Goal: Task Accomplishment & Management: Complete application form

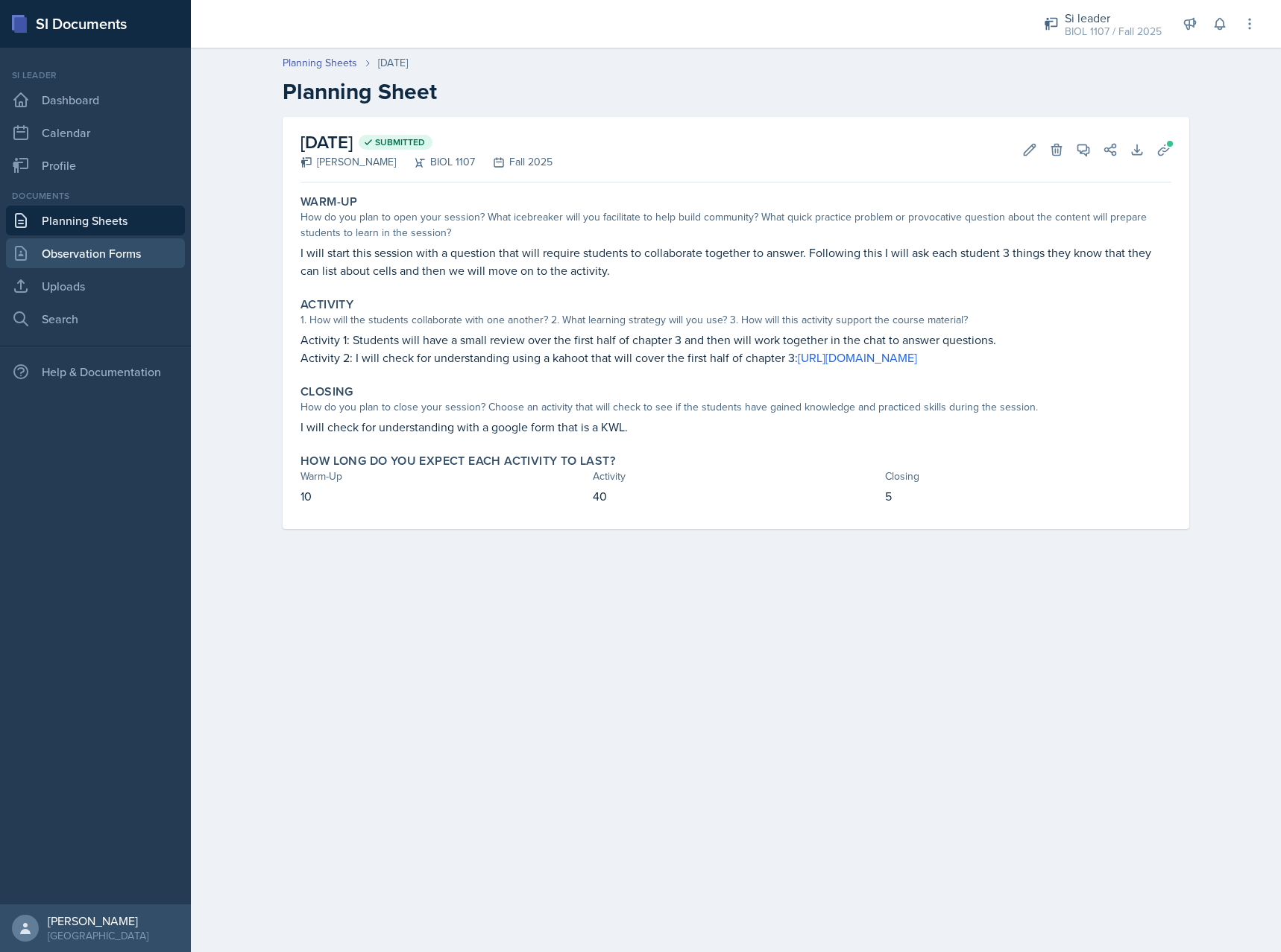
click at [110, 256] on link "Observation Forms" at bounding box center [96, 253] width 179 height 30
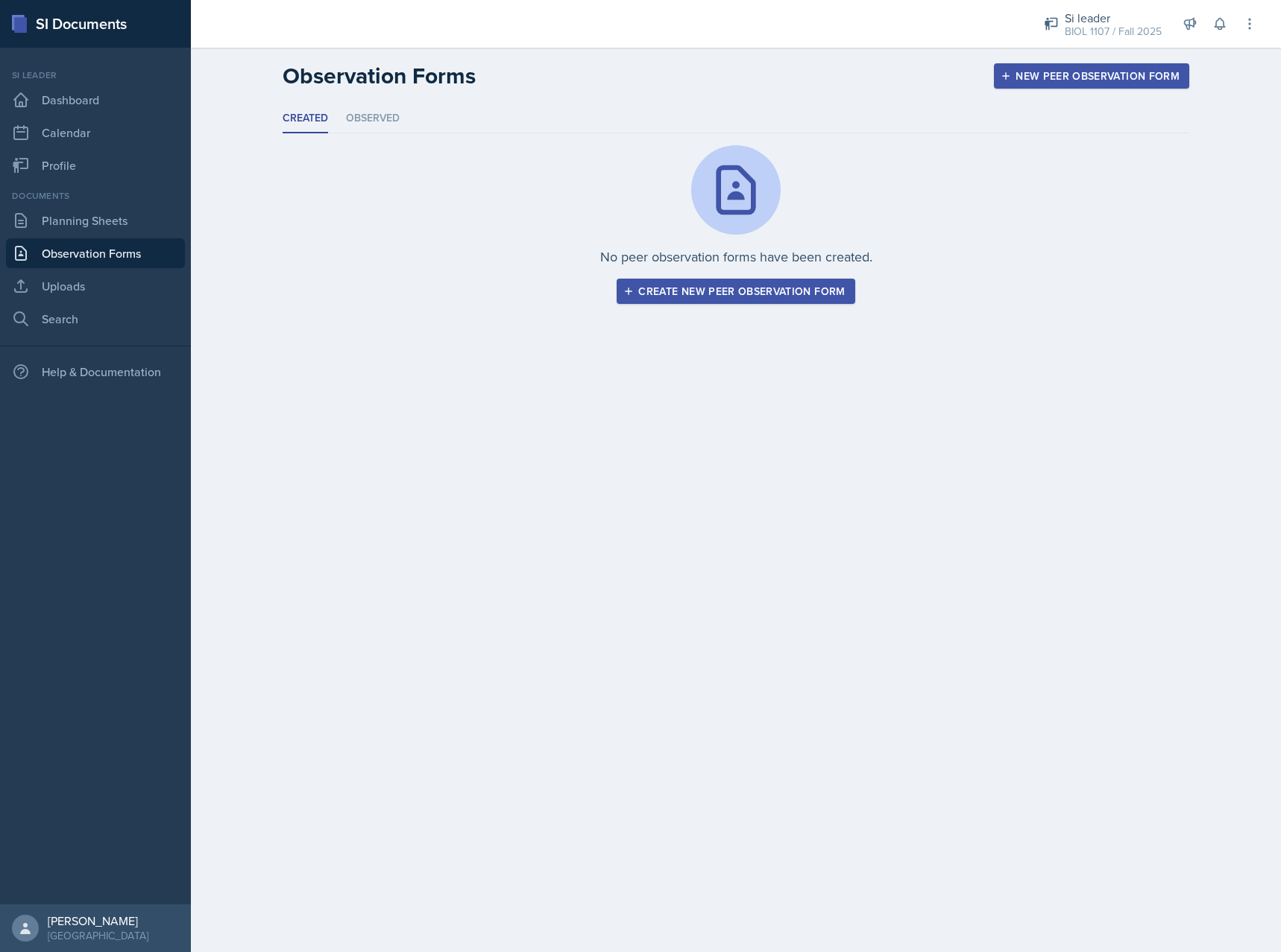
click at [99, 247] on link "Observation Forms" at bounding box center [96, 253] width 179 height 30
click at [108, 224] on link "Planning Sheets" at bounding box center [96, 221] width 179 height 30
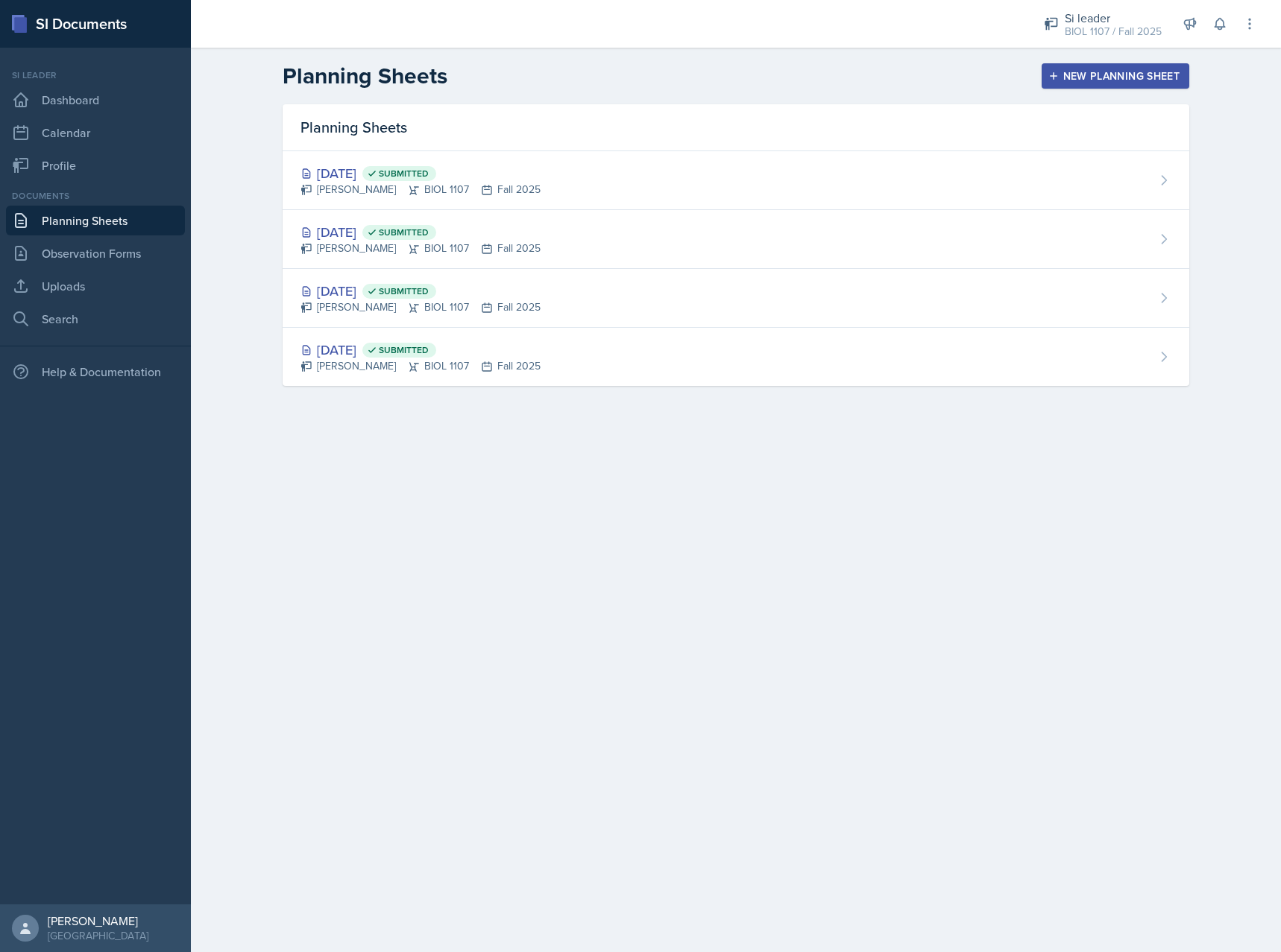
click at [1097, 82] on div "New Planning Sheet" at bounding box center [1115, 75] width 128 height 12
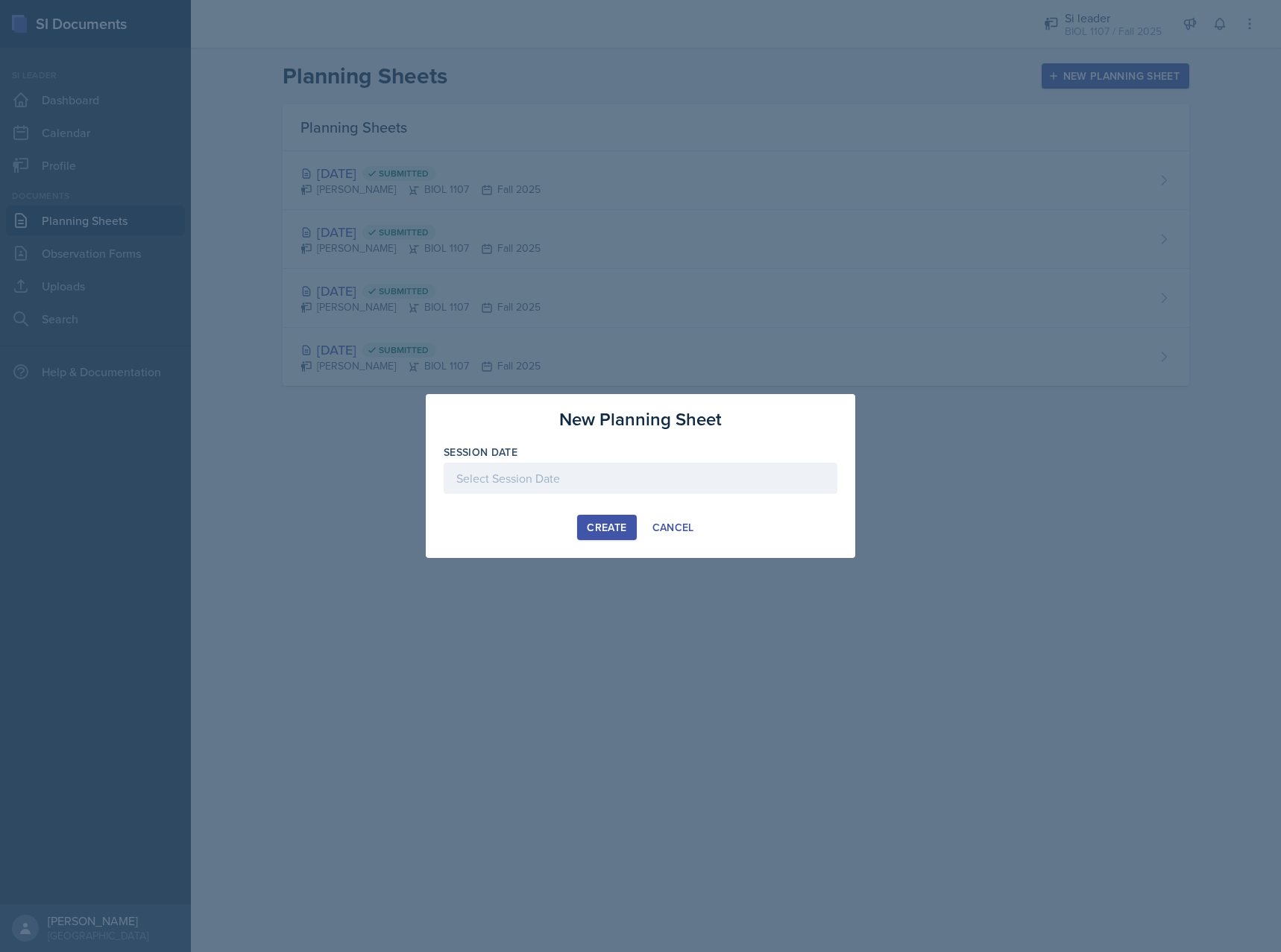
click at [614, 470] on div at bounding box center [640, 478] width 394 height 31
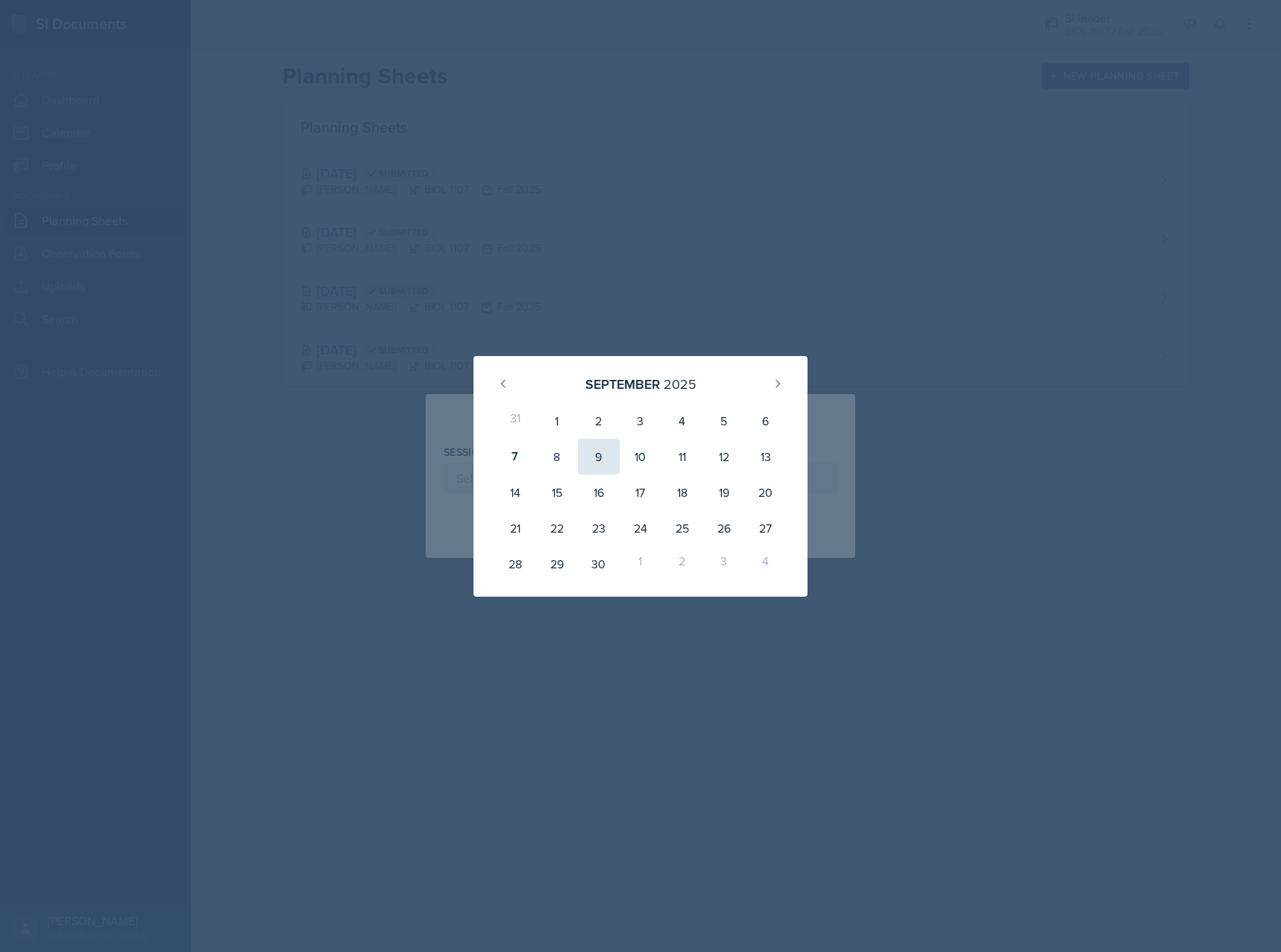
click at [596, 460] on div "9" at bounding box center [599, 457] width 42 height 36
type input "[DATE]"
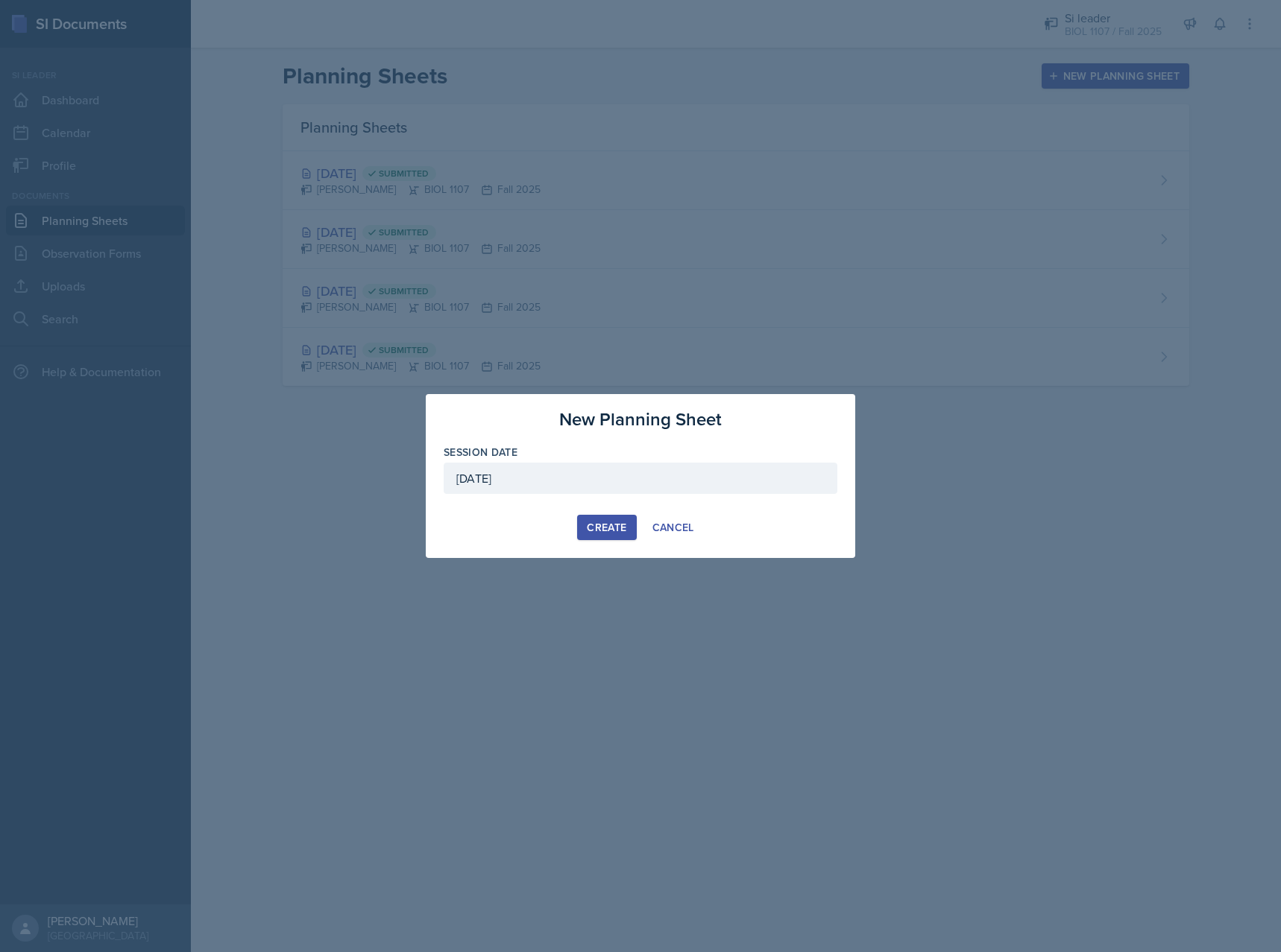
click at [591, 526] on div "Create" at bounding box center [606, 527] width 40 height 12
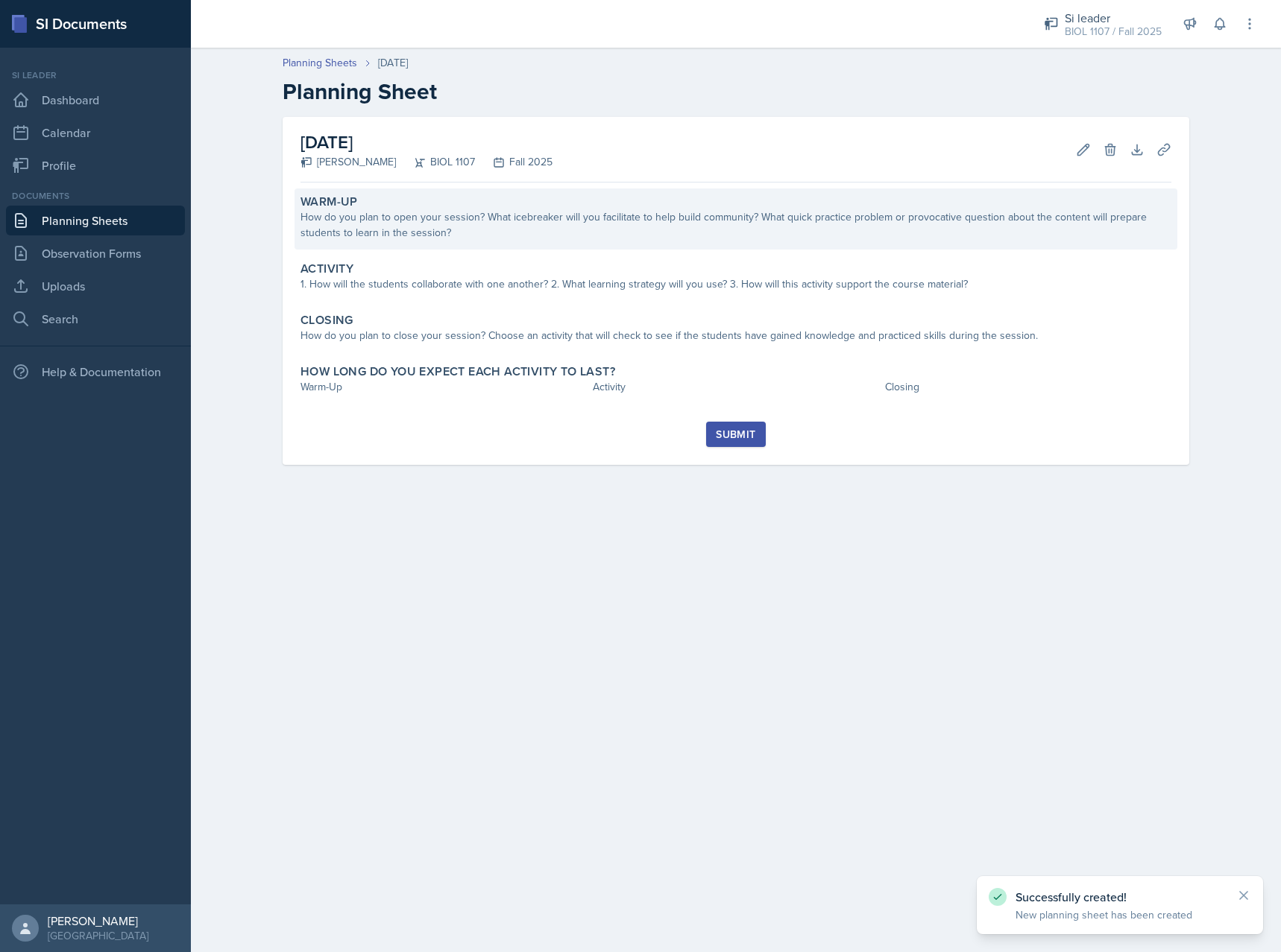
click at [405, 217] on div "How do you plan to open your session? What icebreaker will you facilitate to he…" at bounding box center [736, 225] width 871 height 31
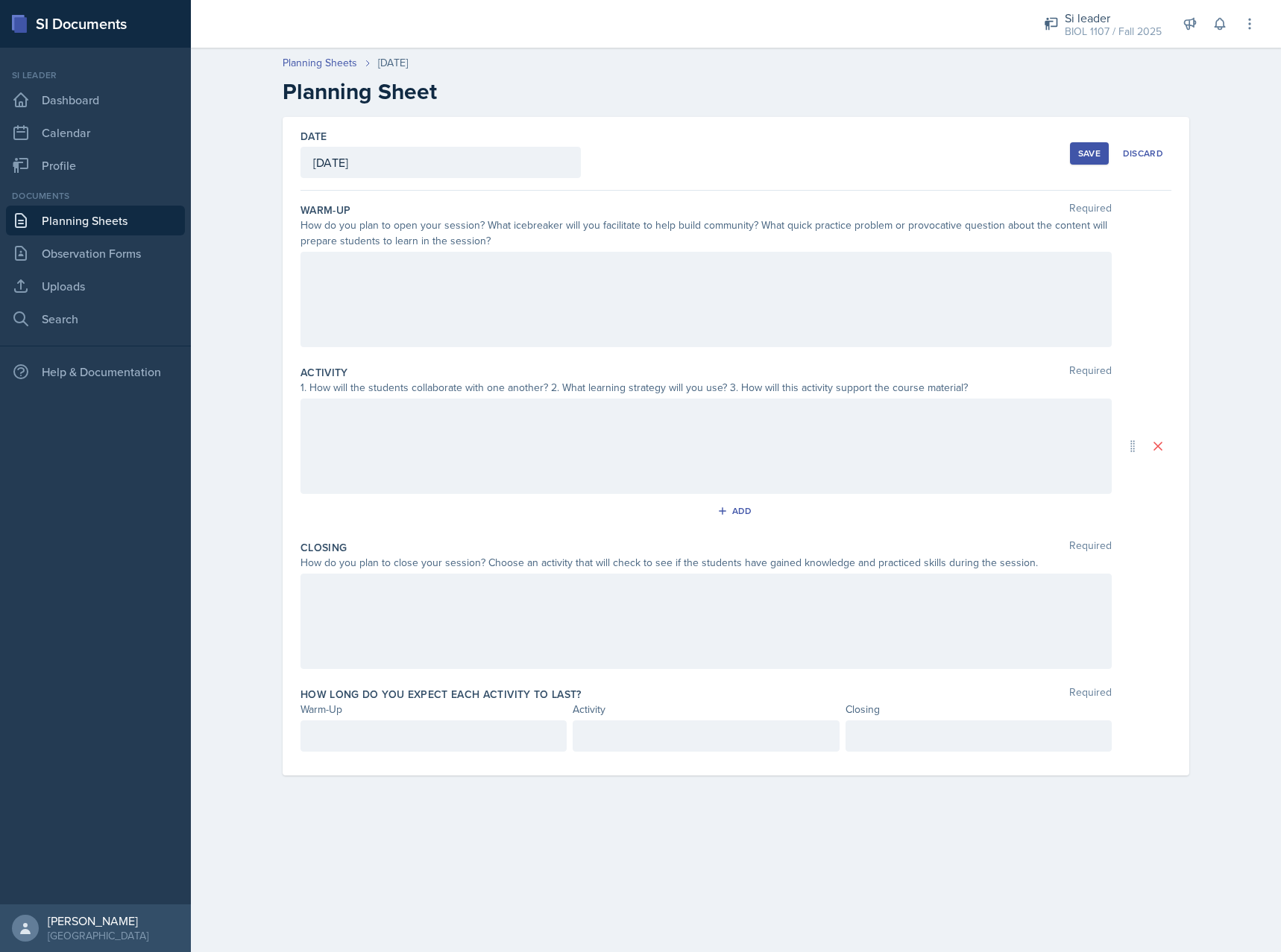
click at [674, 307] on div at bounding box center [706, 299] width 811 height 96
click at [650, 307] on div at bounding box center [706, 299] width 811 height 96
click at [597, 311] on div at bounding box center [706, 299] width 811 height 96
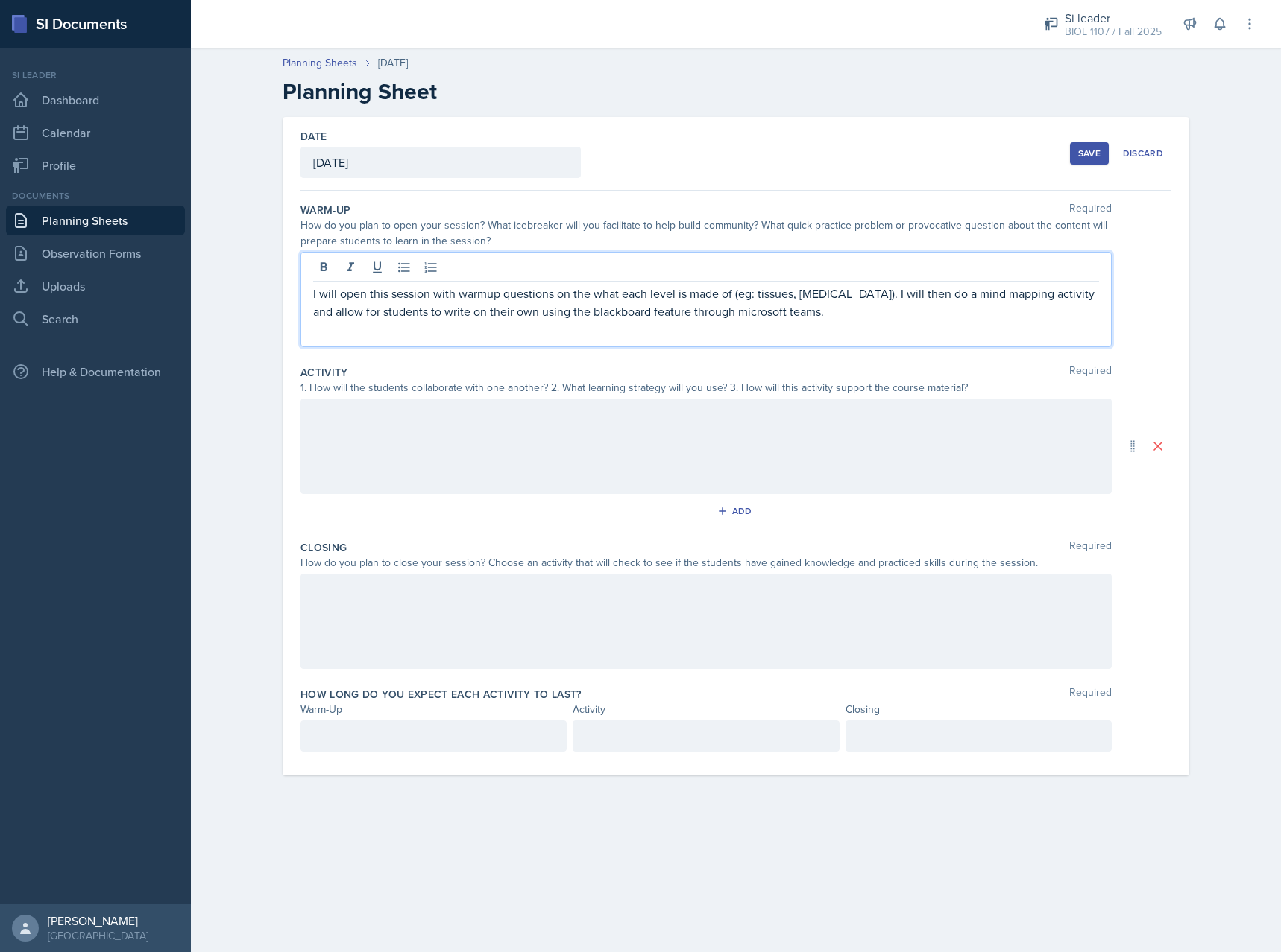
click at [489, 437] on div at bounding box center [706, 446] width 811 height 96
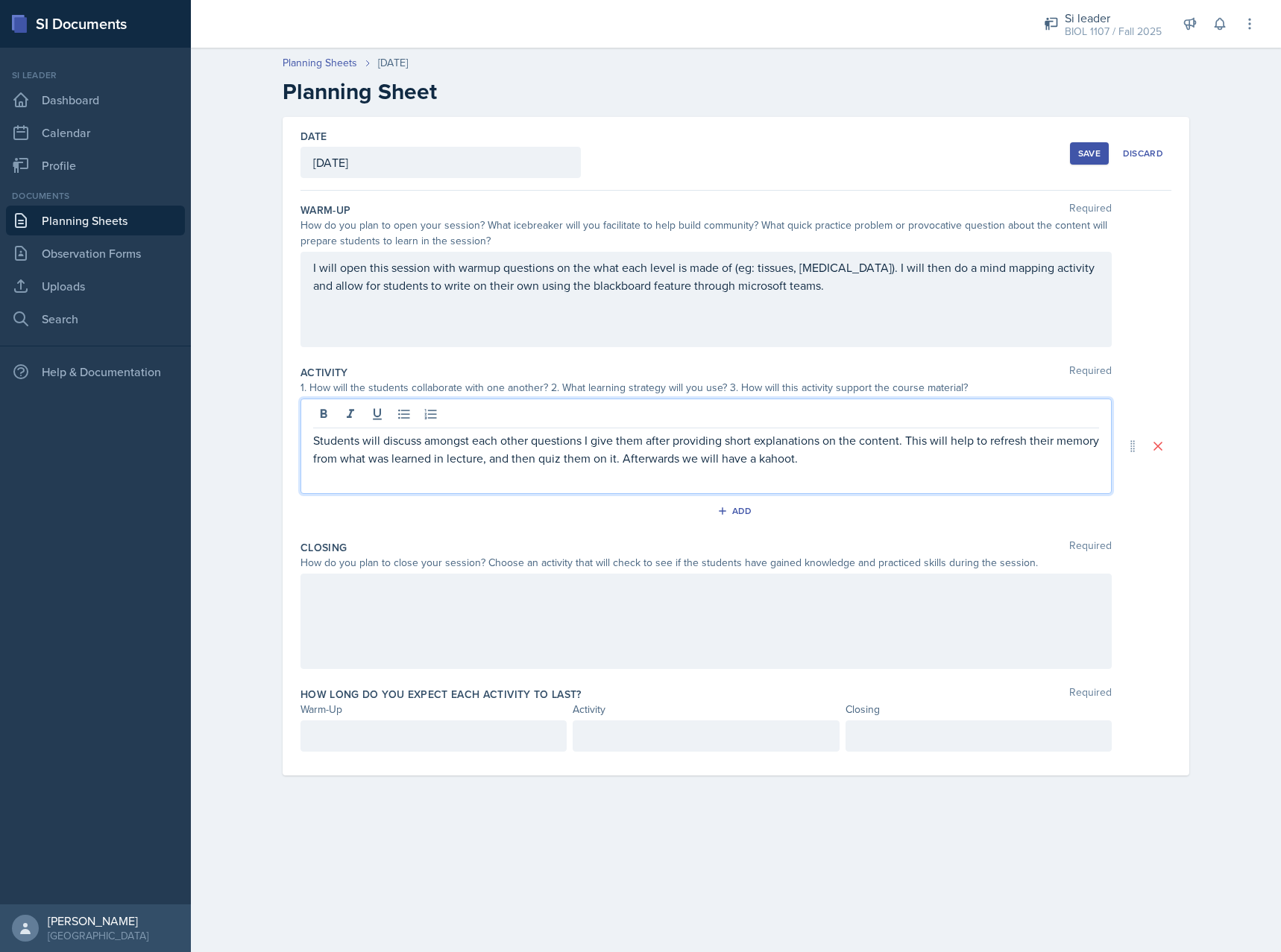
click at [612, 464] on p "Students will discuss amongst each other questions I give them after providing …" at bounding box center [705, 450] width 785 height 36
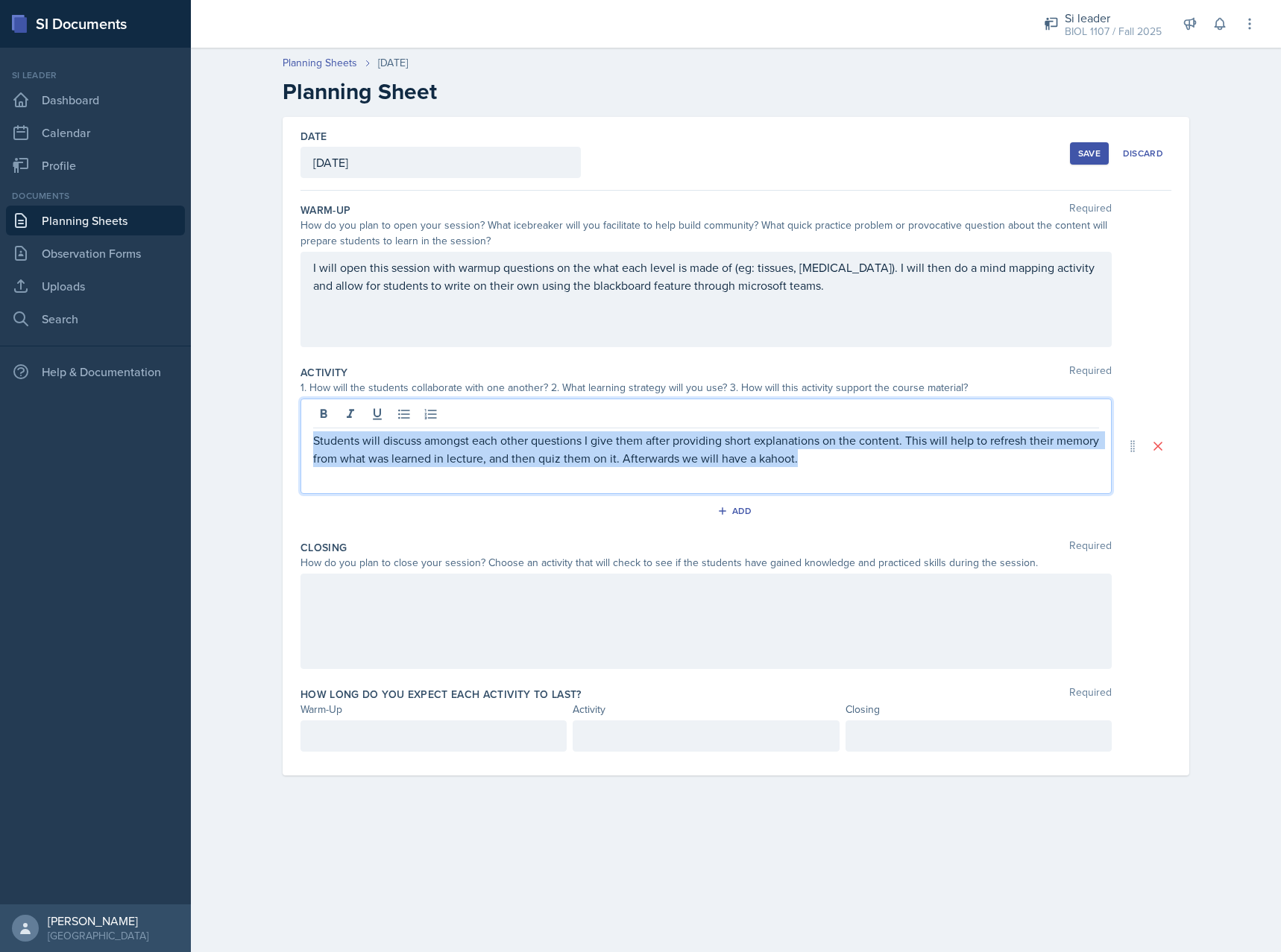
click at [612, 464] on p "Students will discuss amongst each other questions I give them after providing …" at bounding box center [705, 450] width 785 height 36
copy p "Students will discuss amongst each other questions I give them after providing …"
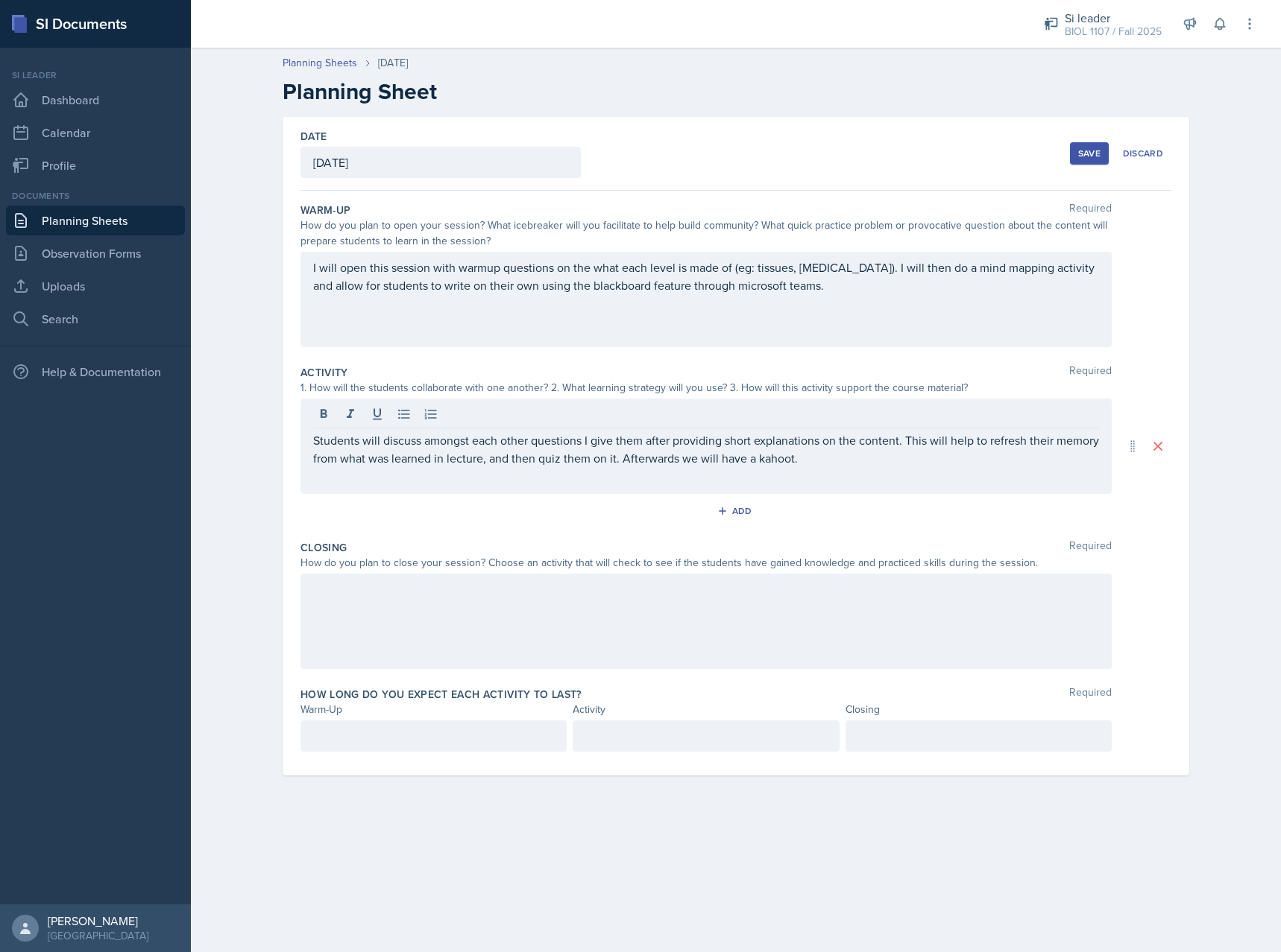
click at [560, 613] on div at bounding box center [706, 621] width 811 height 96
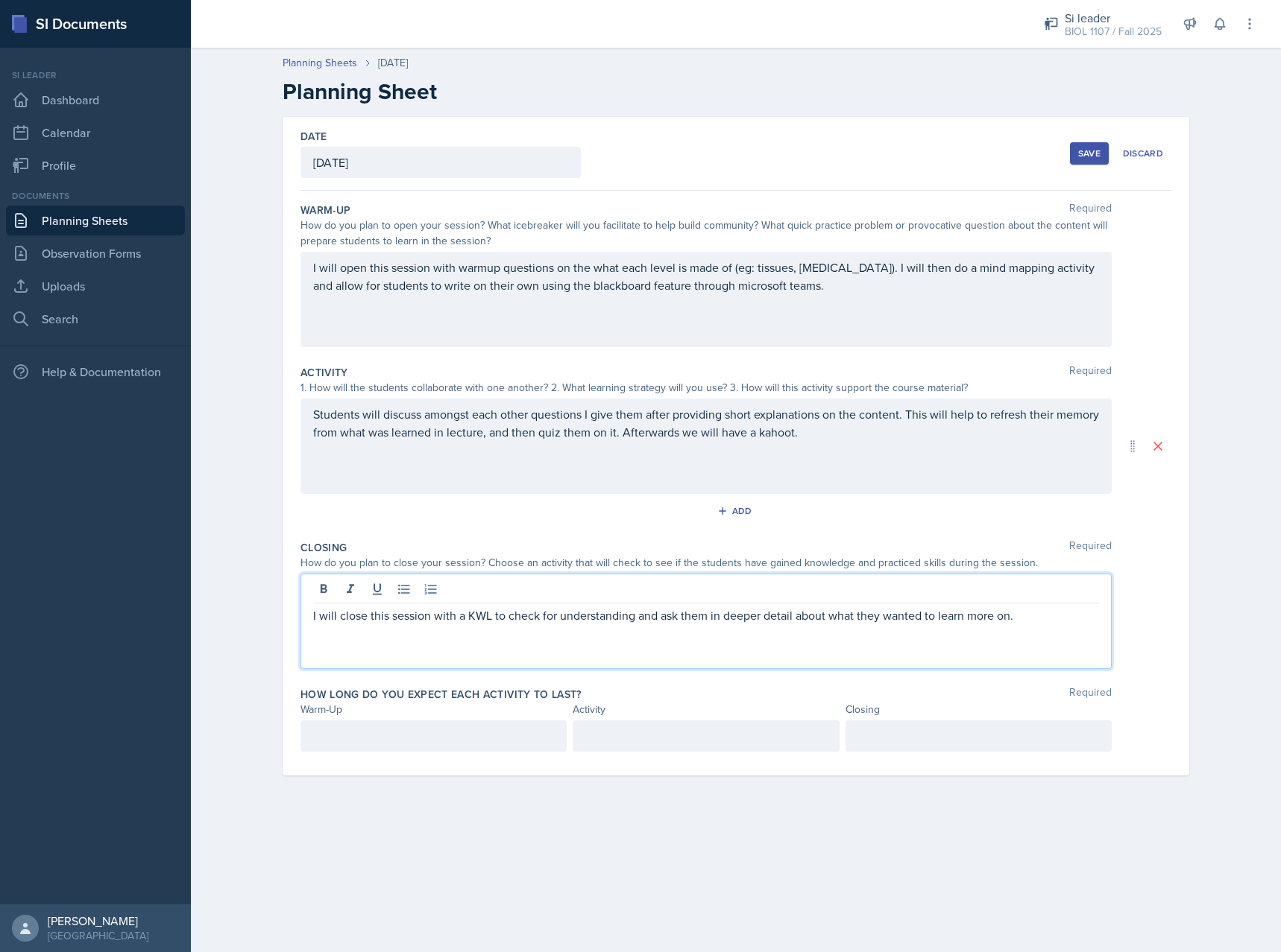
click at [366, 758] on div "How long do you expect each activity to last? Required Warm-Up Activity Closing" at bounding box center [736, 722] width 871 height 83
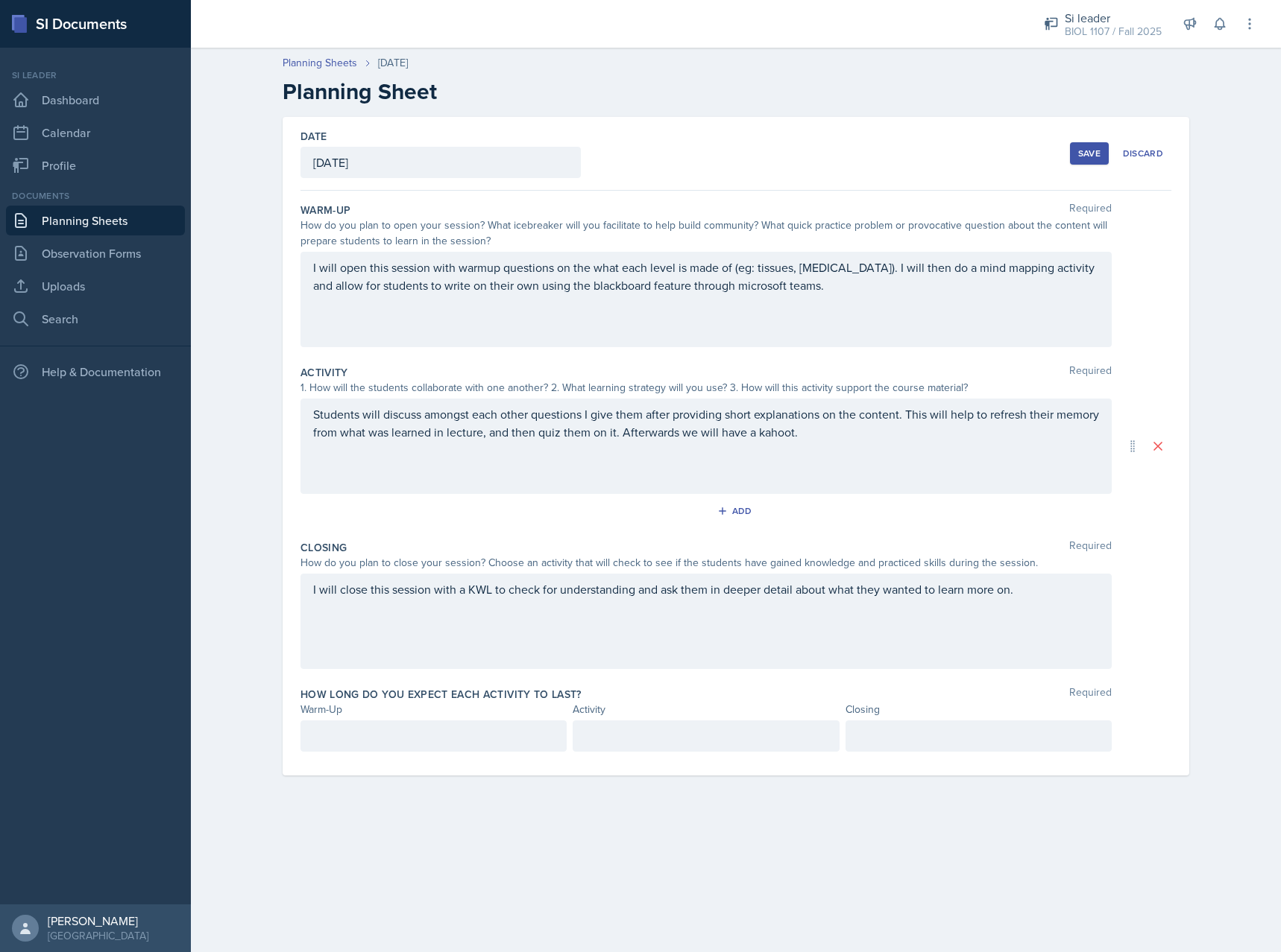
click at [367, 735] on div at bounding box center [433, 736] width 266 height 31
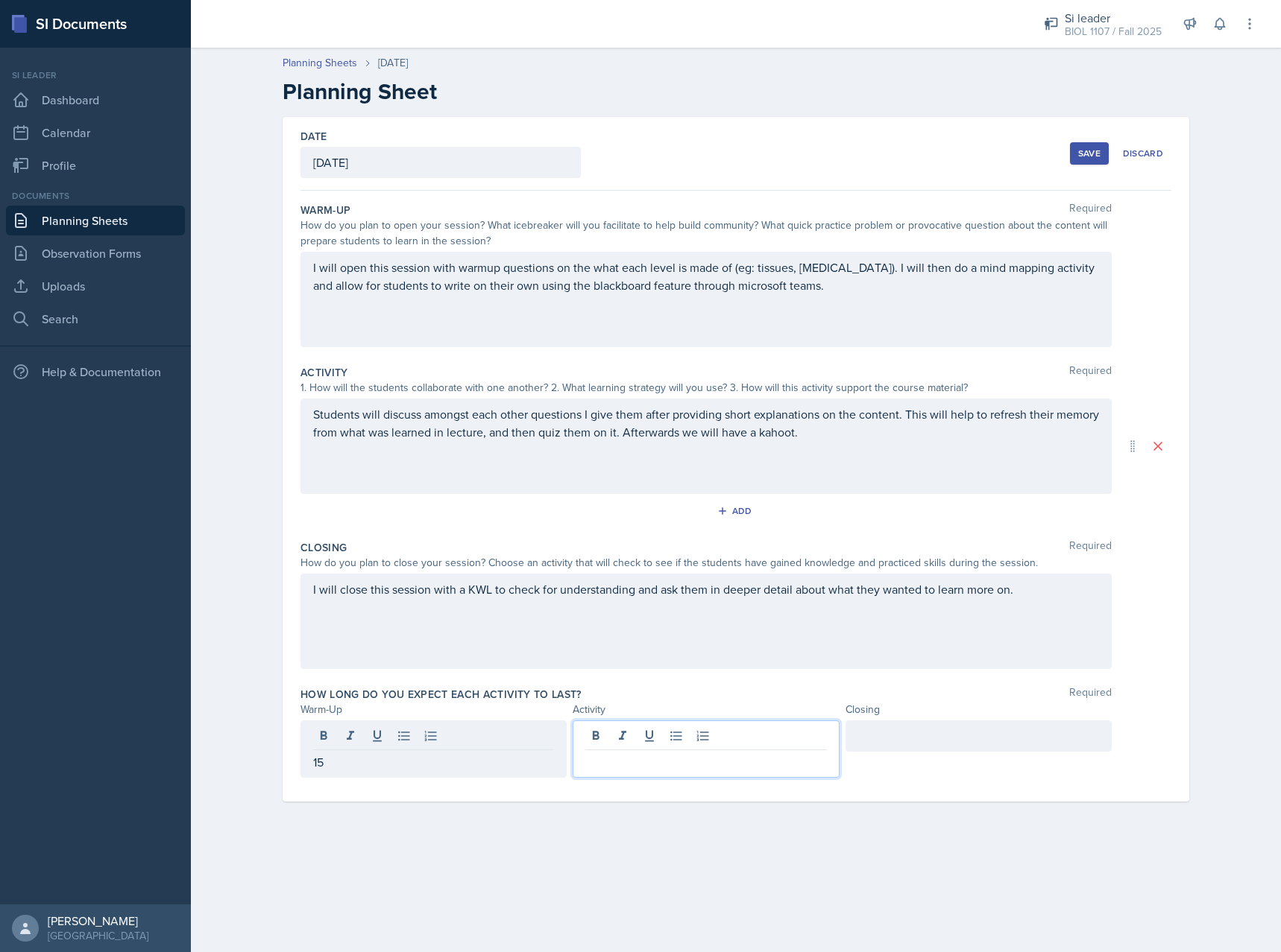
click at [647, 741] on div at bounding box center [705, 749] width 266 height 57
click at [914, 746] on div at bounding box center [978, 736] width 266 height 31
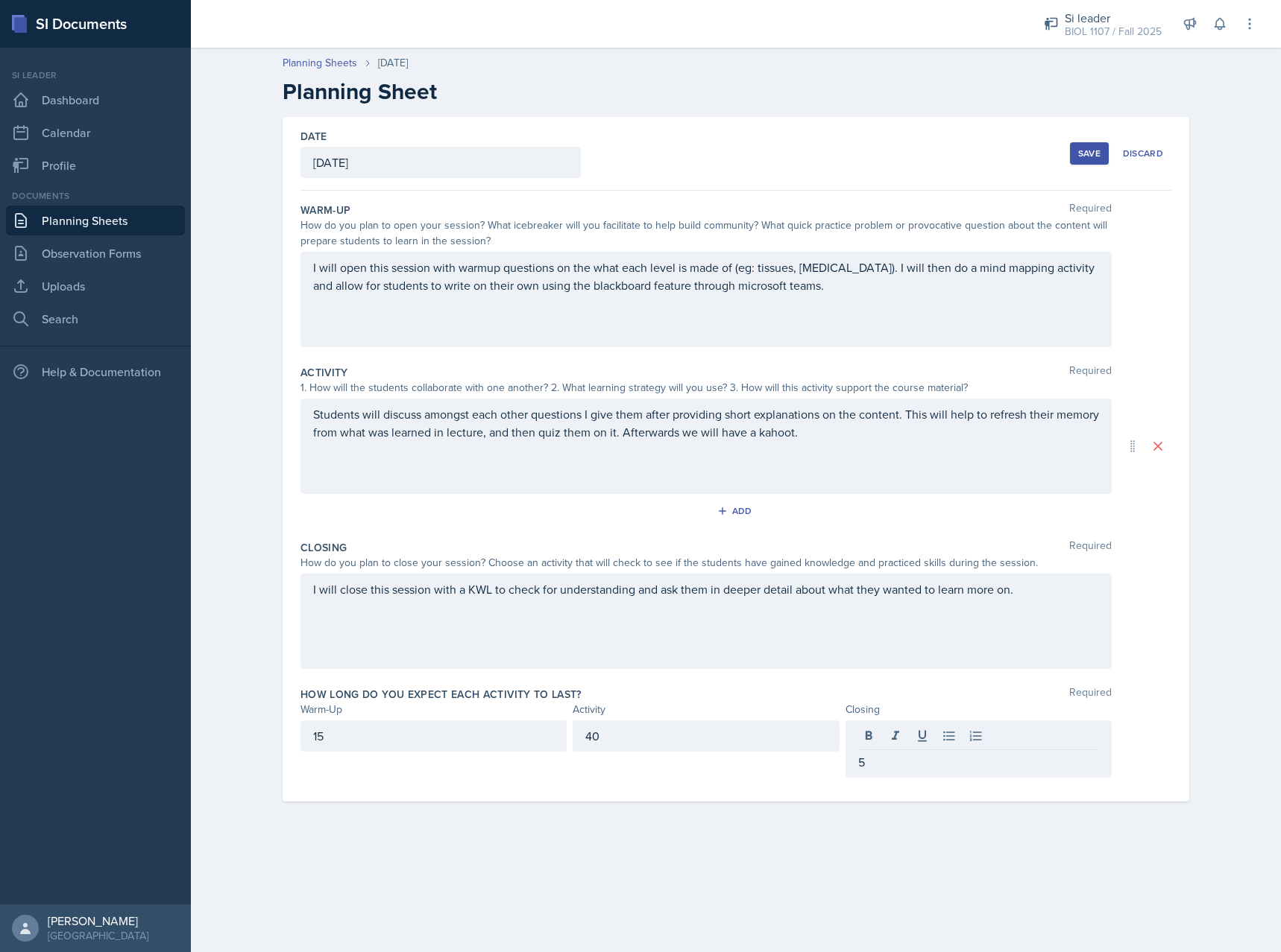
click at [905, 873] on main "Planning Sheets [DATE] Planning Sheet Date [DATE] [DATE] 31 1 2 3 4 5 6 7 8 9 1…" at bounding box center [736, 499] width 1090 height 905
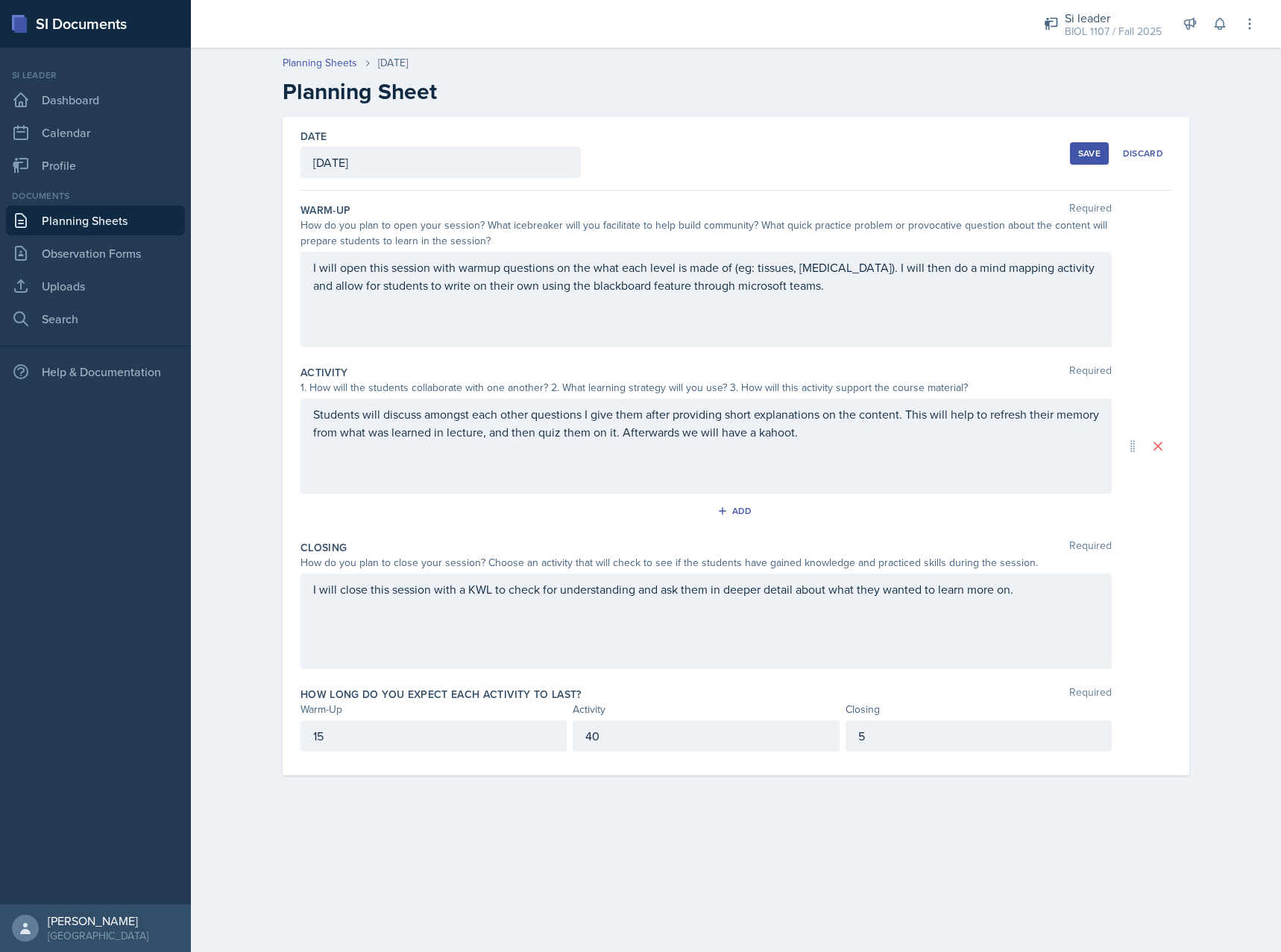
click at [437, 467] on div "Students will discuss amongst each other questions I give them after providing …" at bounding box center [706, 446] width 811 height 96
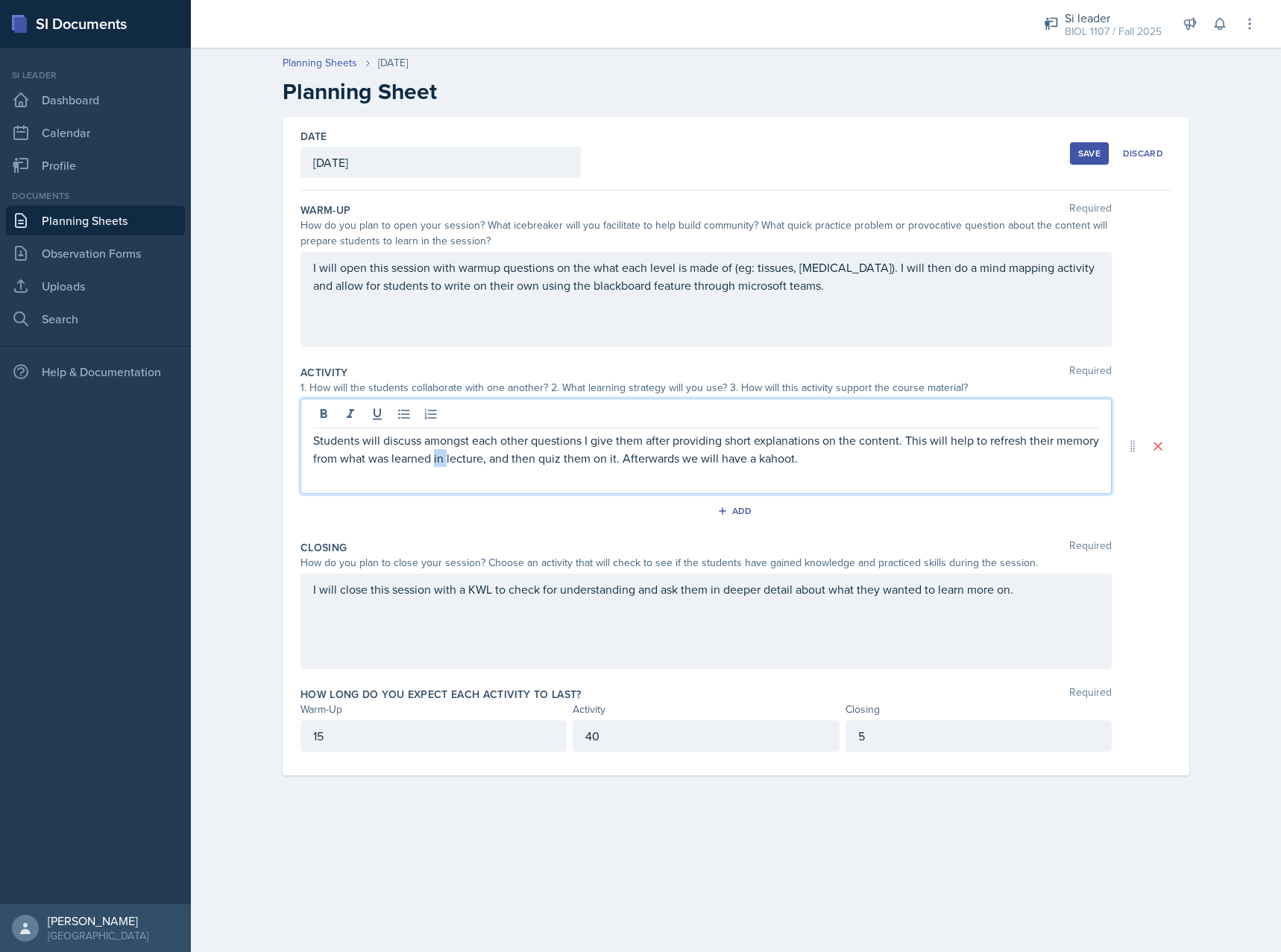
click at [437, 465] on p "Students will discuss amongst each other questions I give them after providing …" at bounding box center [705, 450] width 785 height 36
click at [438, 457] on p "Students will discuss amongst each other questions I give them after providing …" at bounding box center [705, 450] width 785 height 36
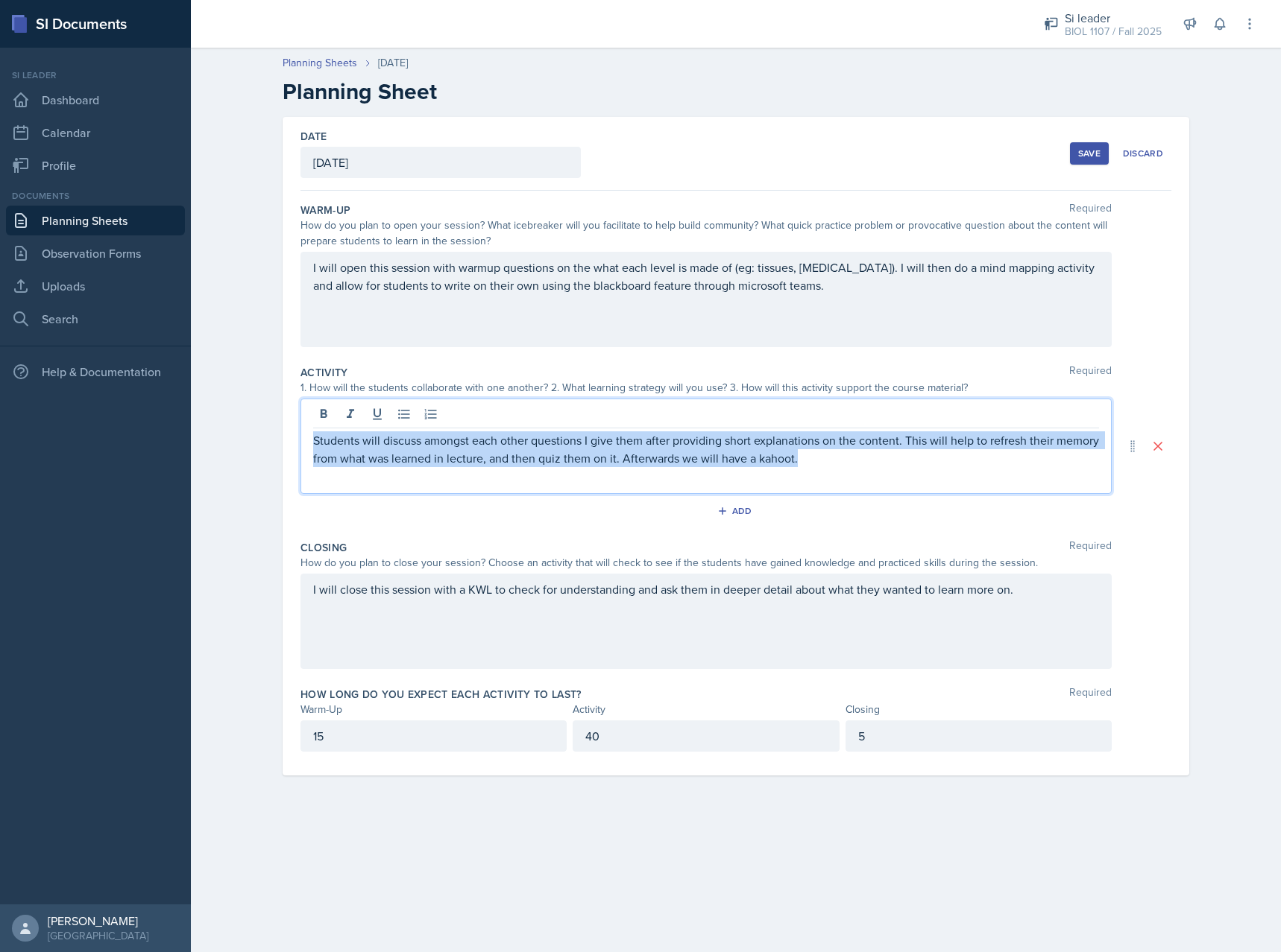
click at [438, 457] on p "Students will discuss amongst each other questions I give them after providing …" at bounding box center [705, 450] width 785 height 36
copy p "Students will discuss amongst each other questions I give them after providing …"
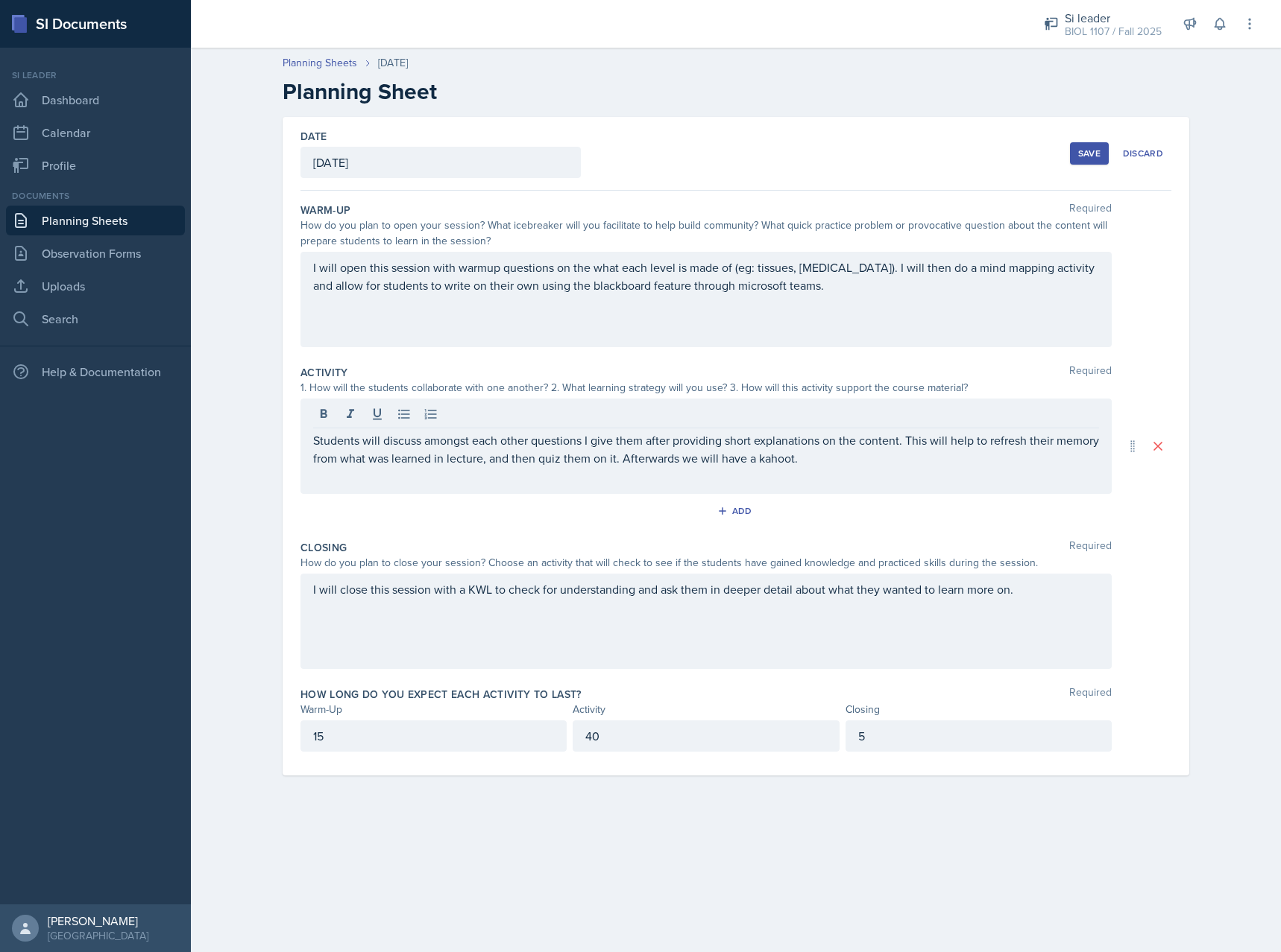
click at [929, 467] on p "Students will discuss amongst each other questions I give them after providing …" at bounding box center [705, 450] width 785 height 36
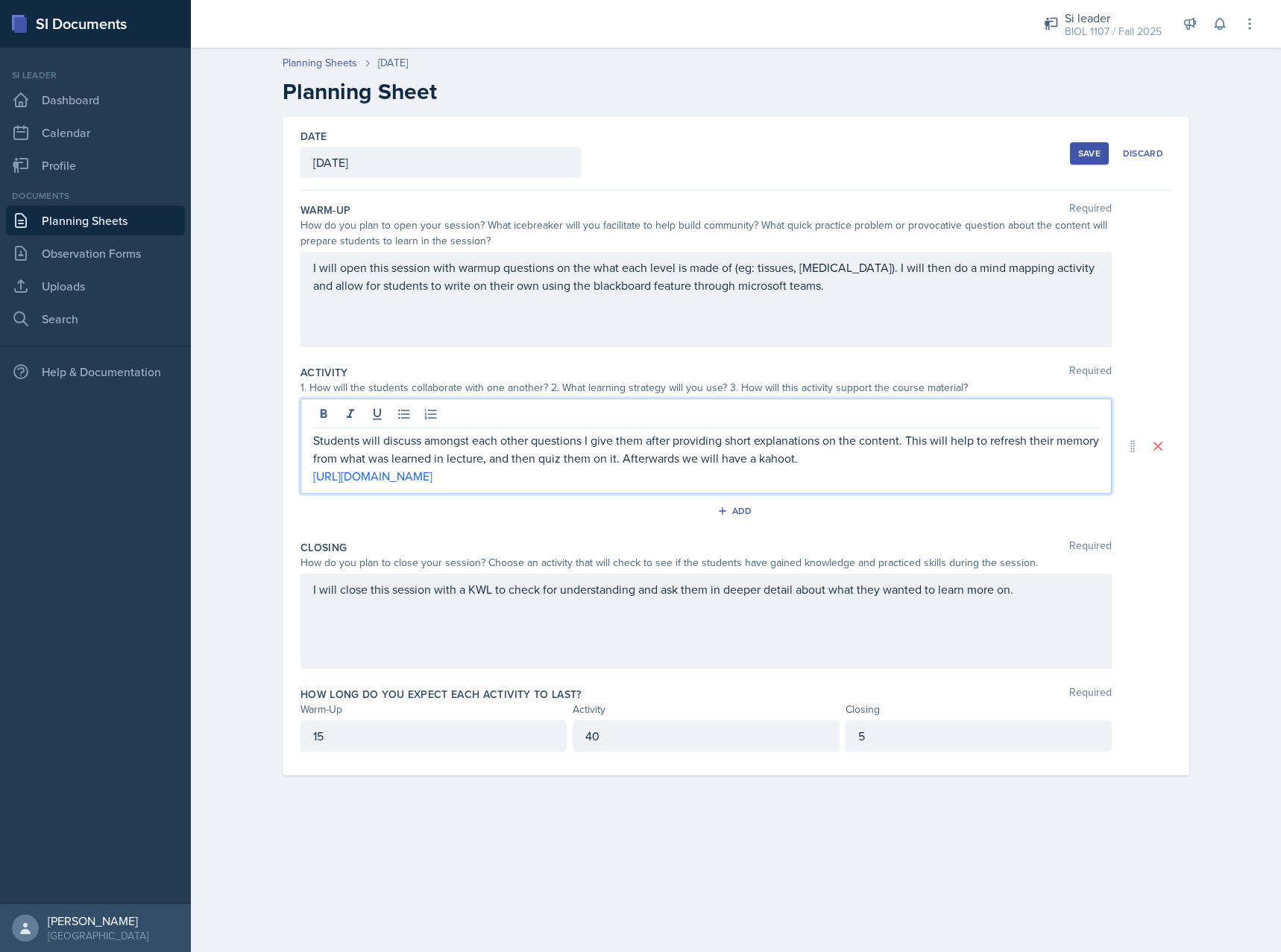
click at [800, 453] on p "Students will discuss amongst each other questions I give them after providing …" at bounding box center [705, 450] width 785 height 36
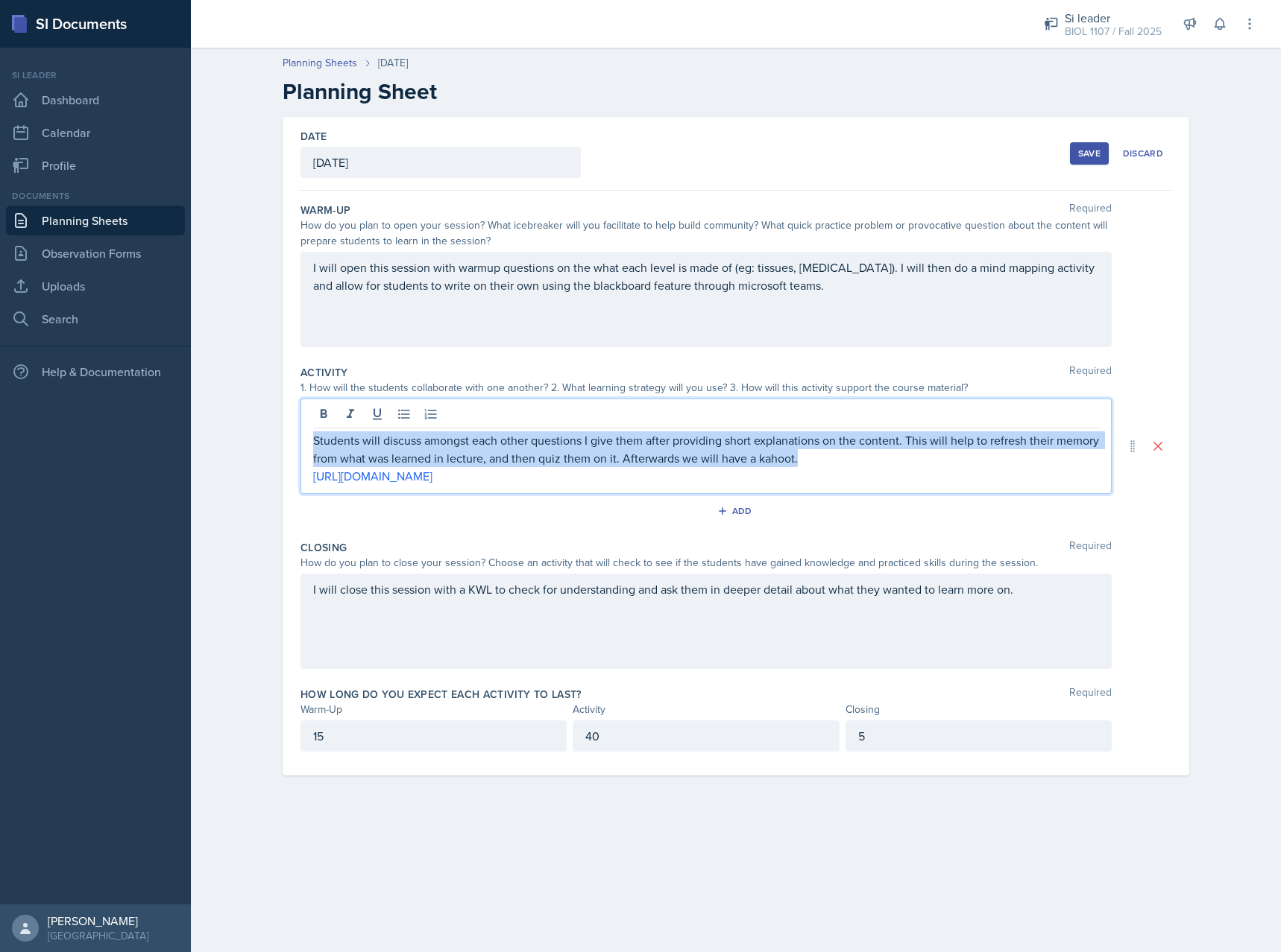
drag, startPoint x: 808, startPoint y: 457, endPoint x: 300, endPoint y: 446, distance: 508.1
click at [301, 446] on div "Students will discuss amongst each other questions I give them after providing …" at bounding box center [706, 446] width 811 height 96
copy p "Students will discuss amongst each other questions I give them after providing …"
click at [760, 448] on p "Students will discuss amongst each other questions I give them after providing …" at bounding box center [705, 450] width 785 height 36
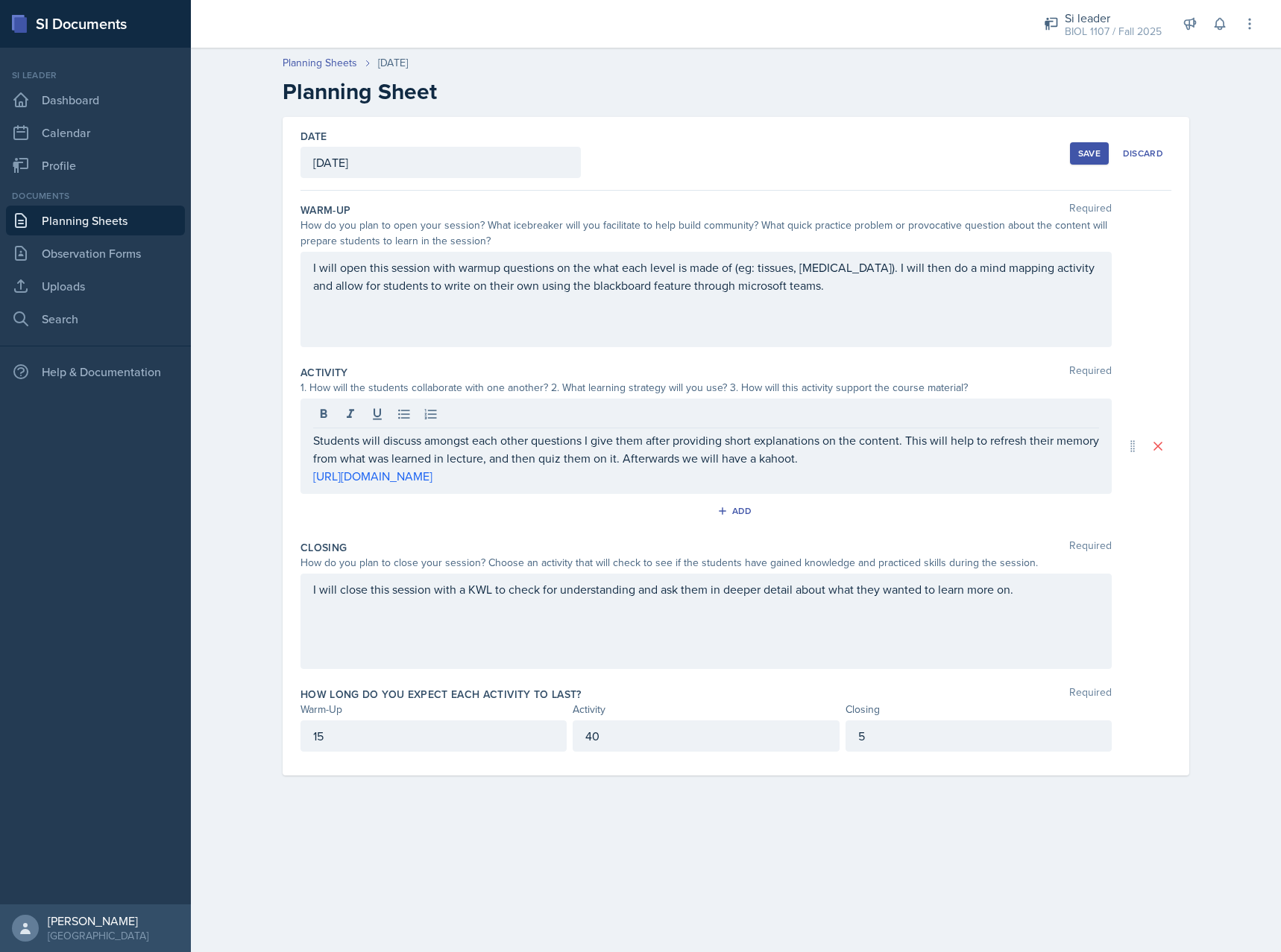
click at [1085, 149] on div "Save" at bounding box center [1089, 153] width 23 height 12
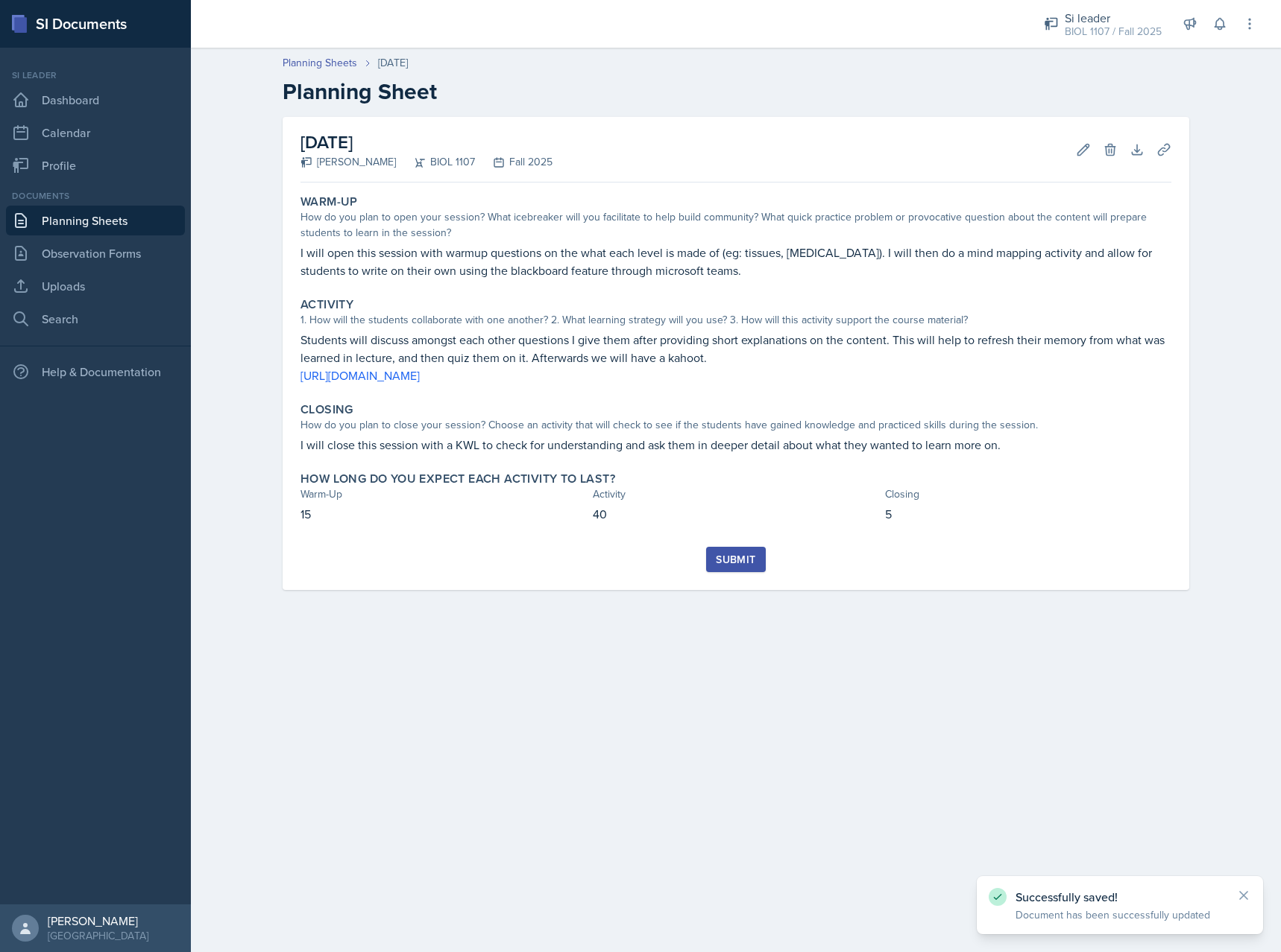
click at [722, 561] on div "Submit" at bounding box center [735, 559] width 40 height 12
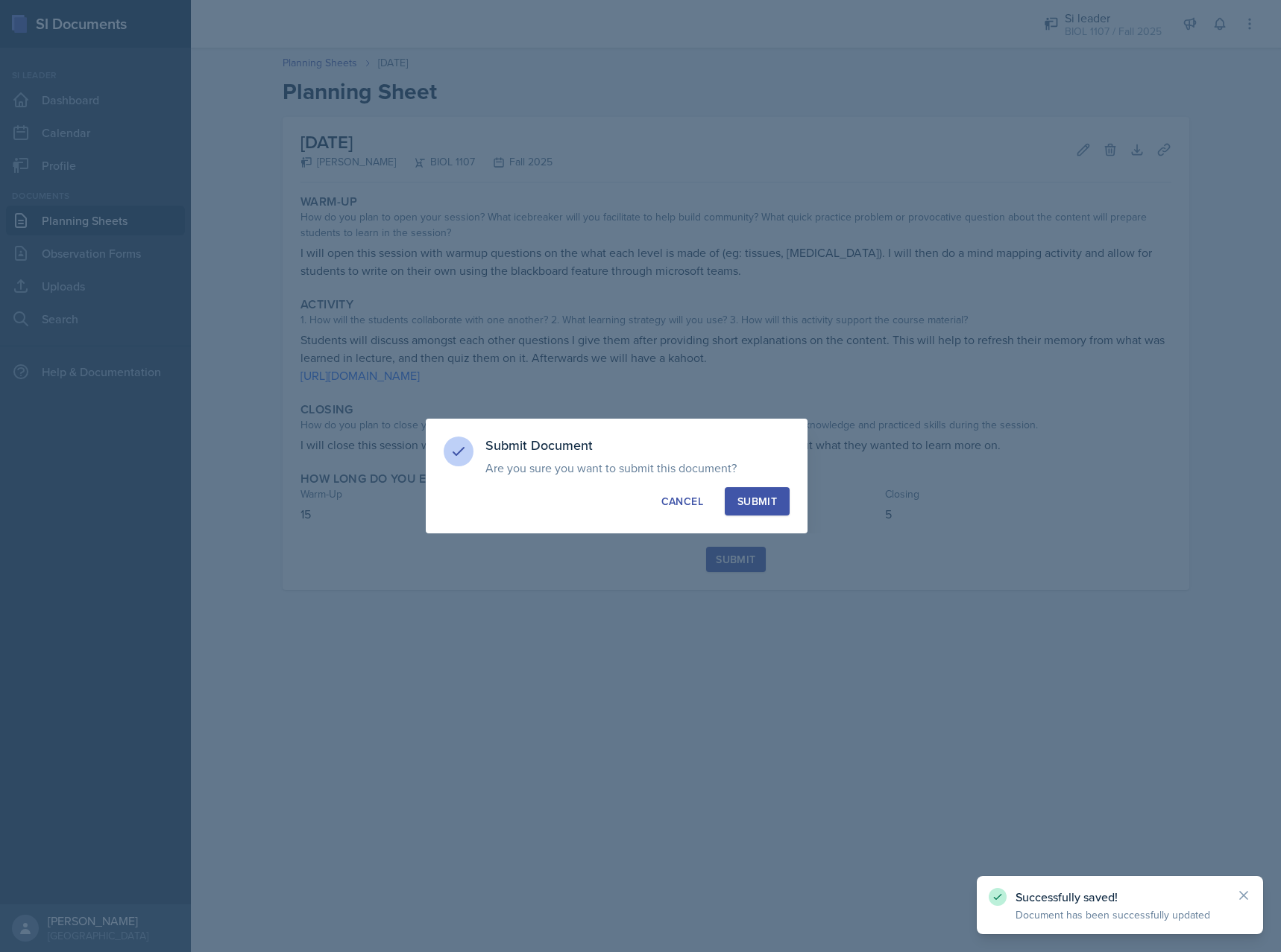
click at [761, 497] on div "Submit" at bounding box center [757, 501] width 40 height 15
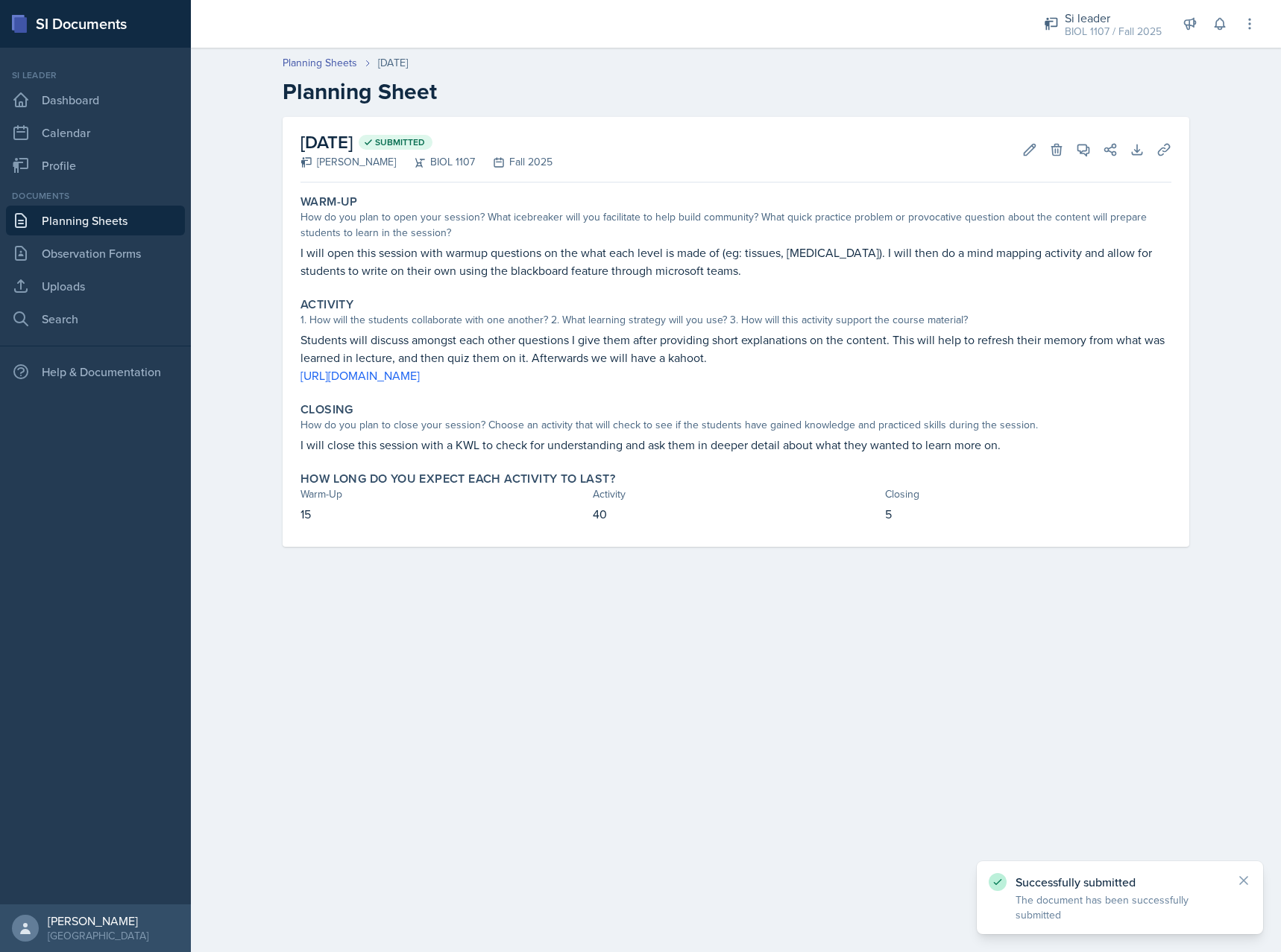
click at [99, 233] on link "Planning Sheets" at bounding box center [96, 221] width 179 height 30
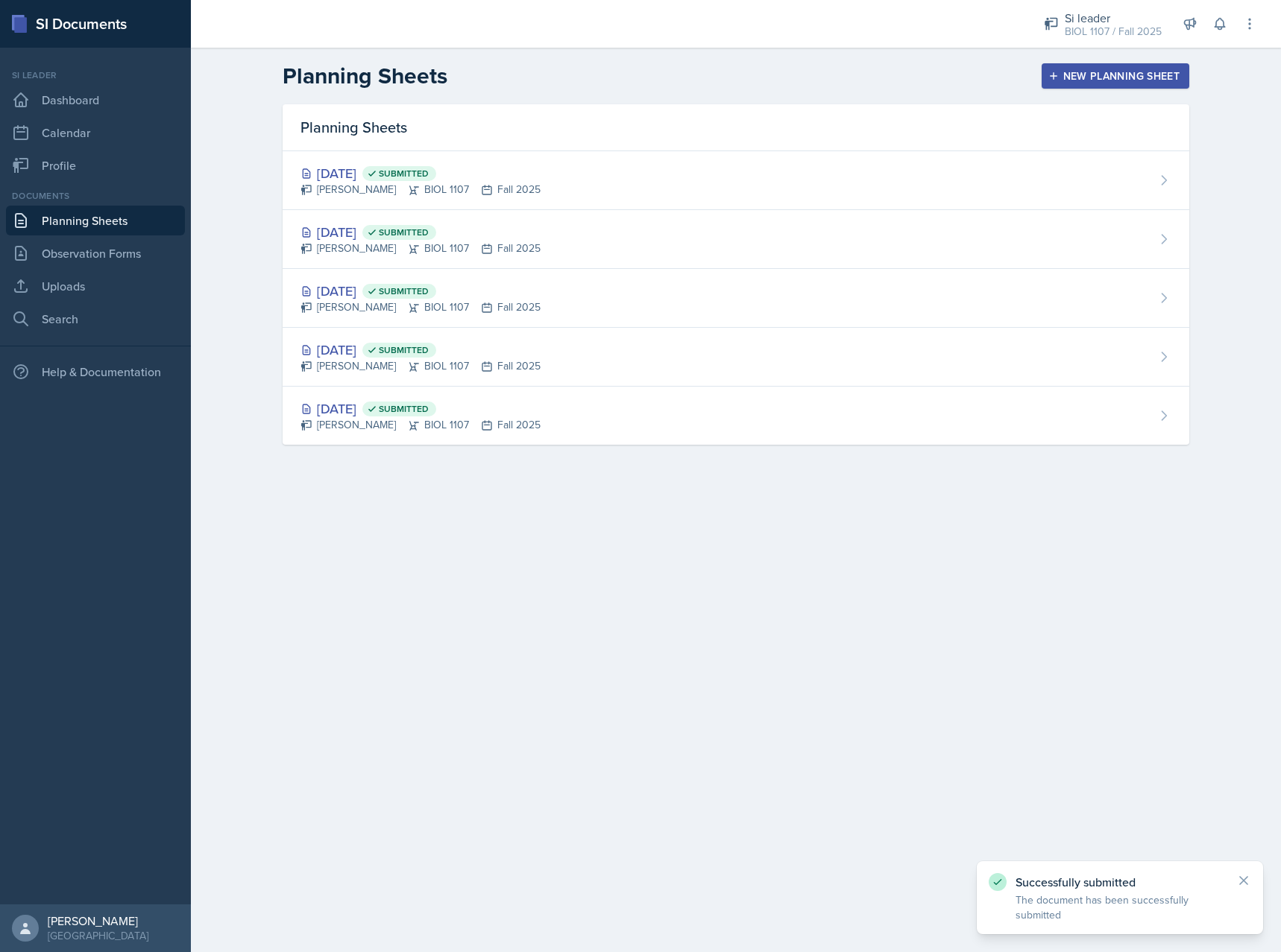
click at [1066, 76] on div "New Planning Sheet" at bounding box center [1115, 75] width 128 height 12
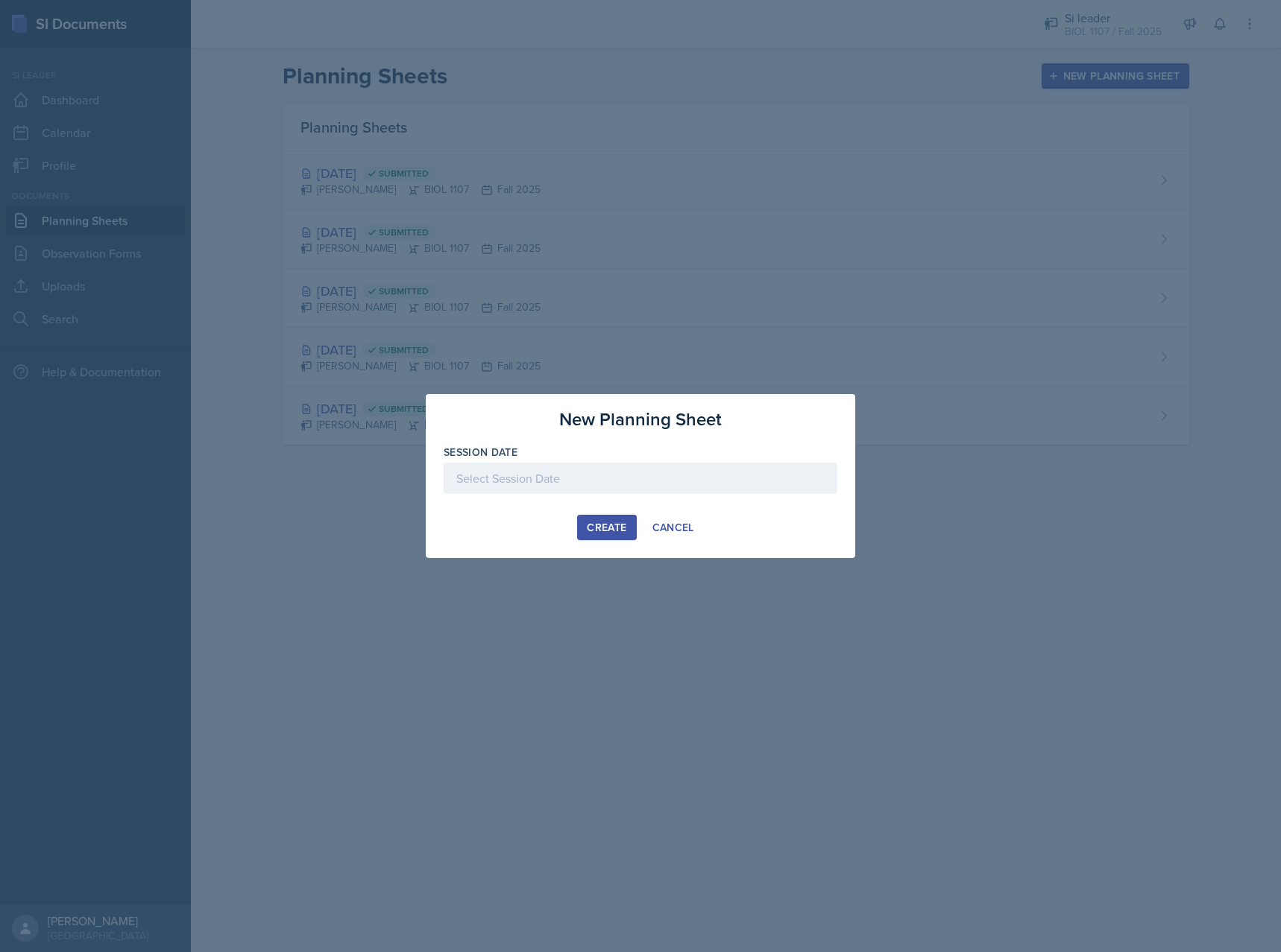
click at [646, 467] on div at bounding box center [640, 478] width 394 height 31
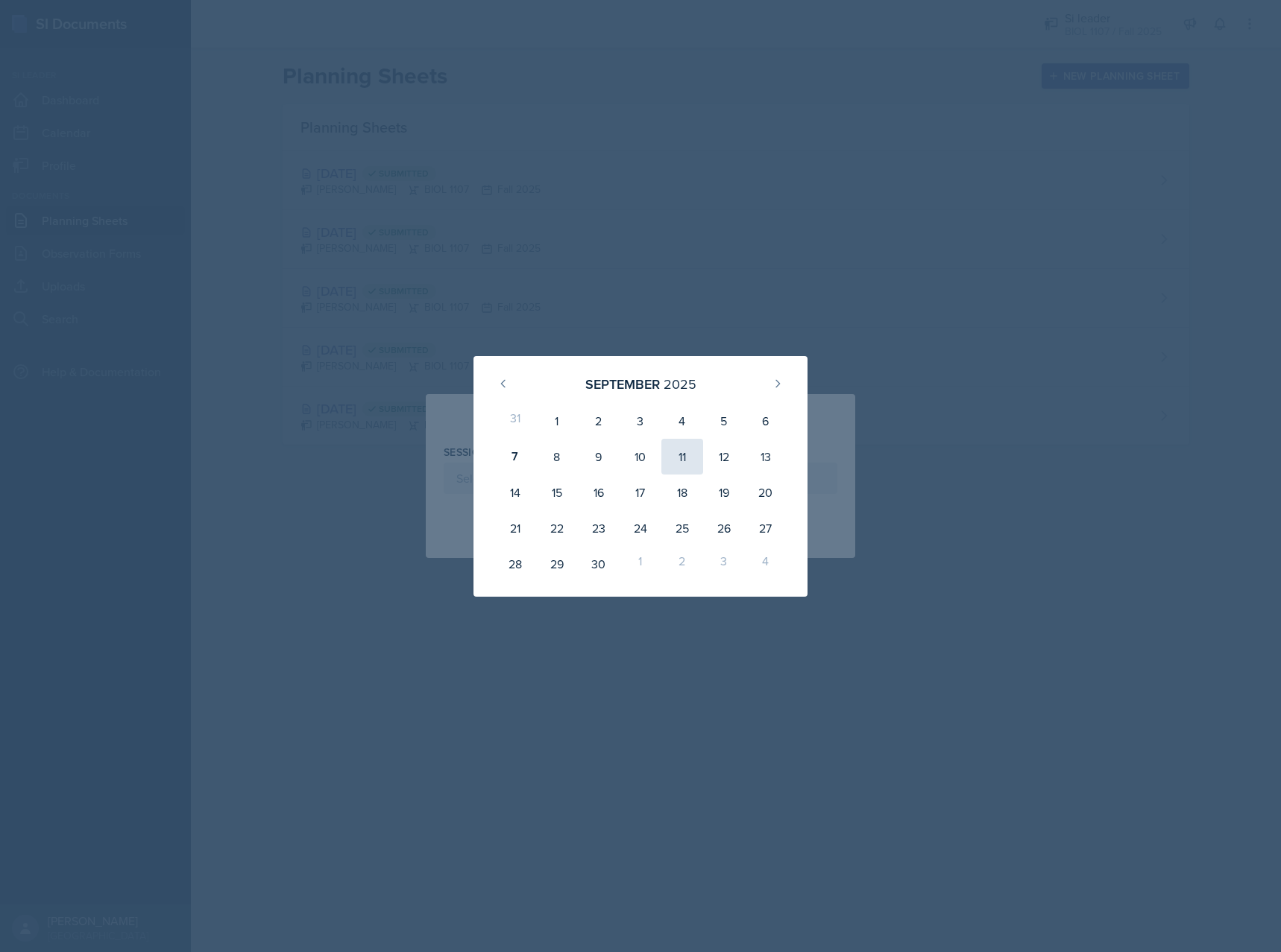
click at [694, 467] on div "11" at bounding box center [682, 457] width 42 height 36
type input "[DATE]"
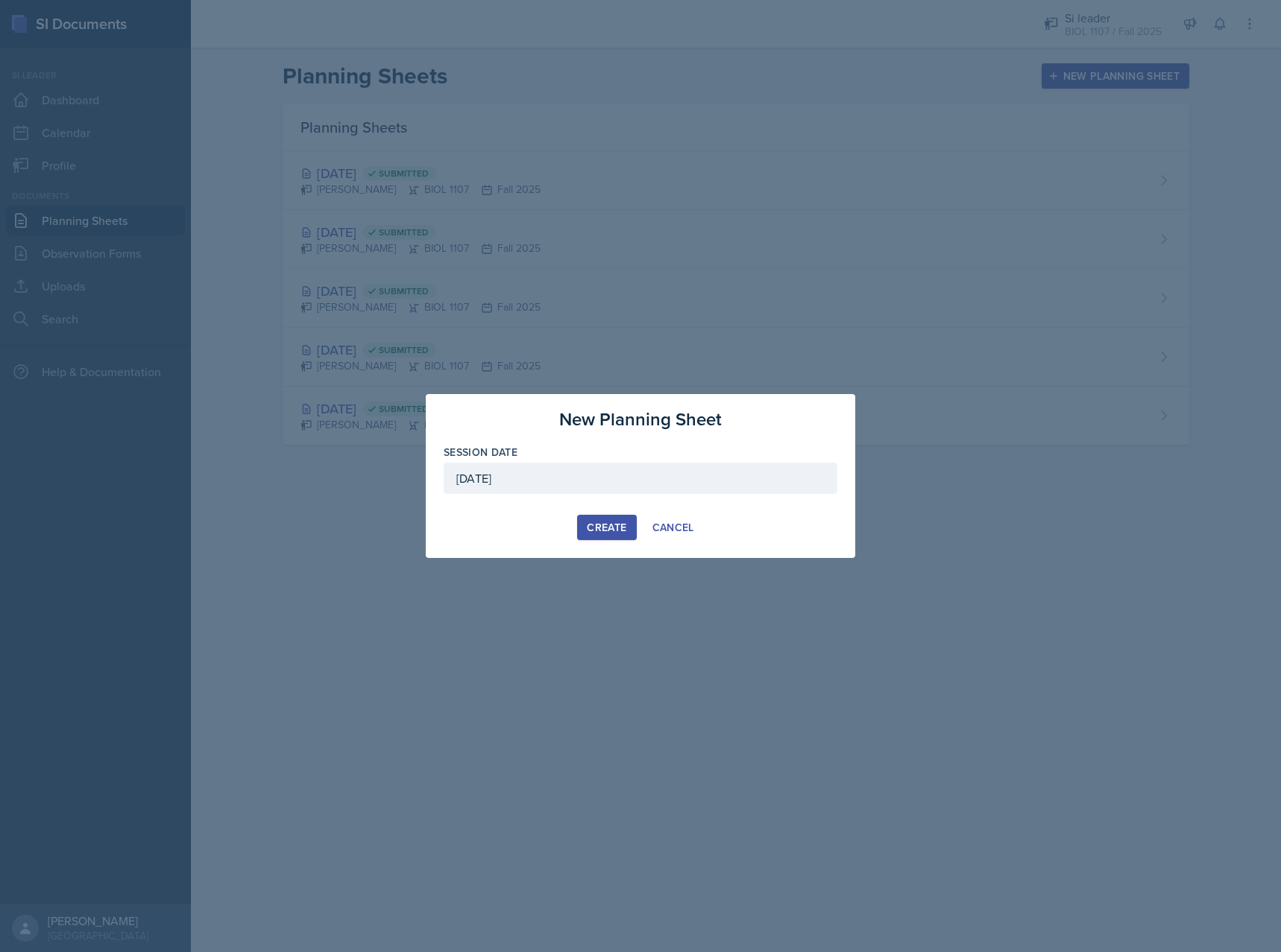
click at [597, 522] on div "Create" at bounding box center [606, 527] width 40 height 12
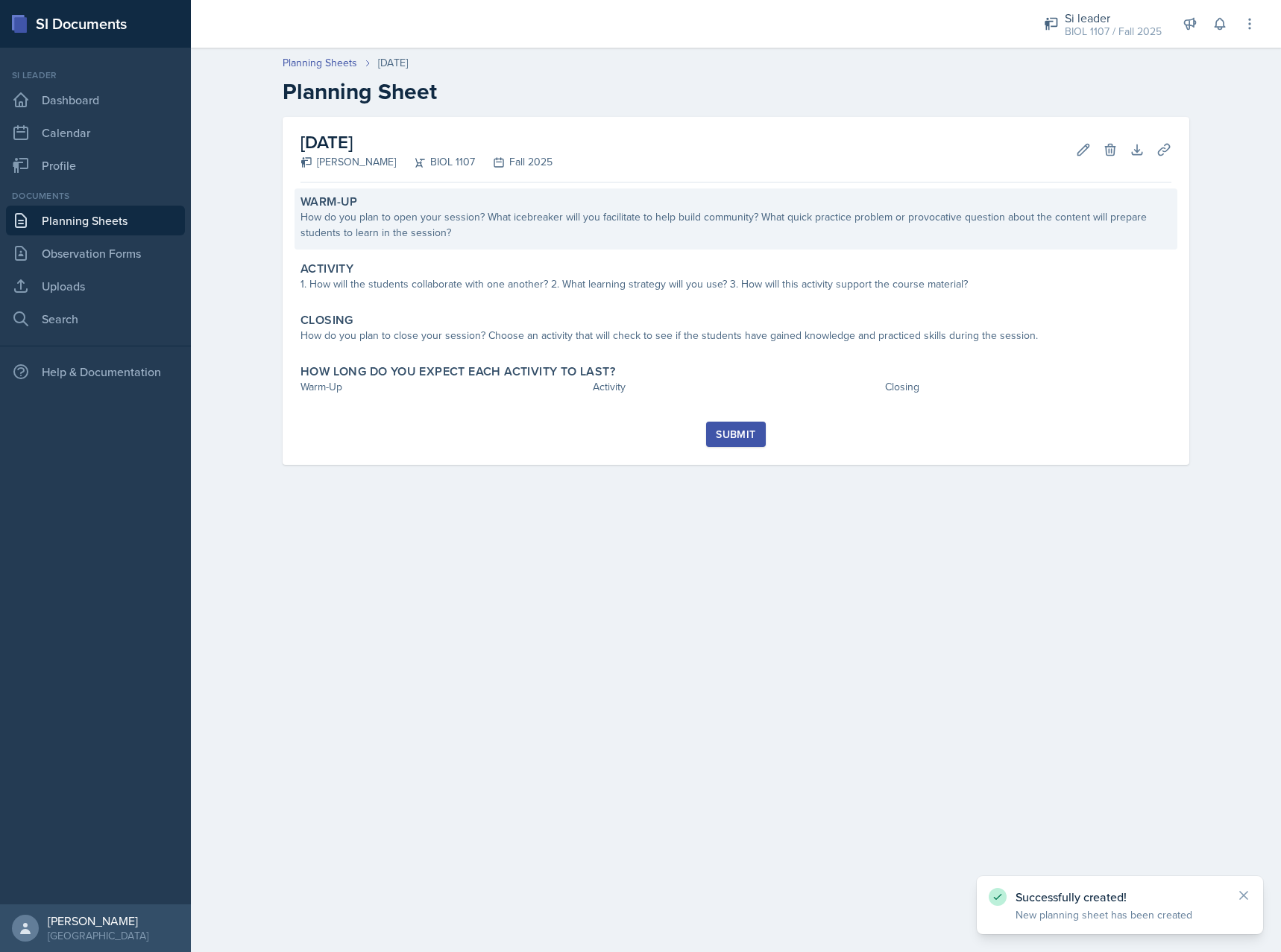
click at [420, 223] on div "How do you plan to open your session? What icebreaker will you facilitate to he…" at bounding box center [736, 225] width 871 height 31
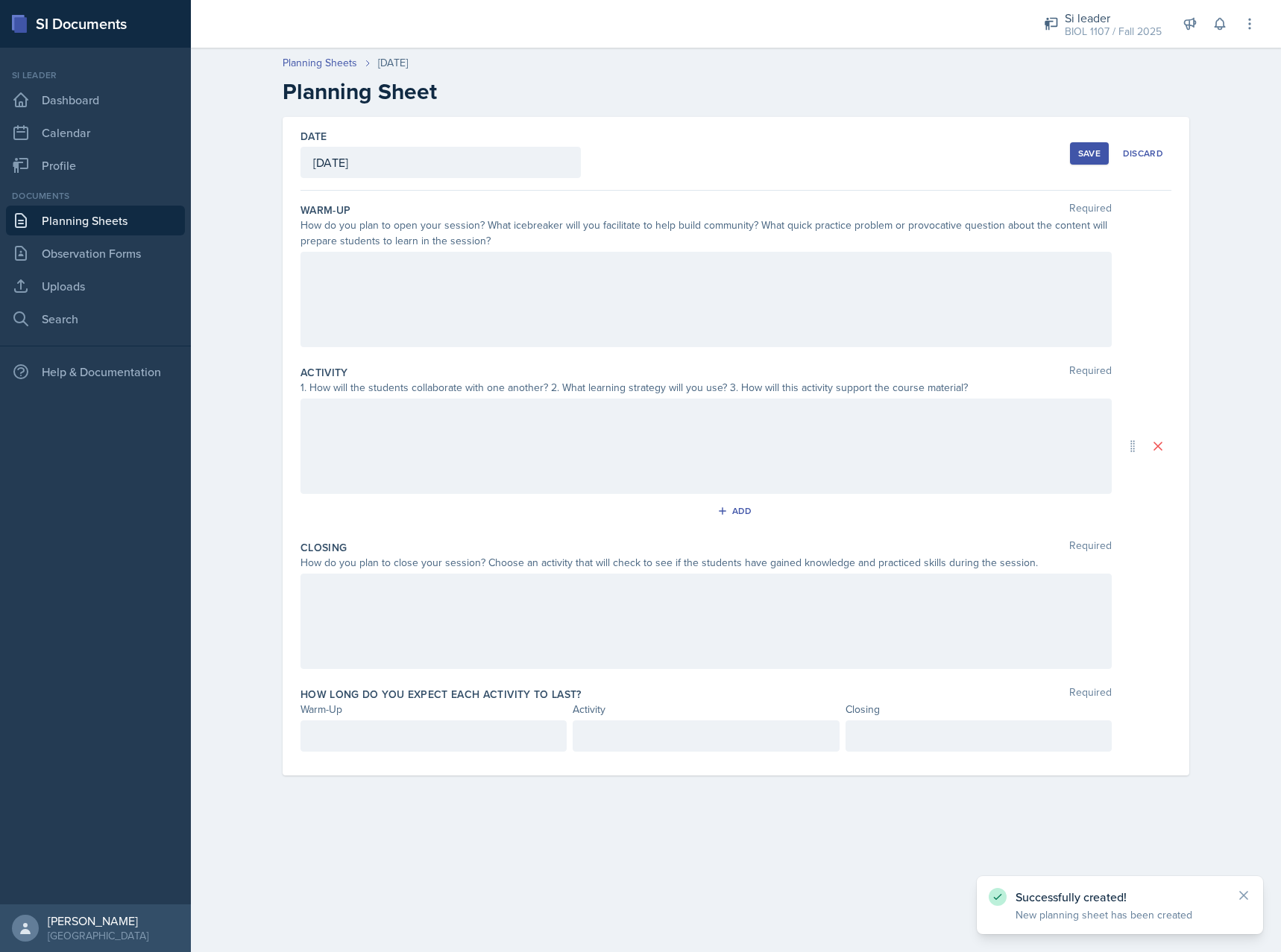
click at [1084, 154] on div "Save" at bounding box center [1089, 153] width 23 height 12
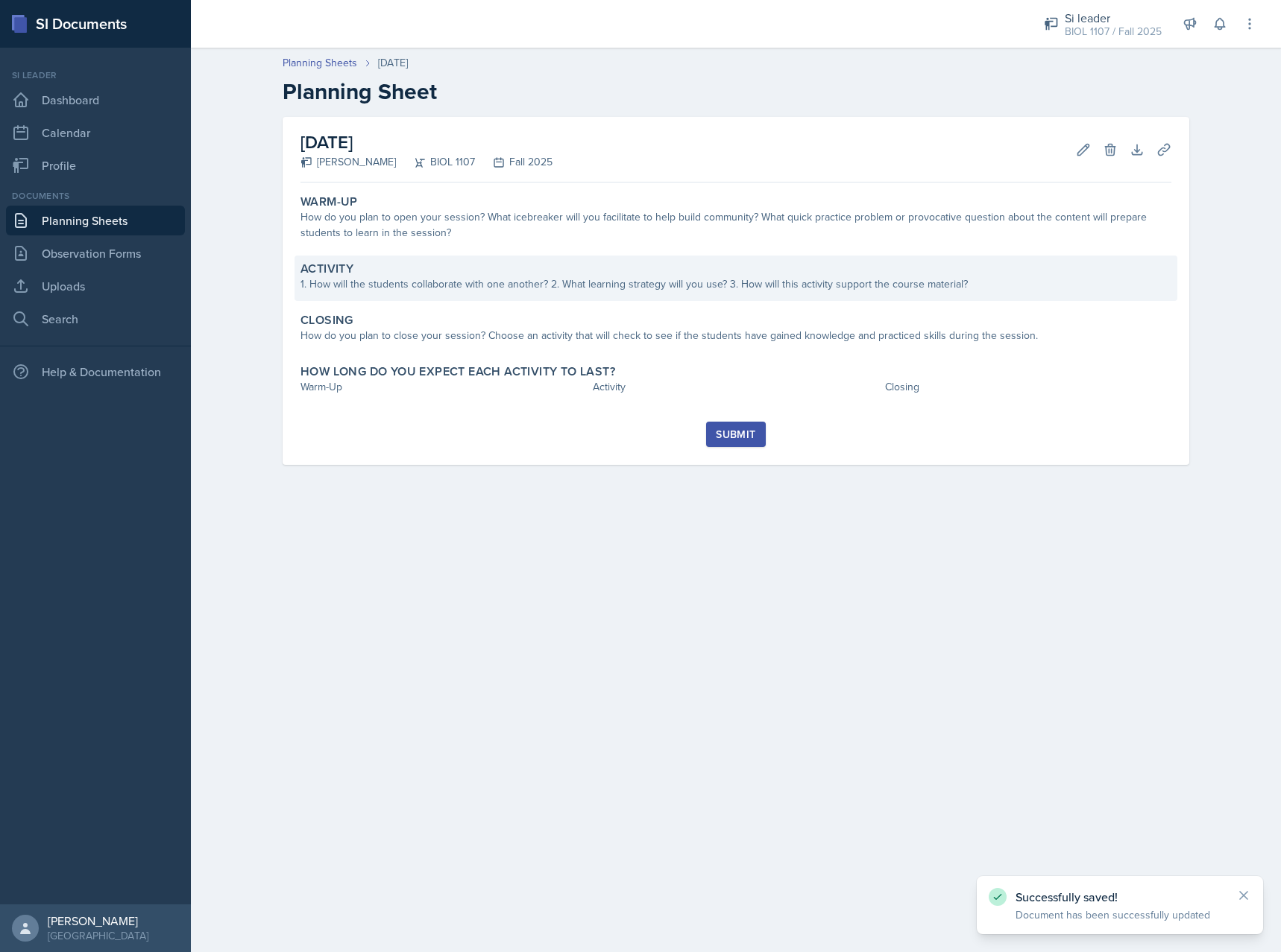
click at [582, 294] on div "Activity 1. How will the students collaborate with one another? 2. What learnin…" at bounding box center [736, 278] width 882 height 46
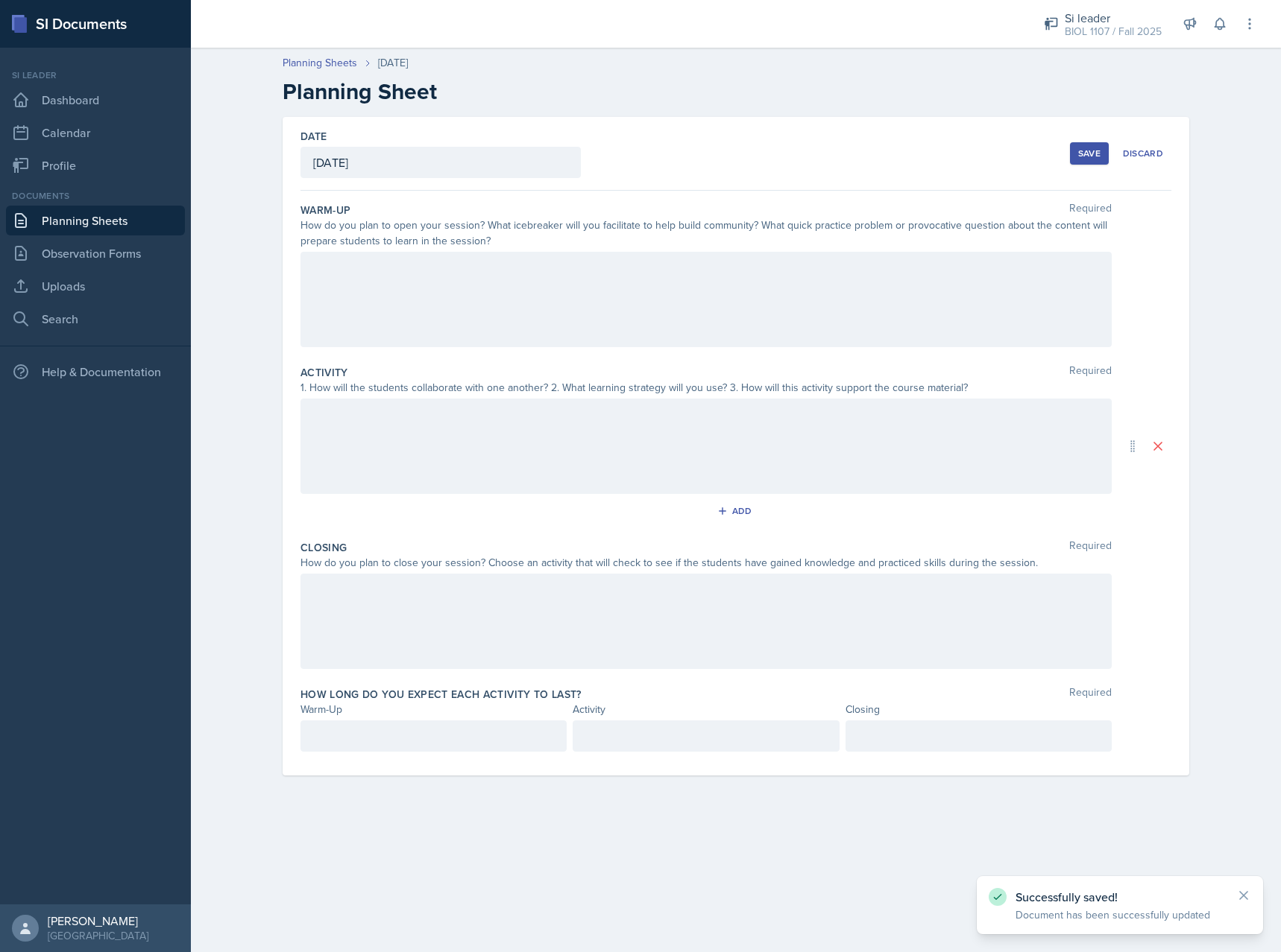
click at [501, 435] on div at bounding box center [706, 446] width 811 height 96
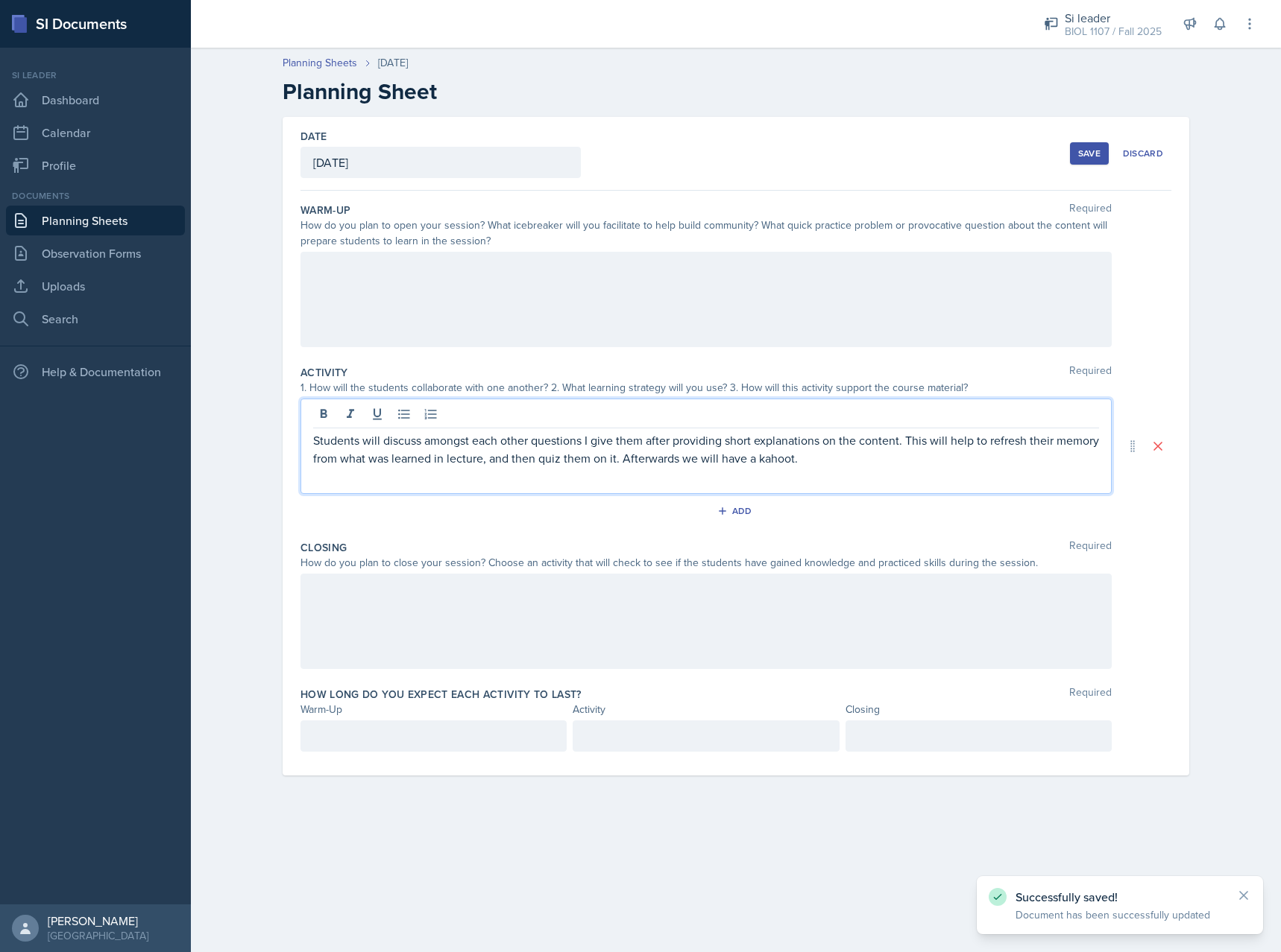
click at [502, 318] on div at bounding box center [706, 299] width 811 height 96
click at [842, 441] on div "Students will discuss amongst each other questions I give them after providing …" at bounding box center [705, 458] width 785 height 54
click at [818, 464] on p "Students will discuss amongst each other questions I give them after providing …" at bounding box center [705, 450] width 785 height 36
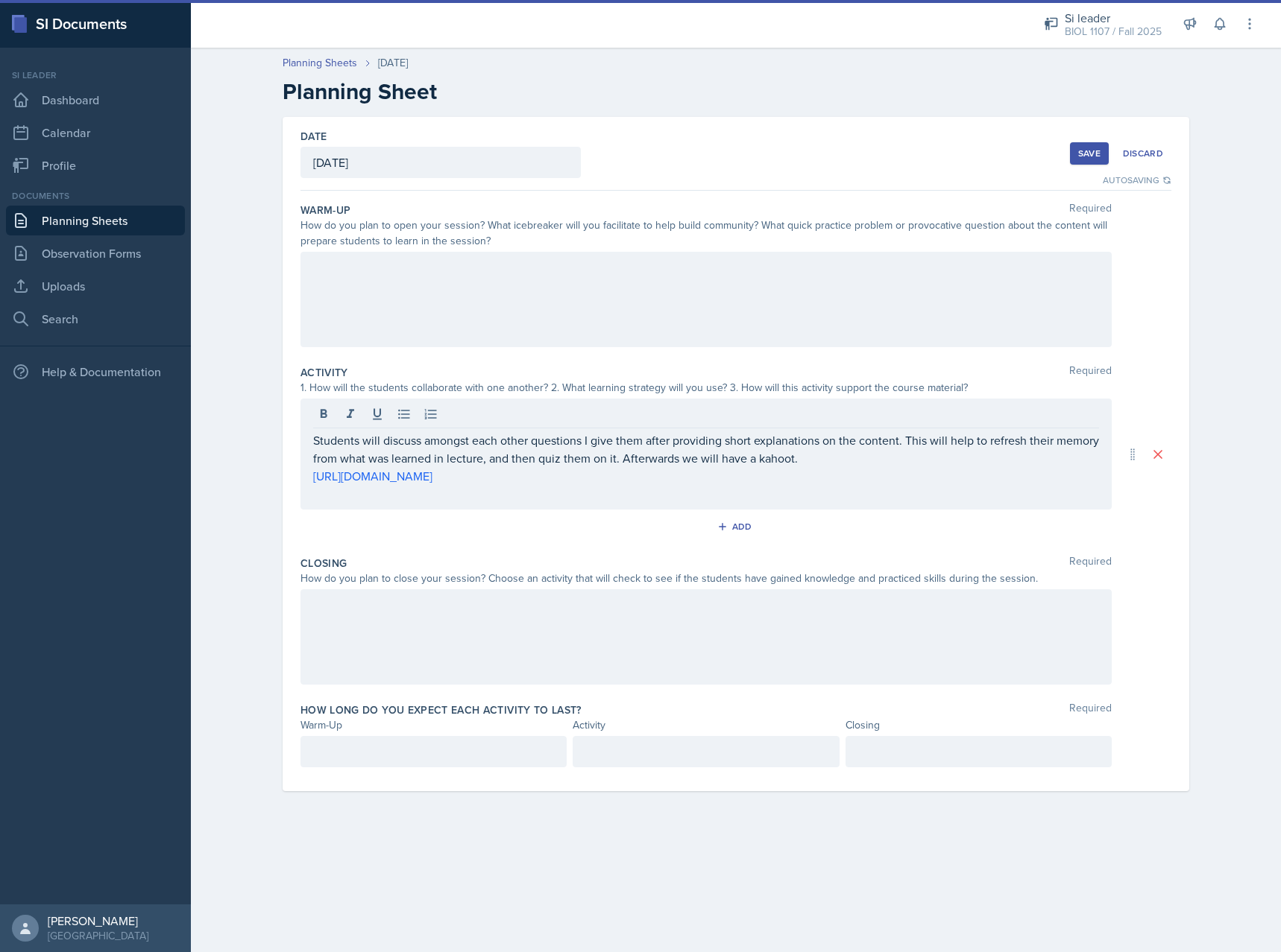
click at [718, 307] on div at bounding box center [706, 299] width 811 height 96
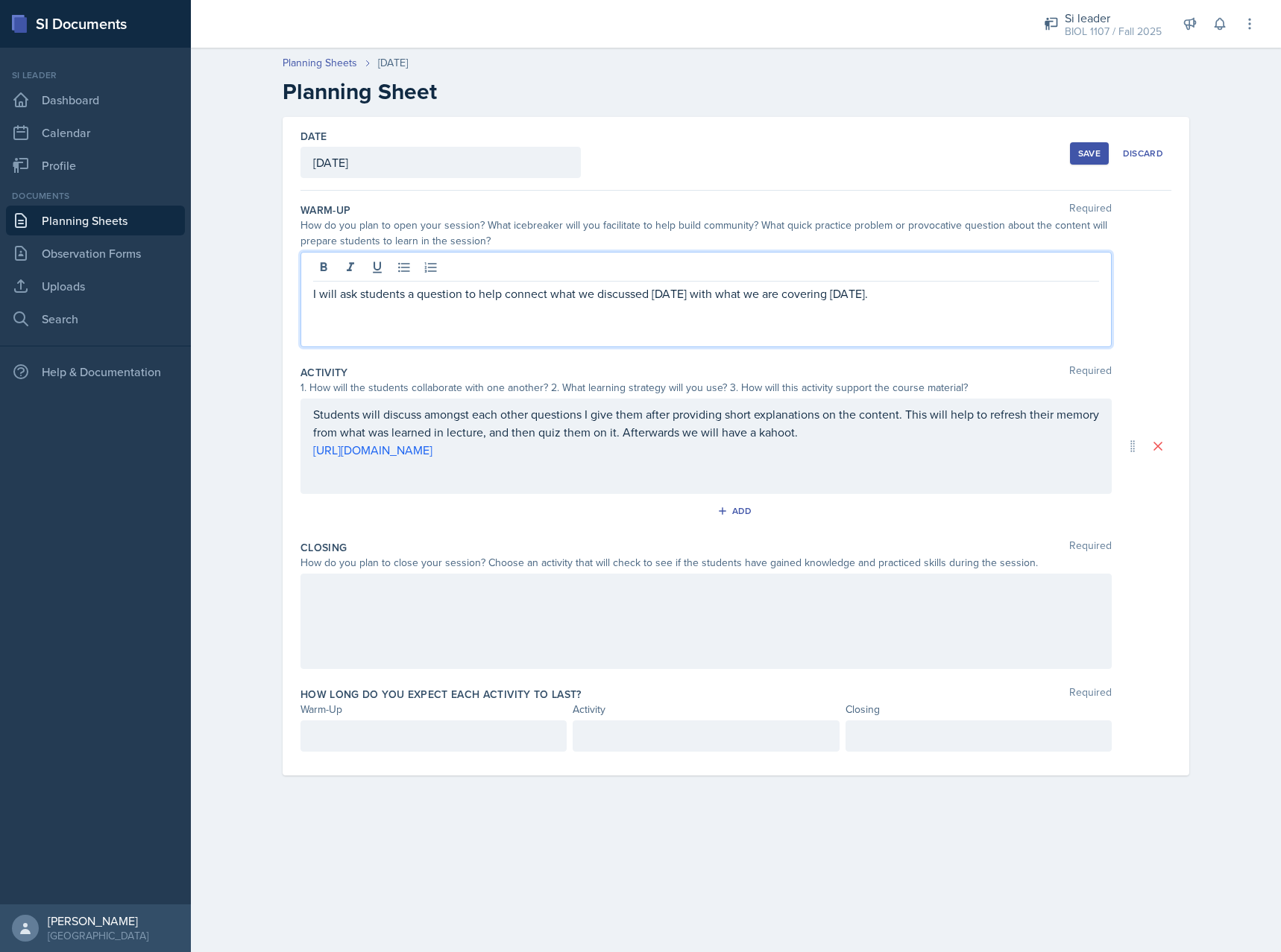
click at [440, 613] on div at bounding box center [706, 621] width 811 height 96
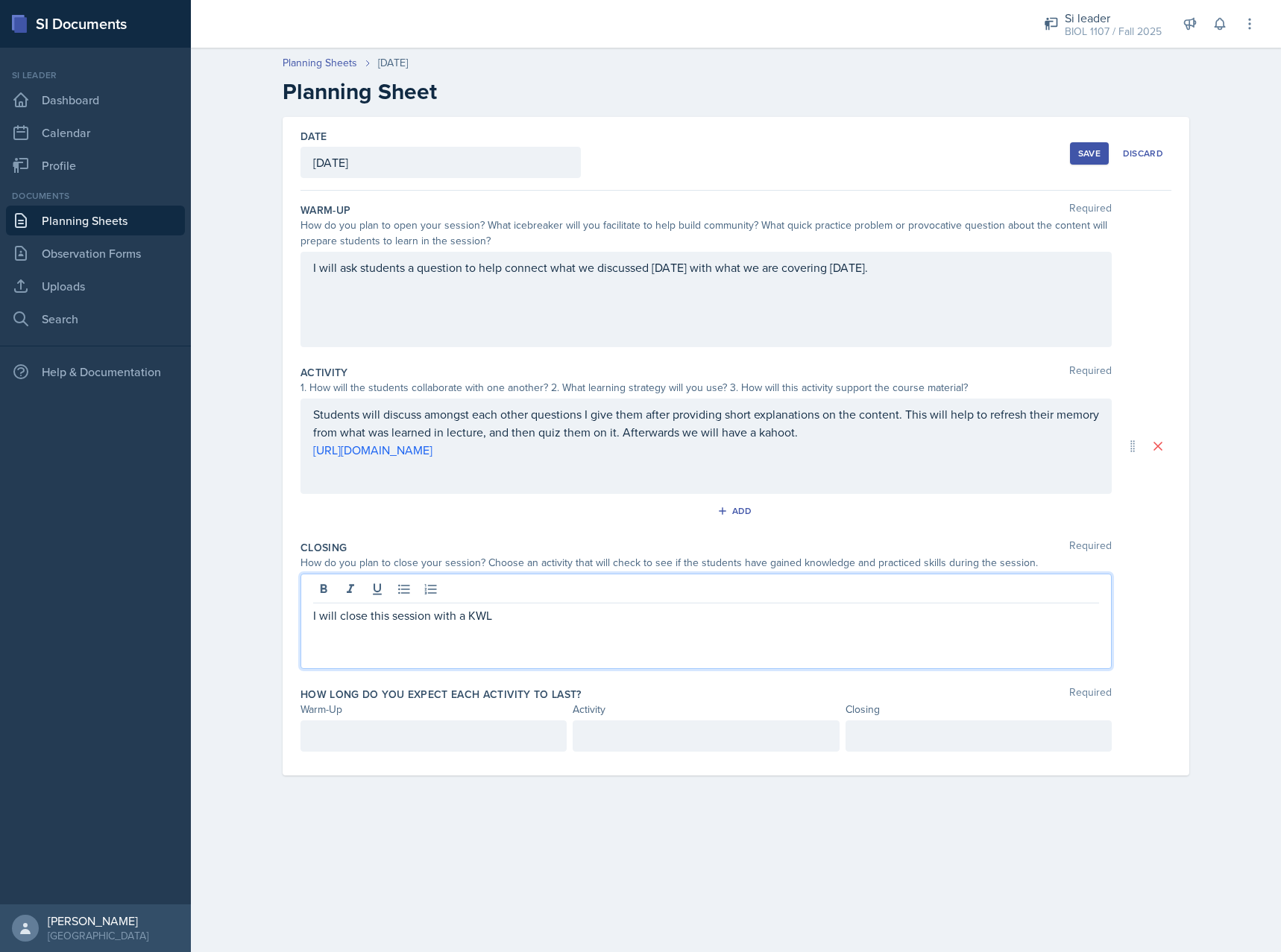
click at [358, 748] on div at bounding box center [433, 736] width 266 height 31
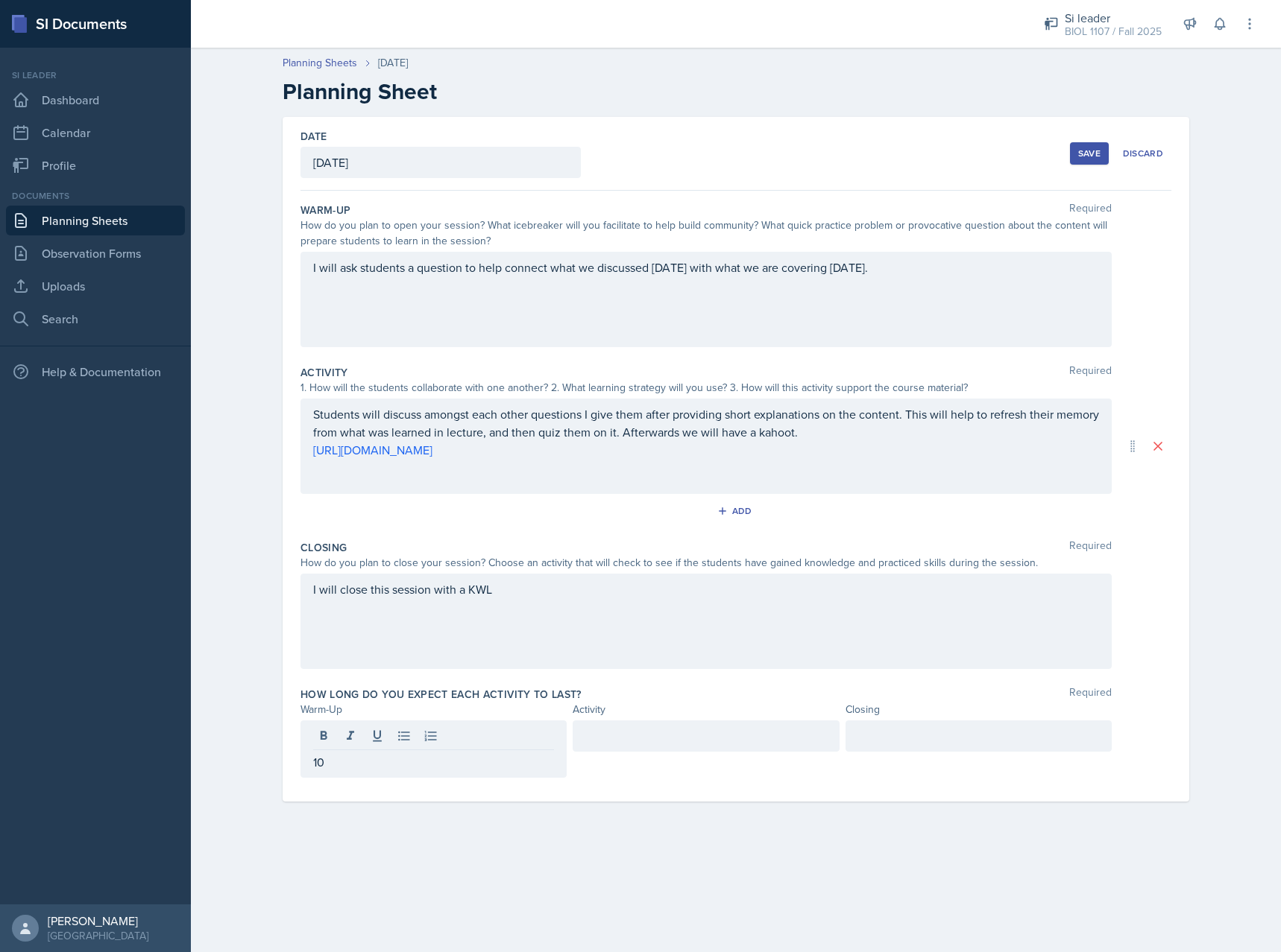
click at [621, 749] on div at bounding box center [705, 736] width 266 height 31
click at [928, 742] on div at bounding box center [978, 736] width 266 height 31
click at [827, 853] on main "Planning Sheets [DATE] Planning Sheet Date [DATE] [DATE] 31 1 2 3 4 5 6 7 8 9 1…" at bounding box center [736, 499] width 1090 height 905
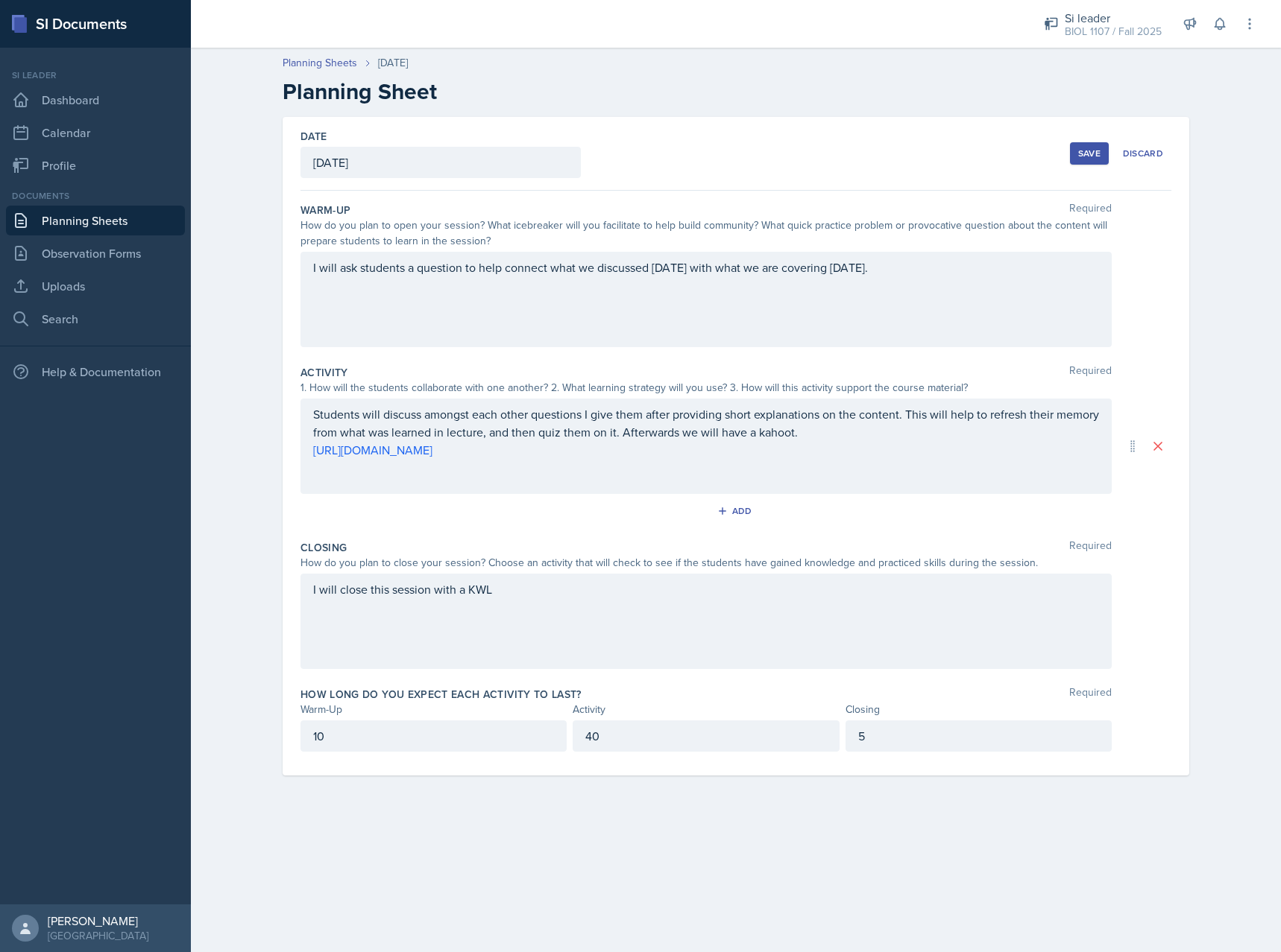
click at [823, 428] on div "Students will discuss amongst each other questions I give them after providing …" at bounding box center [706, 446] width 811 height 96
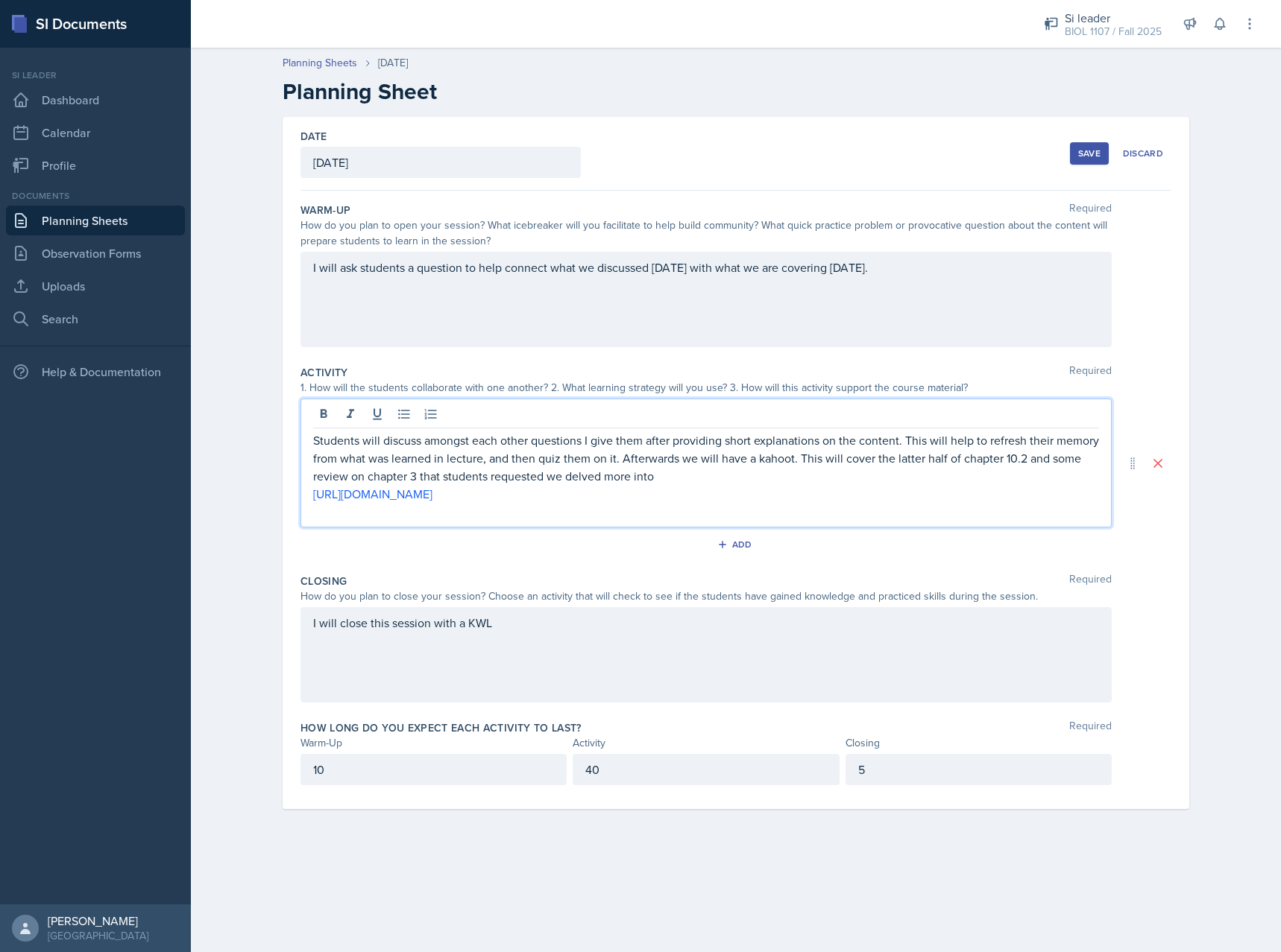
click at [1081, 151] on div "Save" at bounding box center [1089, 153] width 23 height 12
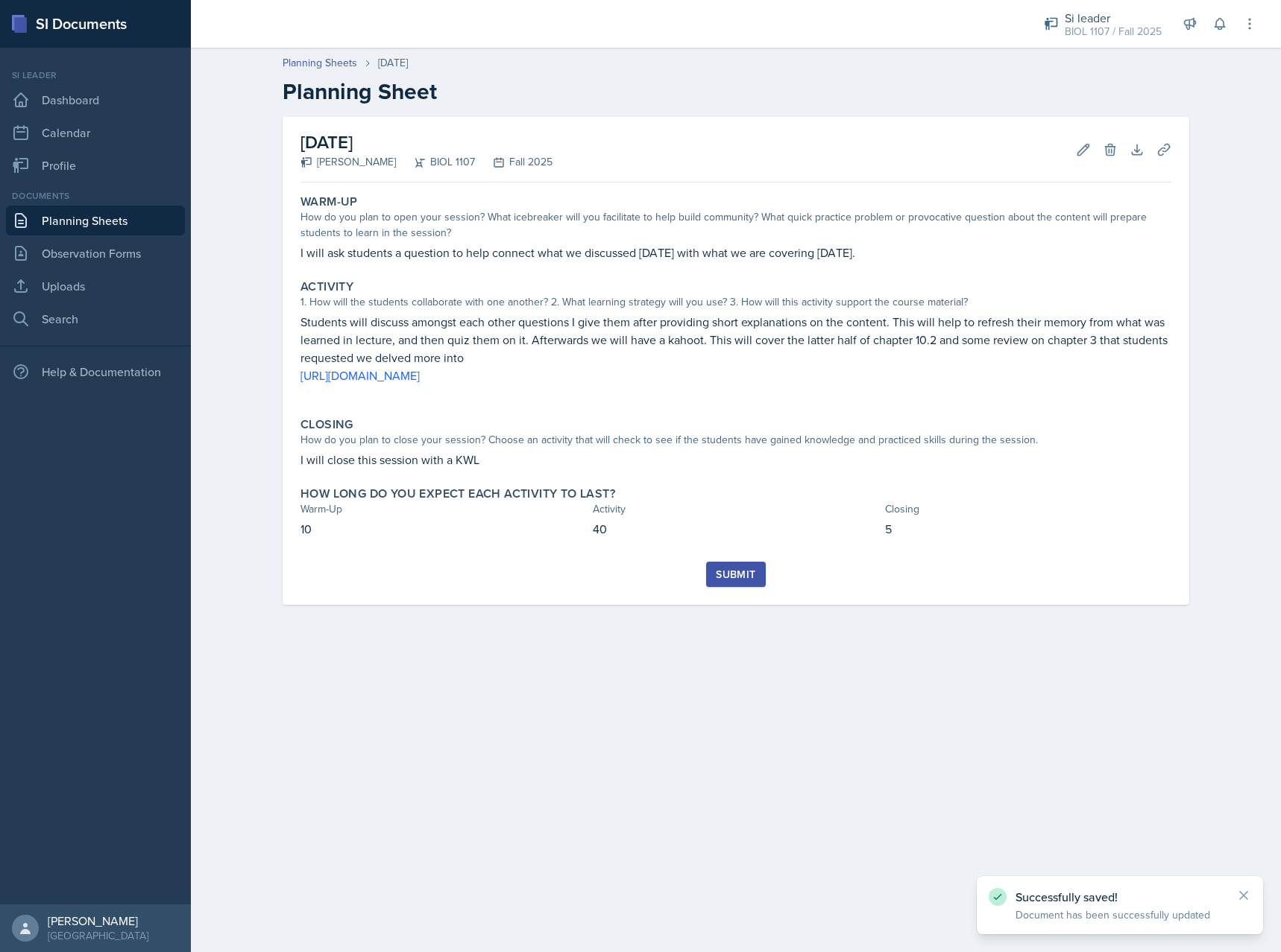
click at [761, 562] on button "Submit" at bounding box center [736, 575] width 59 height 26
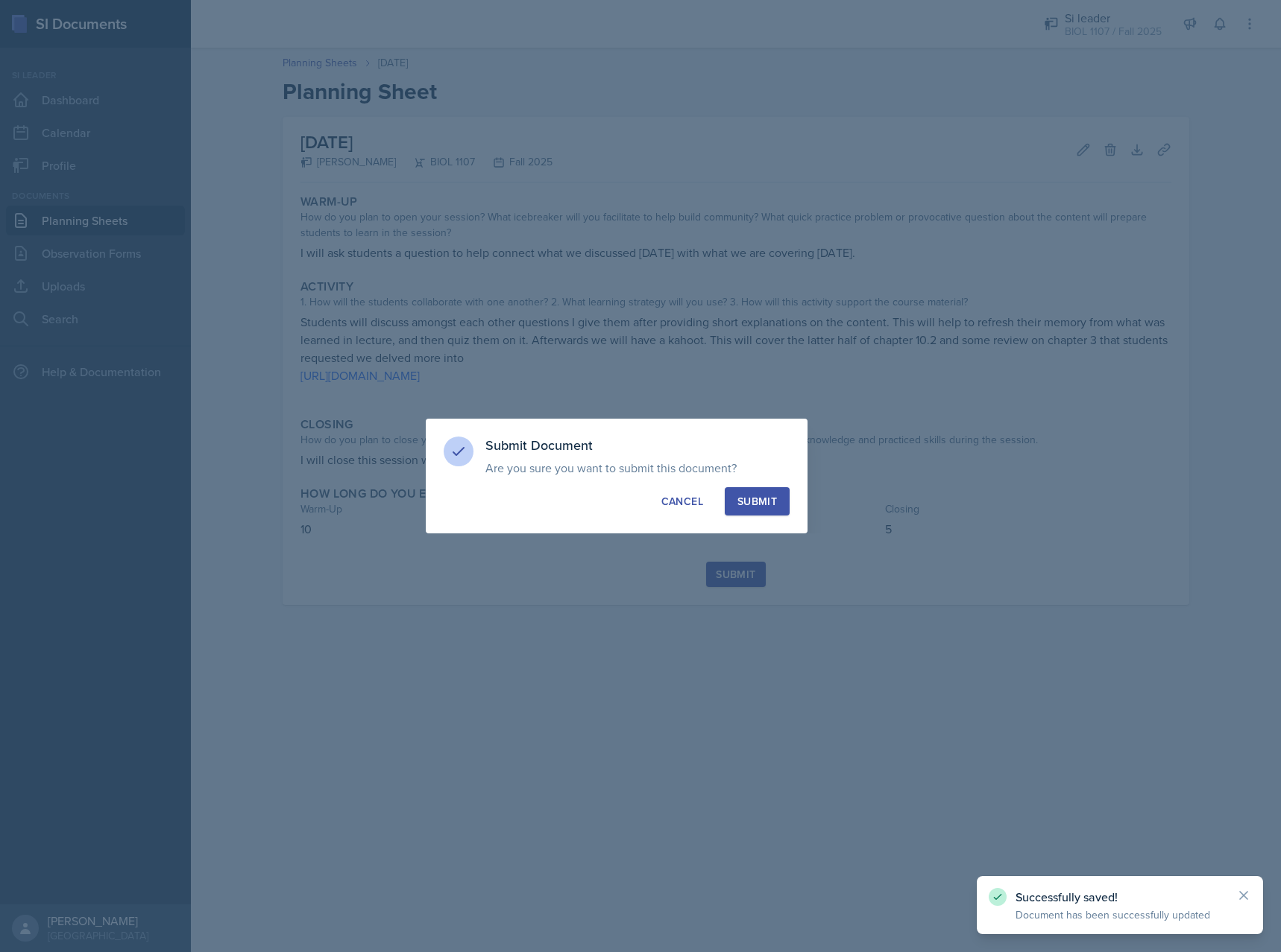
click at [752, 507] on div "Submit" at bounding box center [757, 501] width 40 height 15
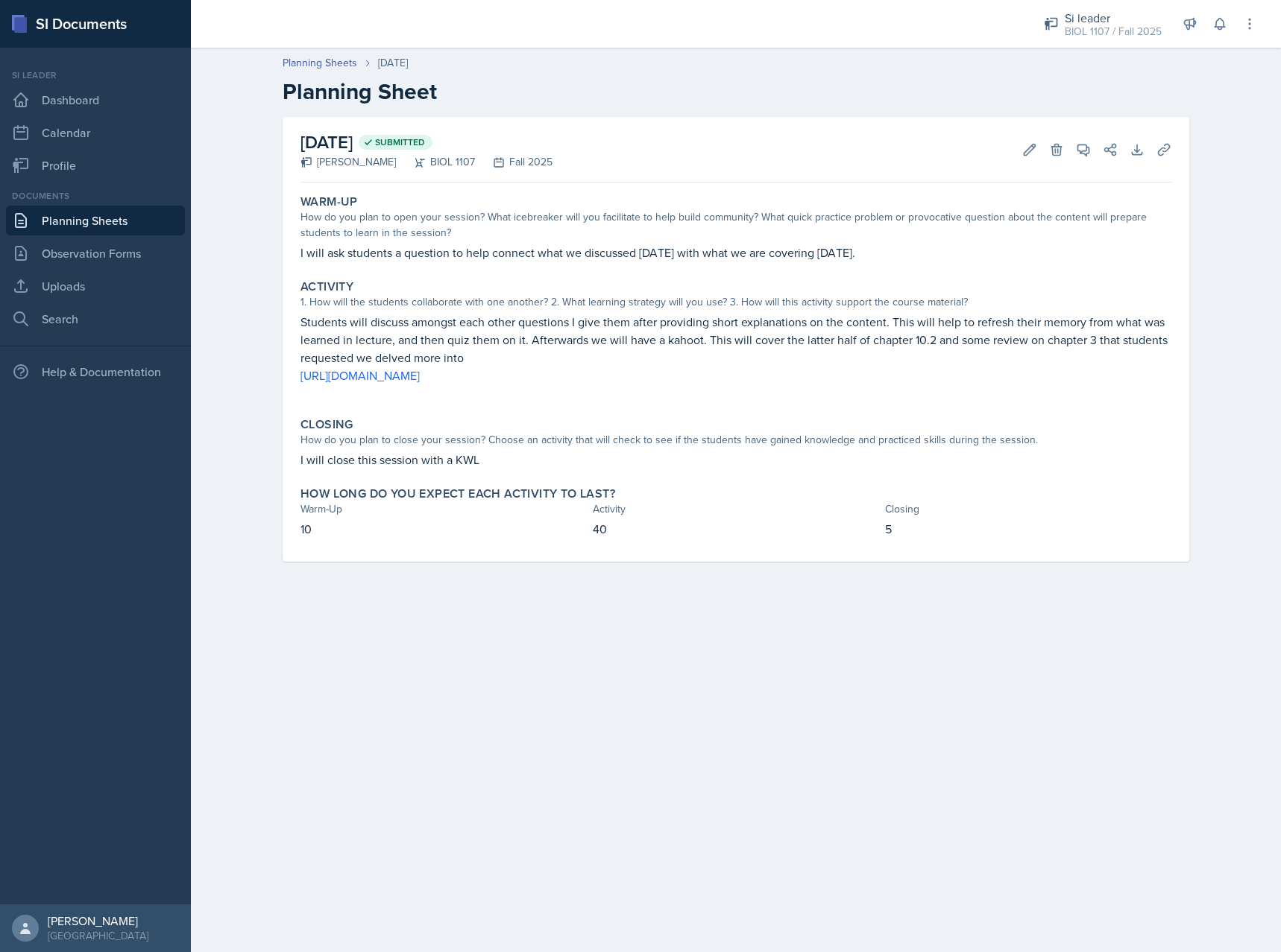
click at [40, 216] on link "Planning Sheets" at bounding box center [96, 221] width 179 height 30
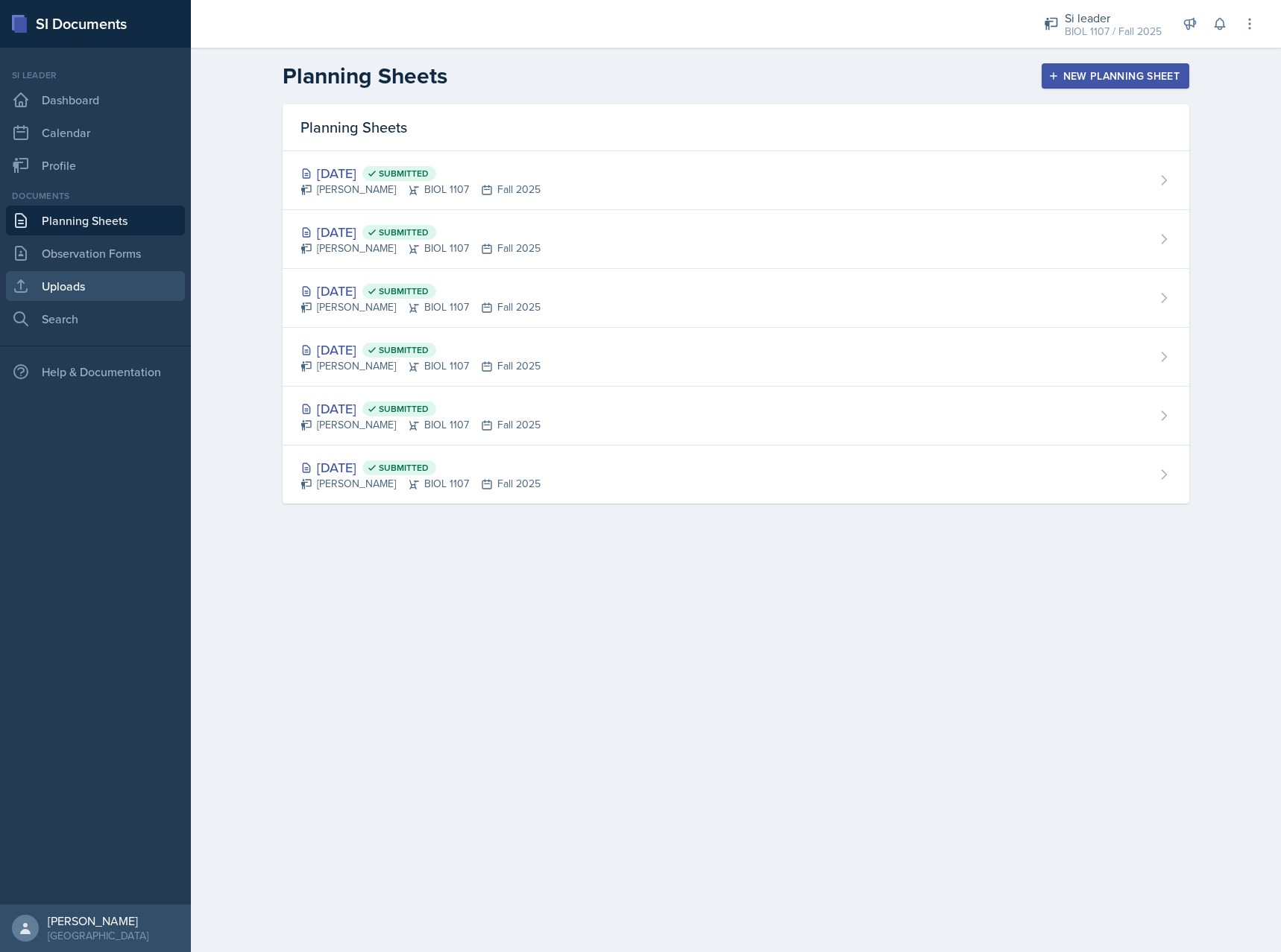
click at [109, 282] on link "Uploads" at bounding box center [96, 286] width 179 height 30
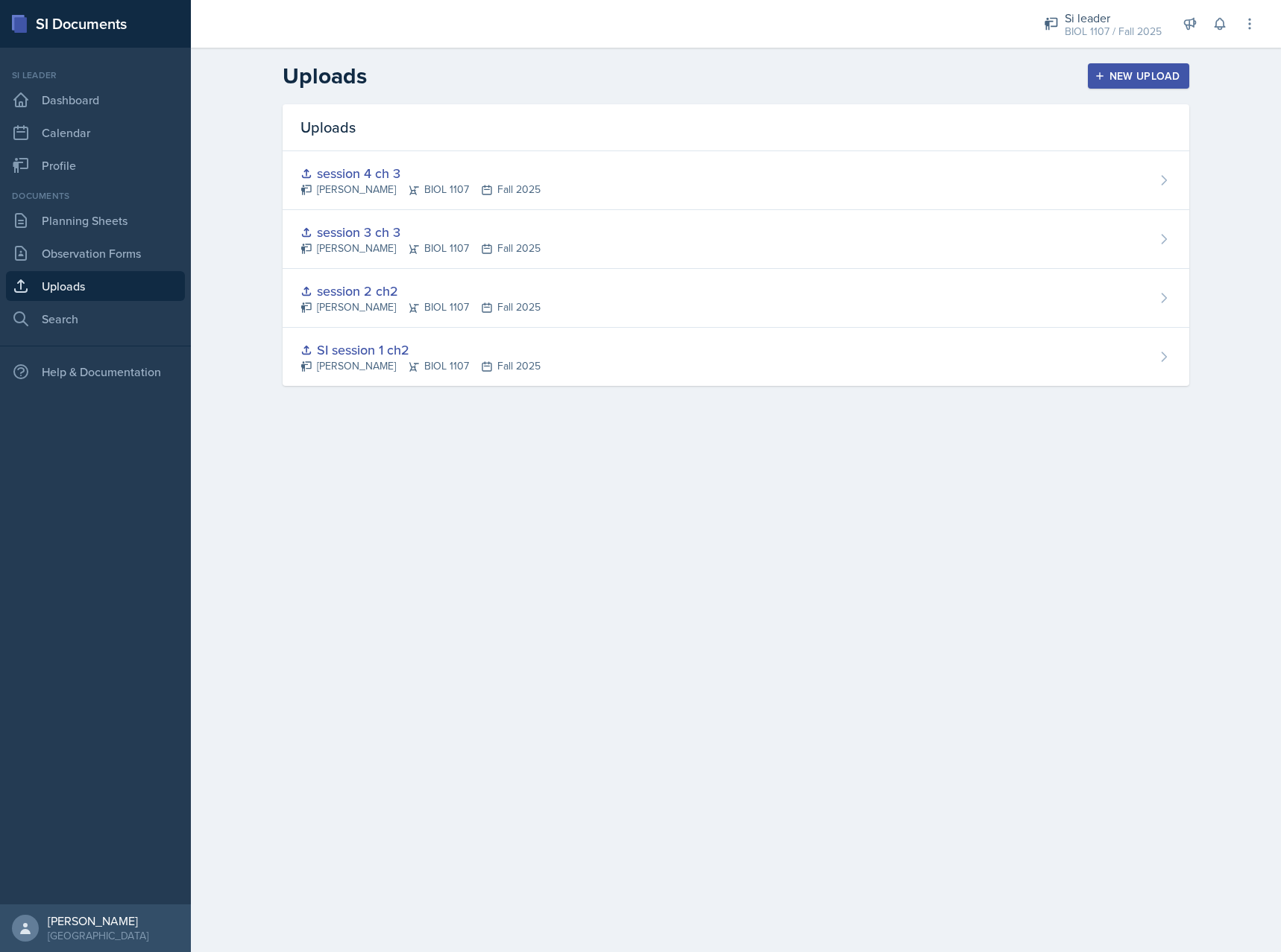
click at [1139, 75] on div "New Upload" at bounding box center [1139, 75] width 83 height 12
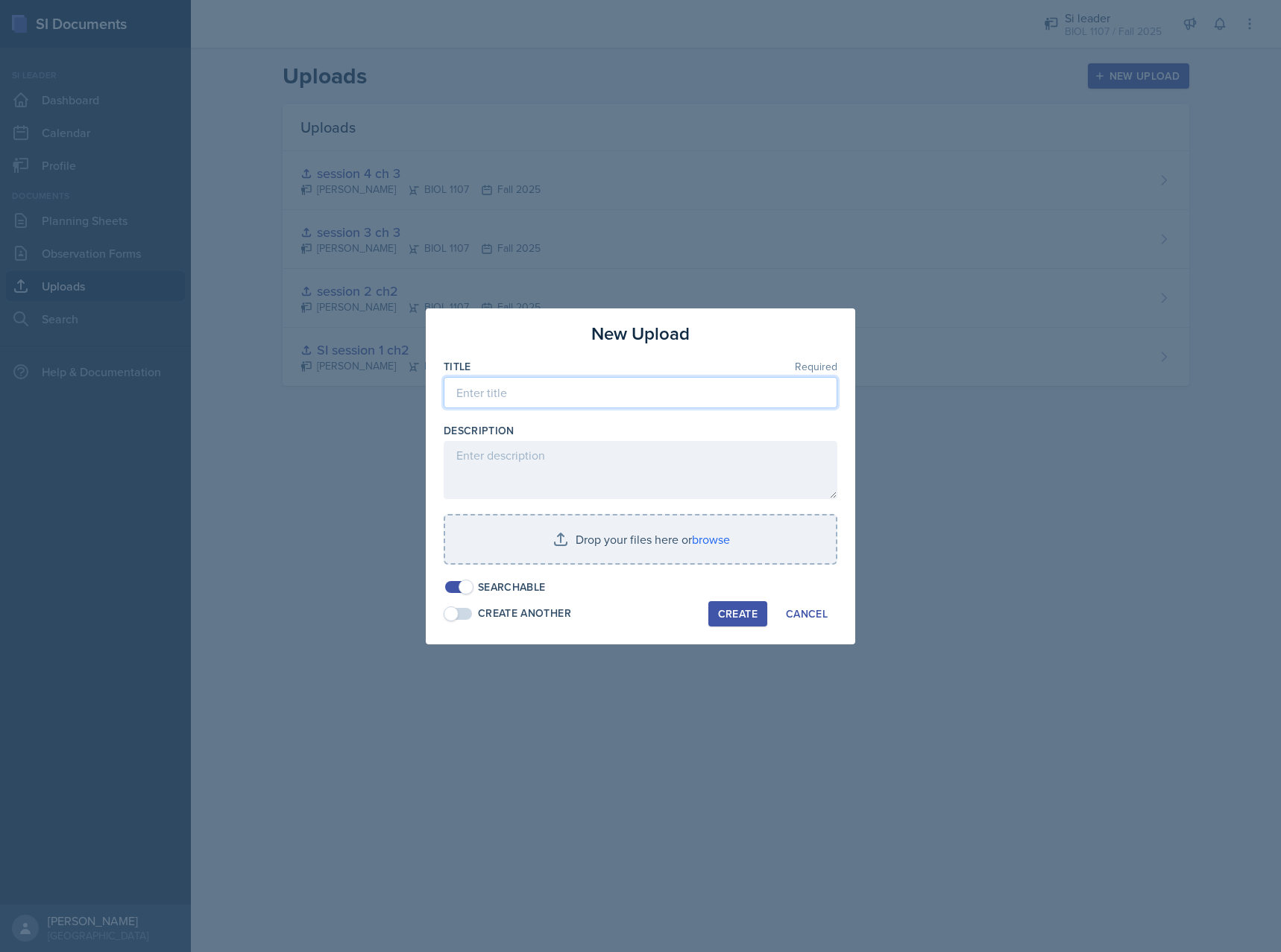
click at [546, 397] on input at bounding box center [640, 393] width 394 height 31
type input "S"
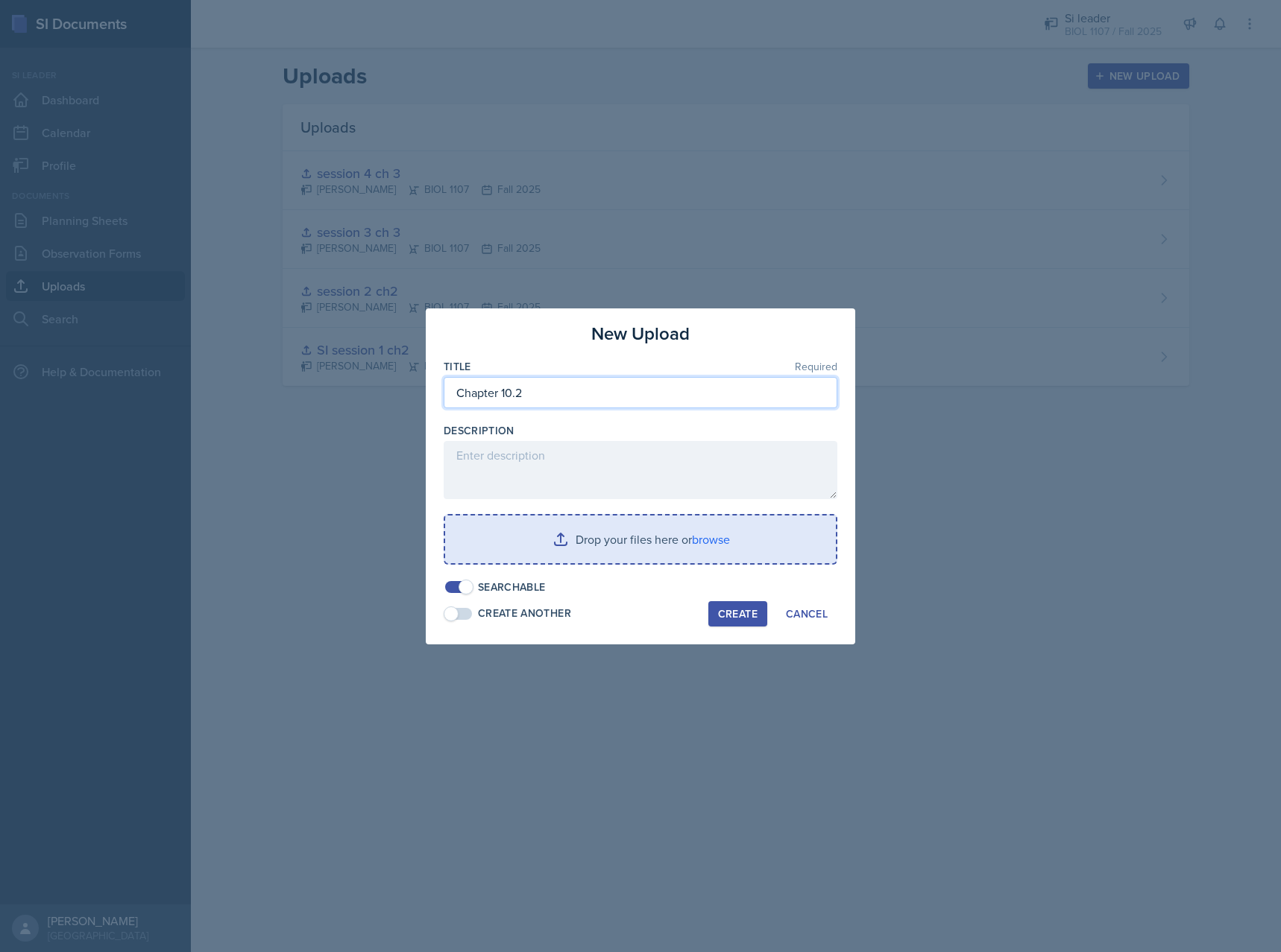
type input "Chapter 10.2"
click at [704, 554] on input "file" at bounding box center [640, 539] width 391 height 47
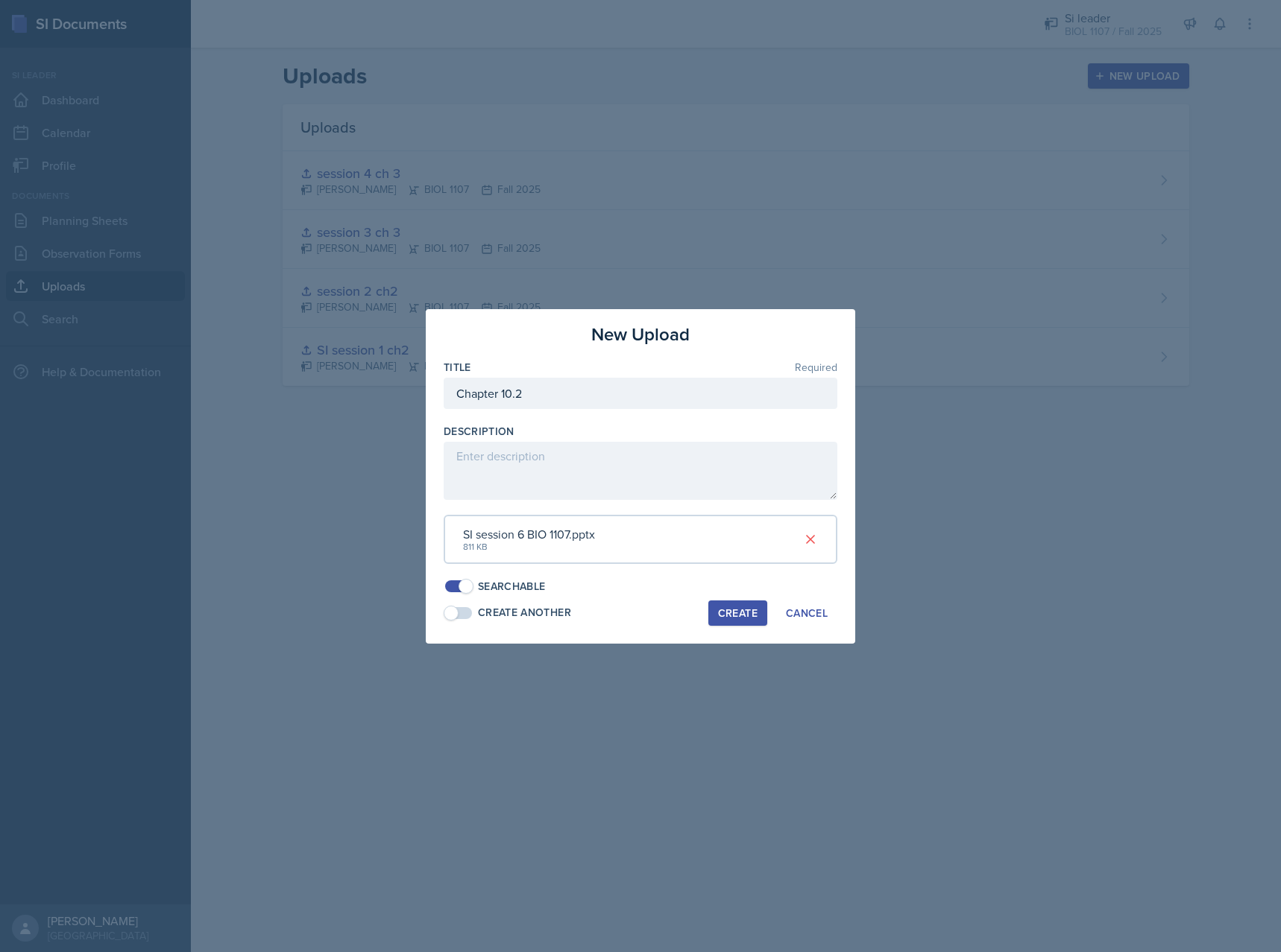
click at [729, 618] on div "Create" at bounding box center [737, 613] width 40 height 12
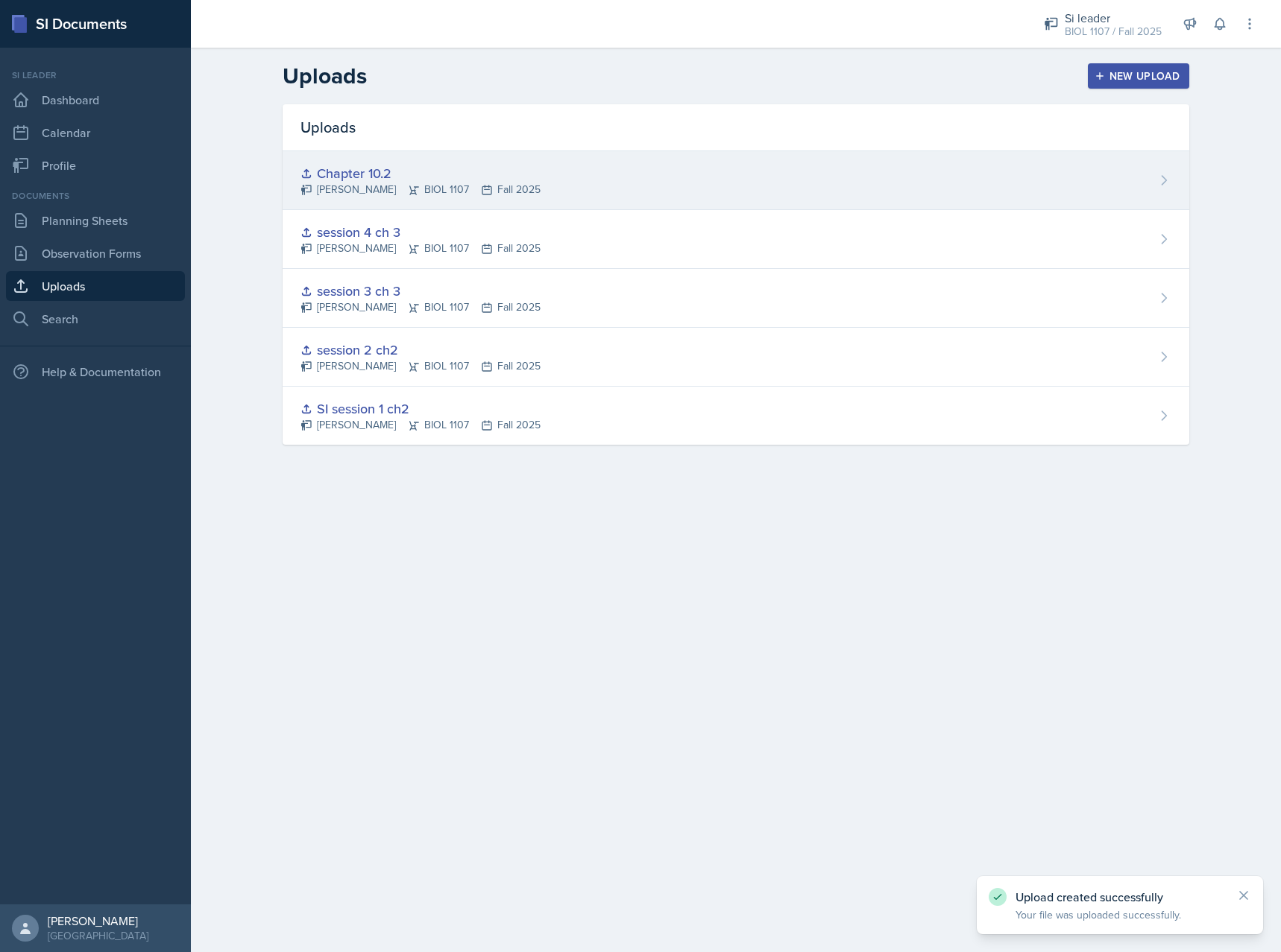
click at [600, 193] on div "Chapter 10.2 Armon Khoshneviszadeh BIOL 1107 Fall 2025" at bounding box center [736, 181] width 907 height 59
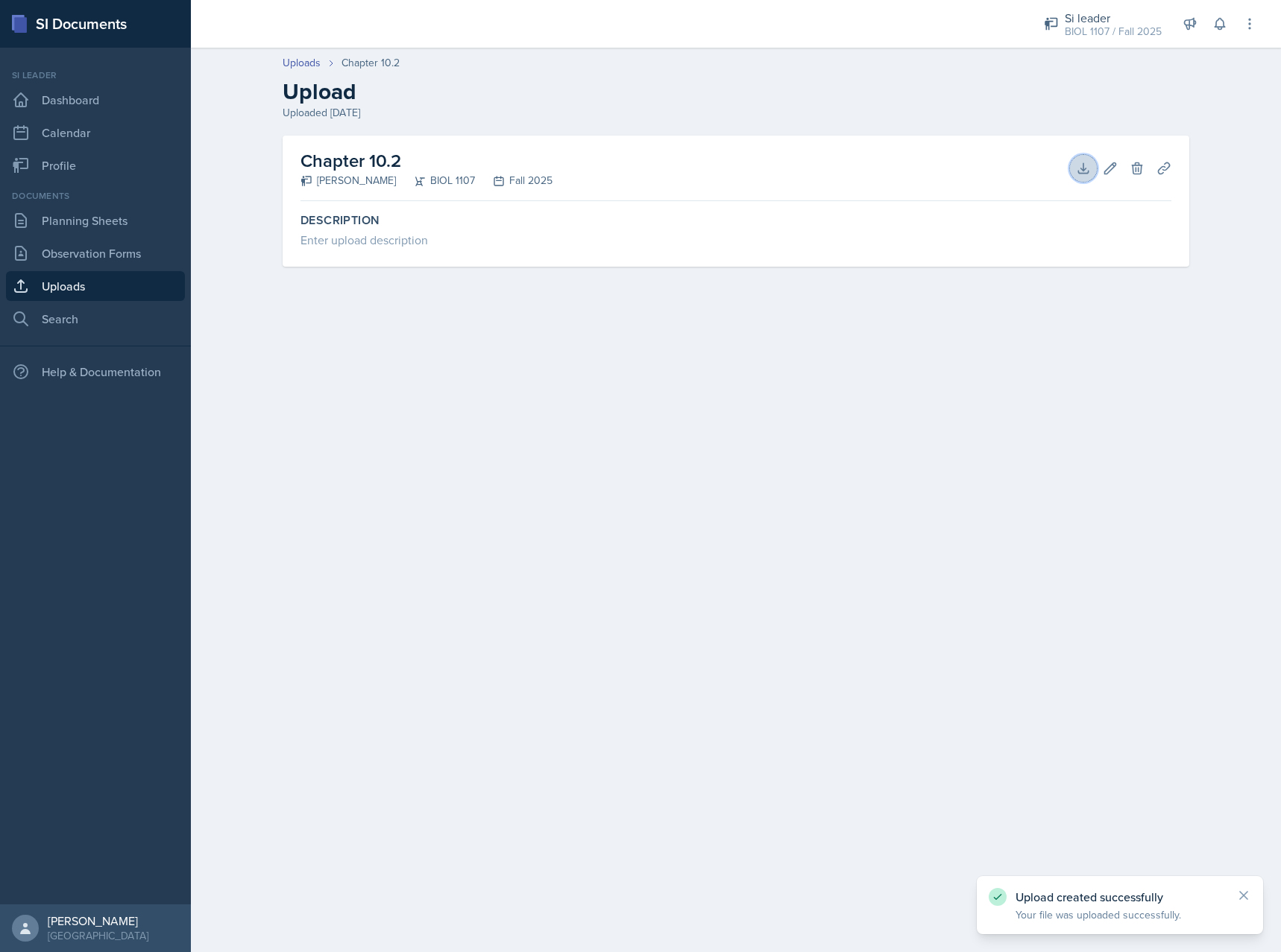
click at [1082, 164] on icon at bounding box center [1083, 168] width 15 height 15
click at [1078, 172] on icon at bounding box center [1083, 168] width 9 height 9
click at [733, 106] on div "Uploaded Sep 7th, 2025" at bounding box center [736, 113] width 907 height 16
click at [975, 394] on main "Uploads Chapter 10.2 Upload Uploaded Sep 7th, 2025 Chapter 10.2 Armon Khoshnevi…" at bounding box center [736, 499] width 1090 height 905
click at [91, 287] on link "Uploads" at bounding box center [96, 286] width 179 height 30
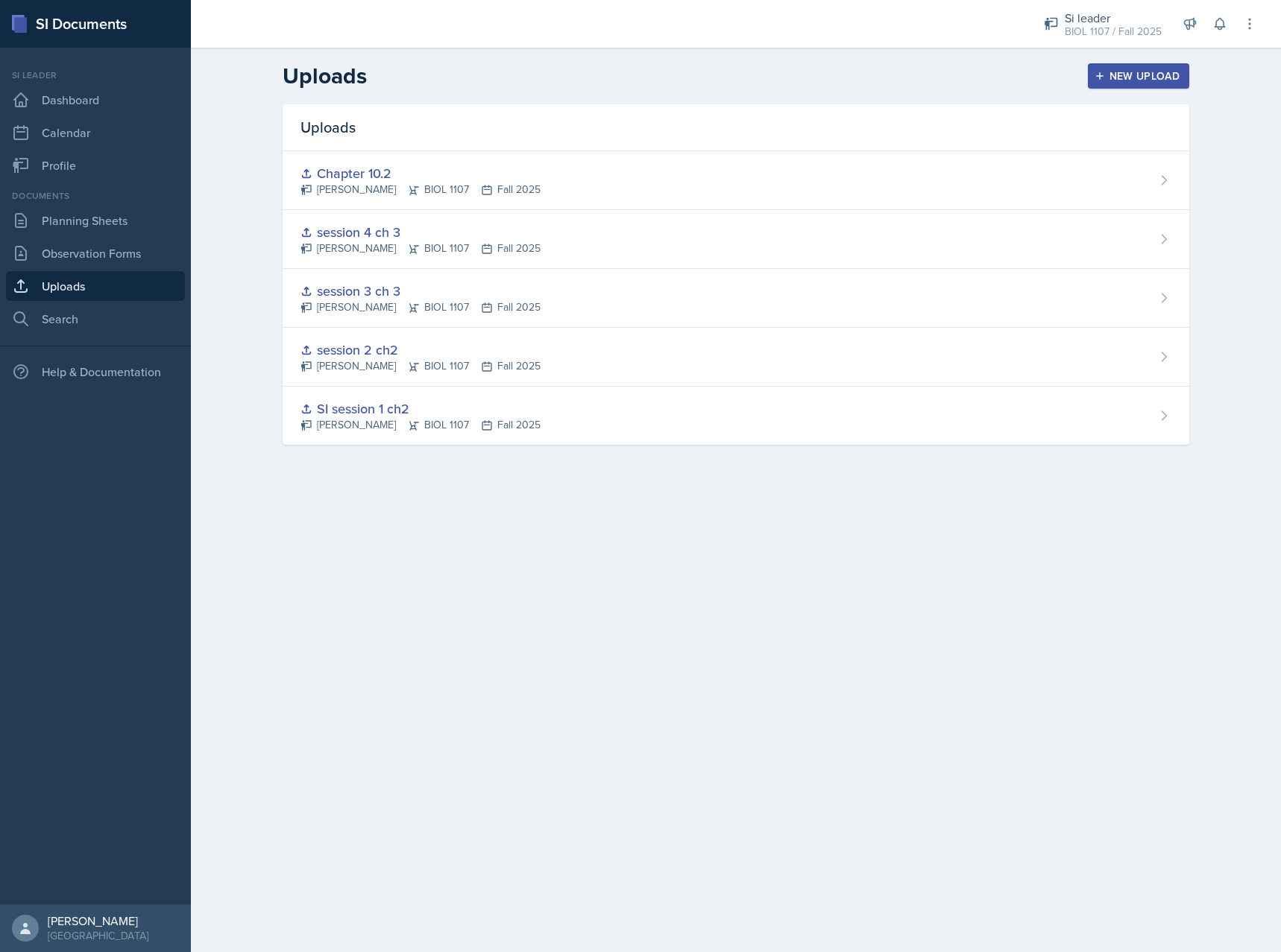
click at [1123, 81] on div "New Upload" at bounding box center [1139, 75] width 83 height 12
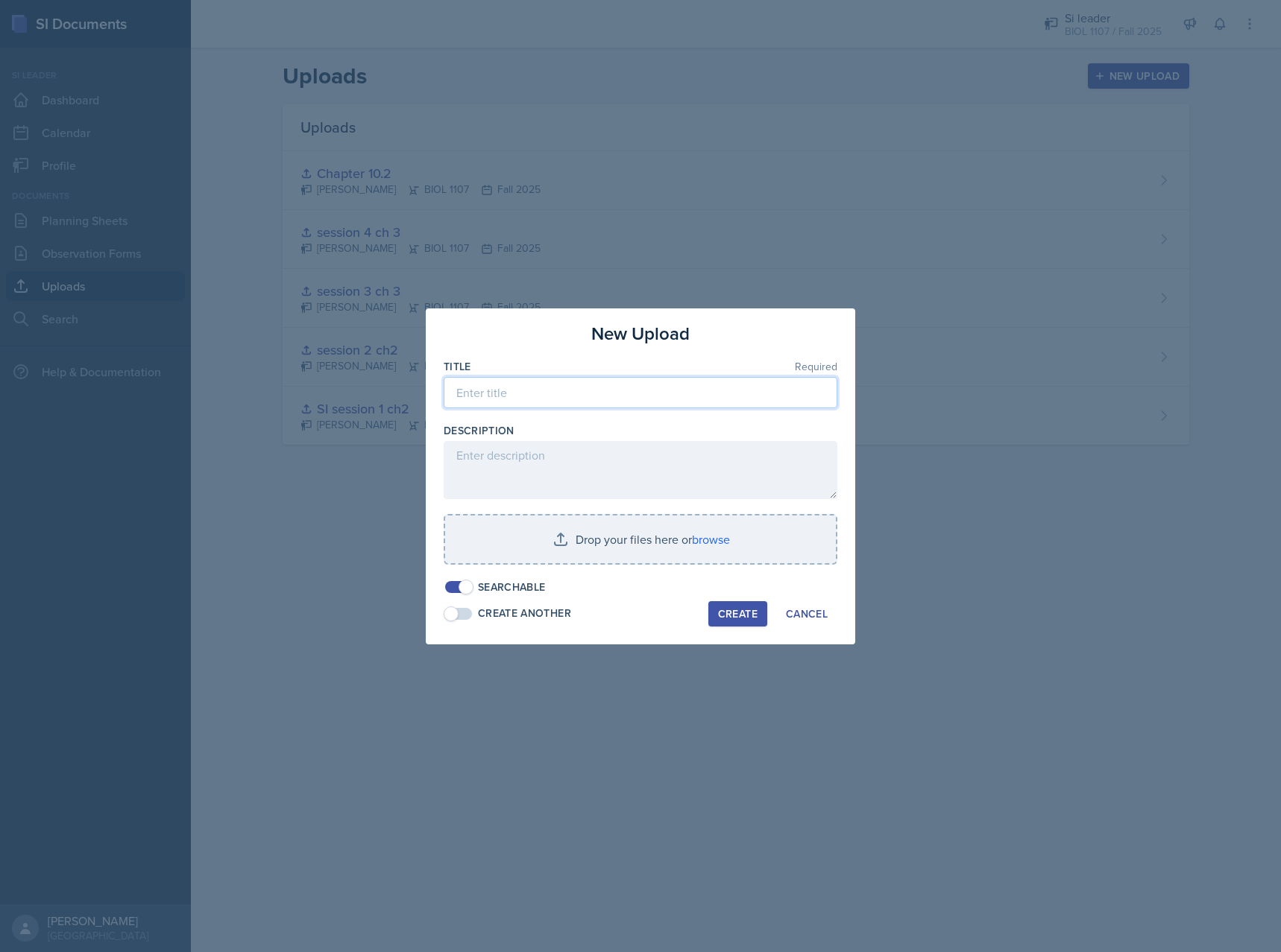
click at [594, 399] on input at bounding box center [640, 393] width 394 height 31
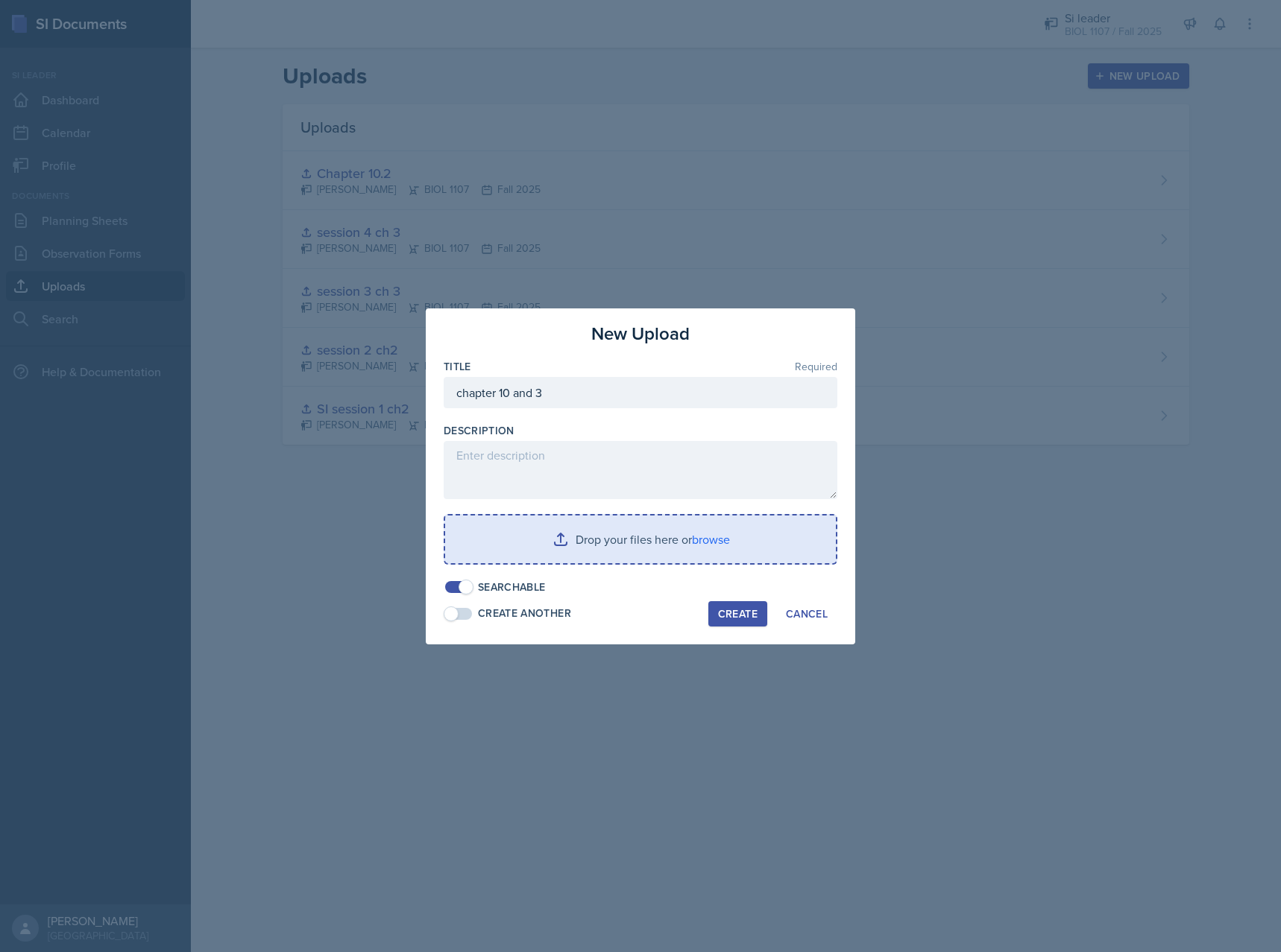
click at [594, 544] on input "file" at bounding box center [640, 539] width 391 height 47
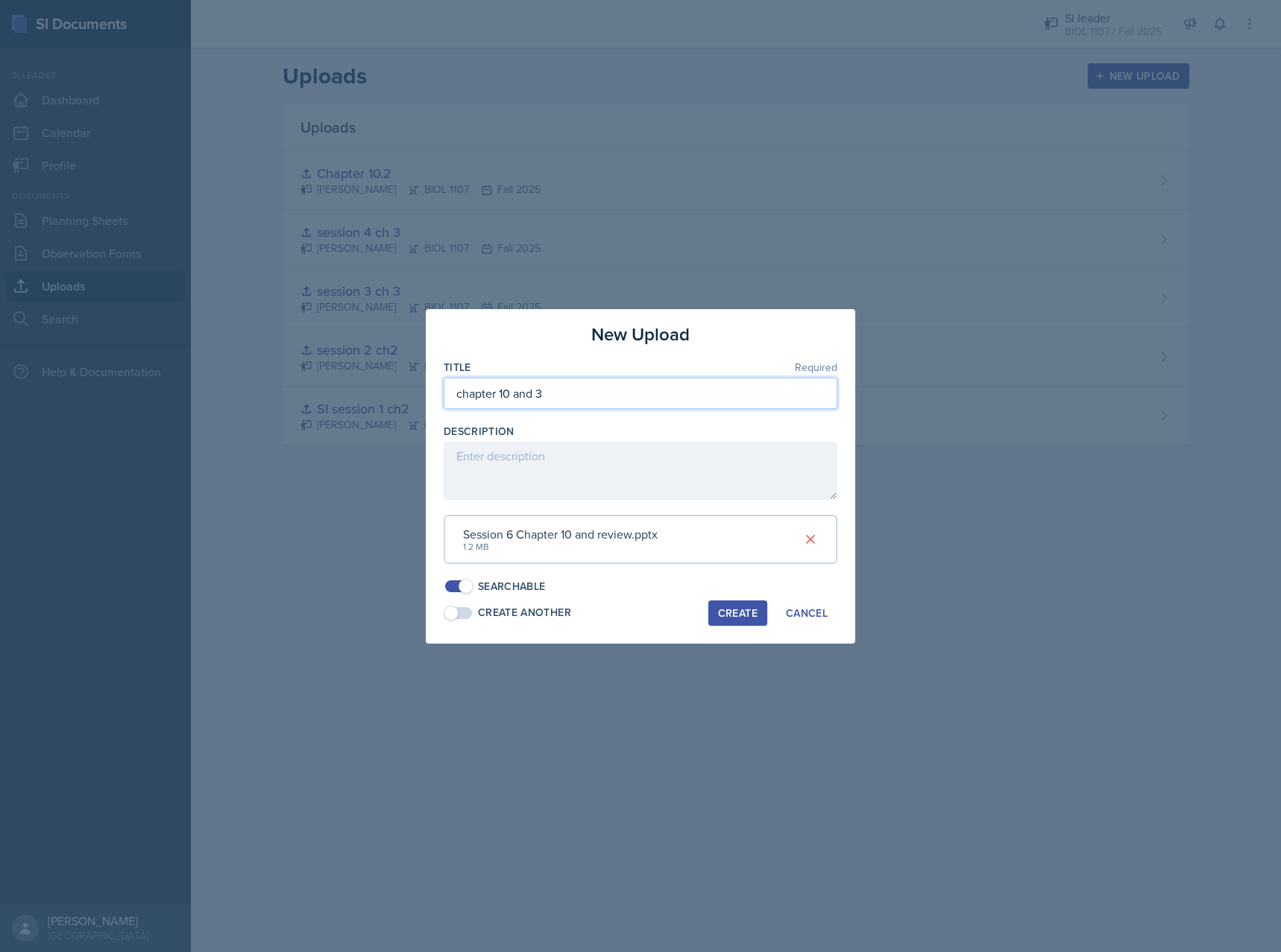
click at [623, 386] on input "chapter 10 and 3" at bounding box center [640, 394] width 394 height 31
type input "chapter 10 and 3 review"
click at [729, 607] on div "Create" at bounding box center [737, 613] width 40 height 12
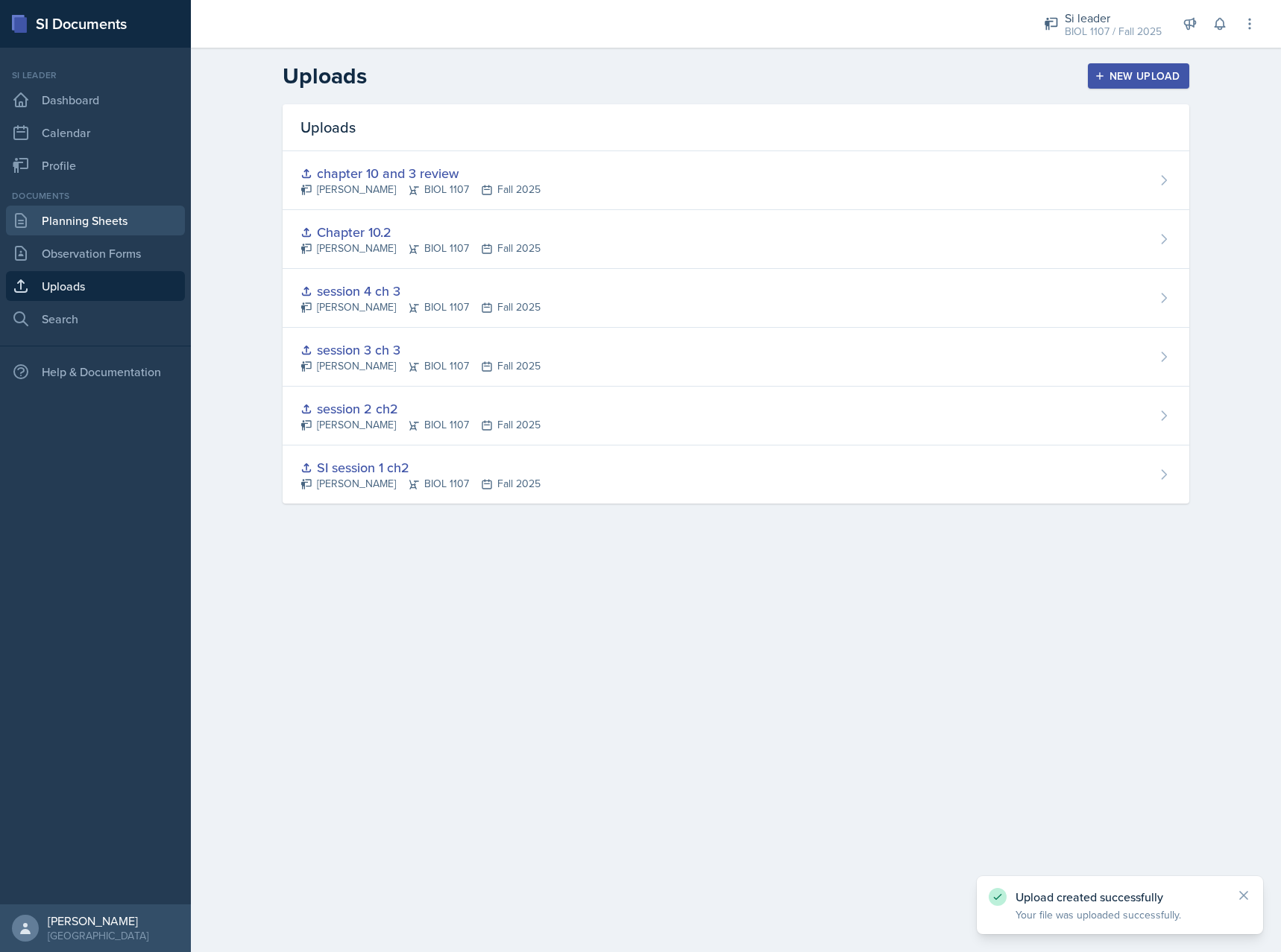
click at [106, 228] on link "Planning Sheets" at bounding box center [96, 221] width 179 height 30
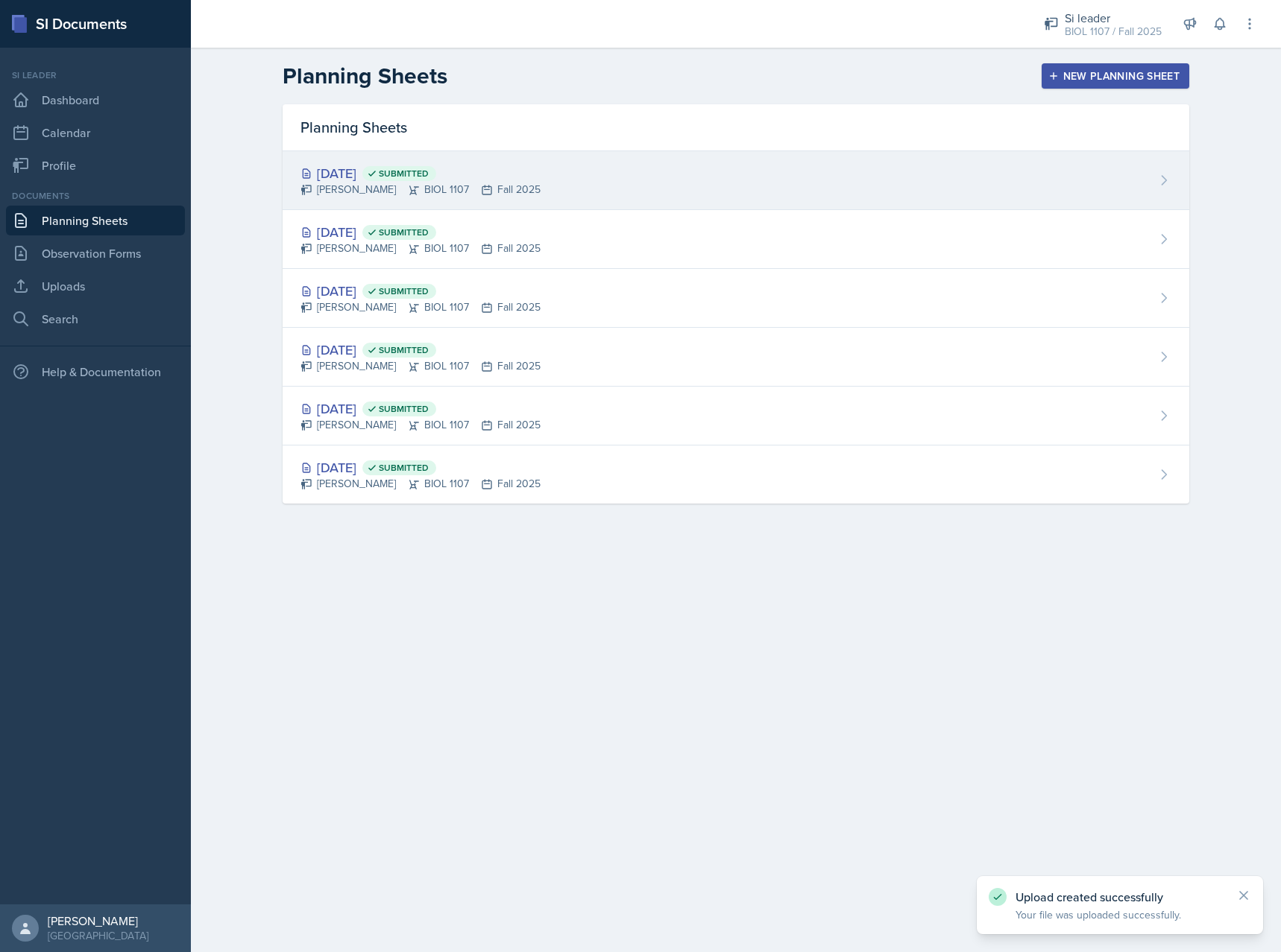
click at [587, 188] on div "Sep 11th, 2025 Submitted Armon Khoshneviszadeh BIOL 1107 Fall 2025" at bounding box center [736, 181] width 907 height 59
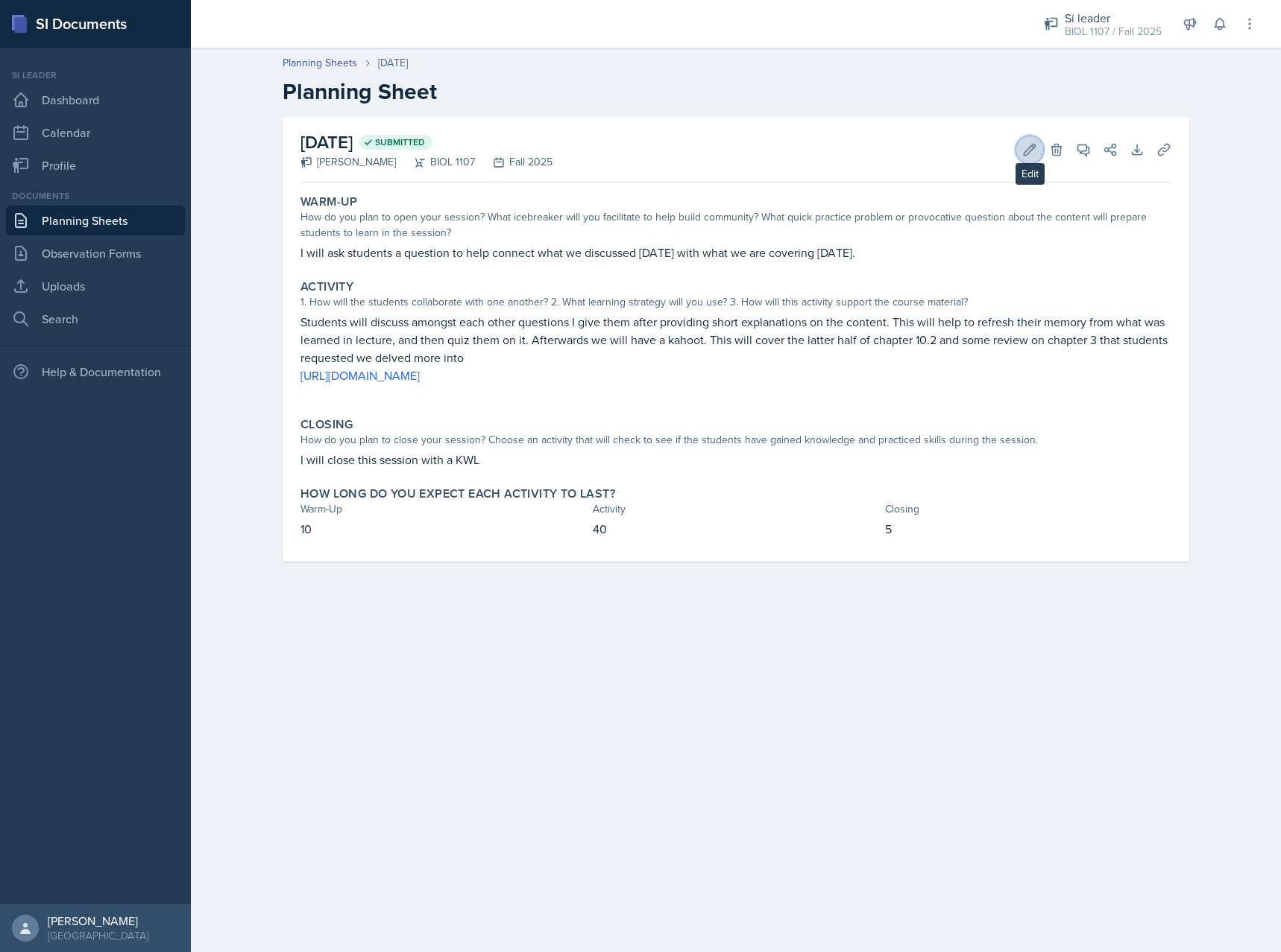
click at [1031, 144] on icon at bounding box center [1029, 149] width 15 height 15
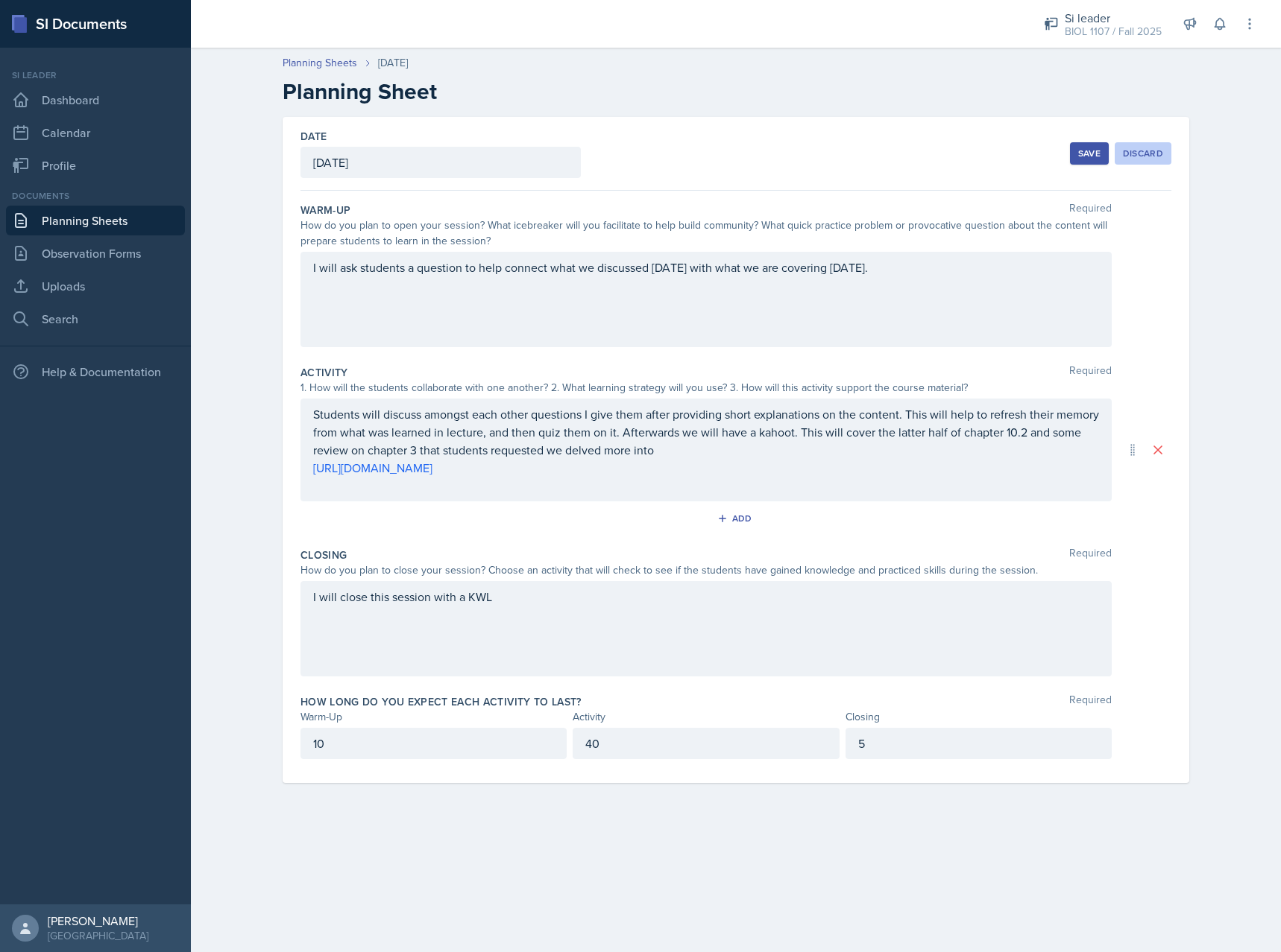
click at [1138, 155] on div "Discard" at bounding box center [1143, 153] width 40 height 12
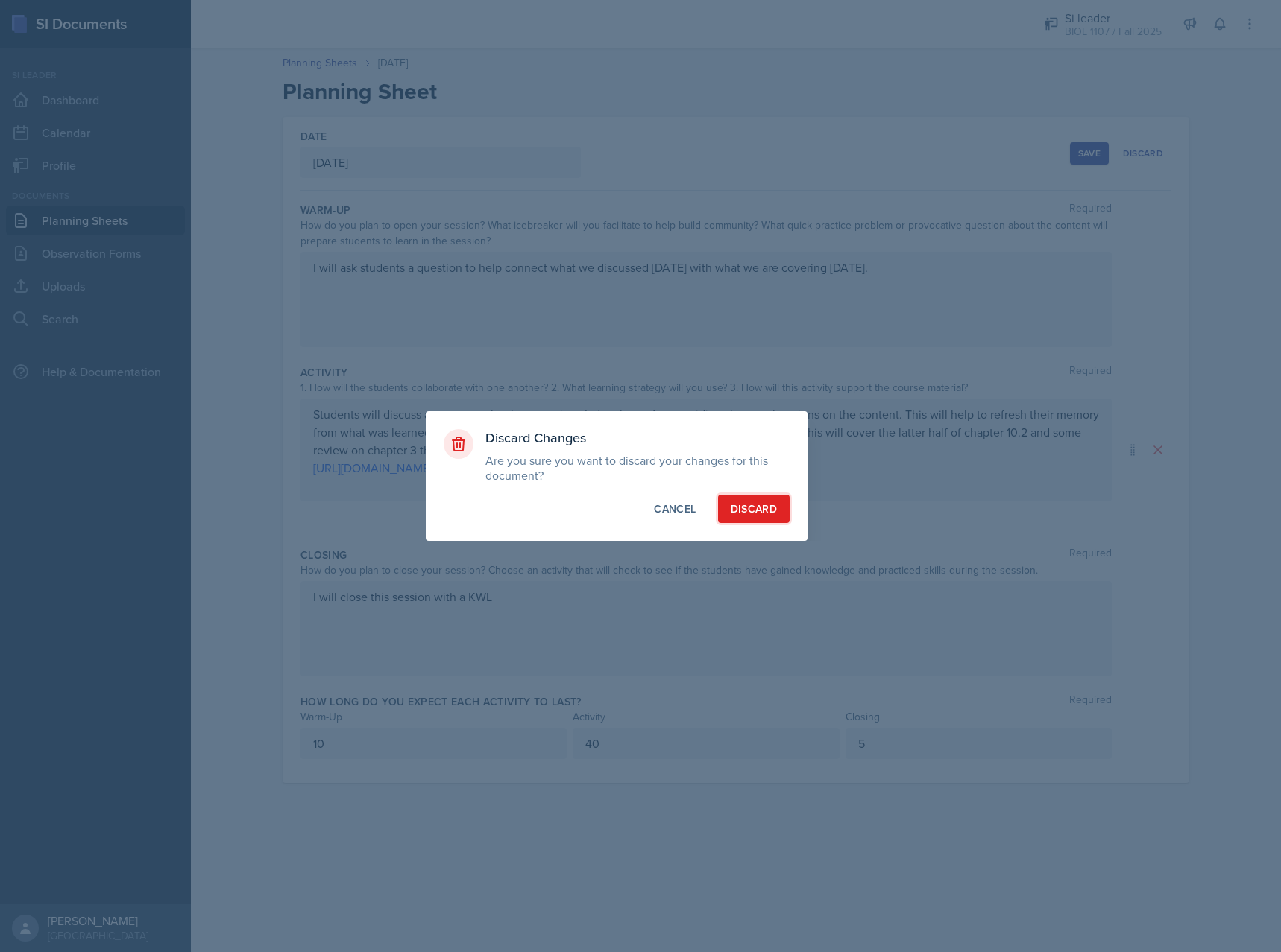
click at [774, 502] on div "Discard" at bounding box center [753, 509] width 46 height 15
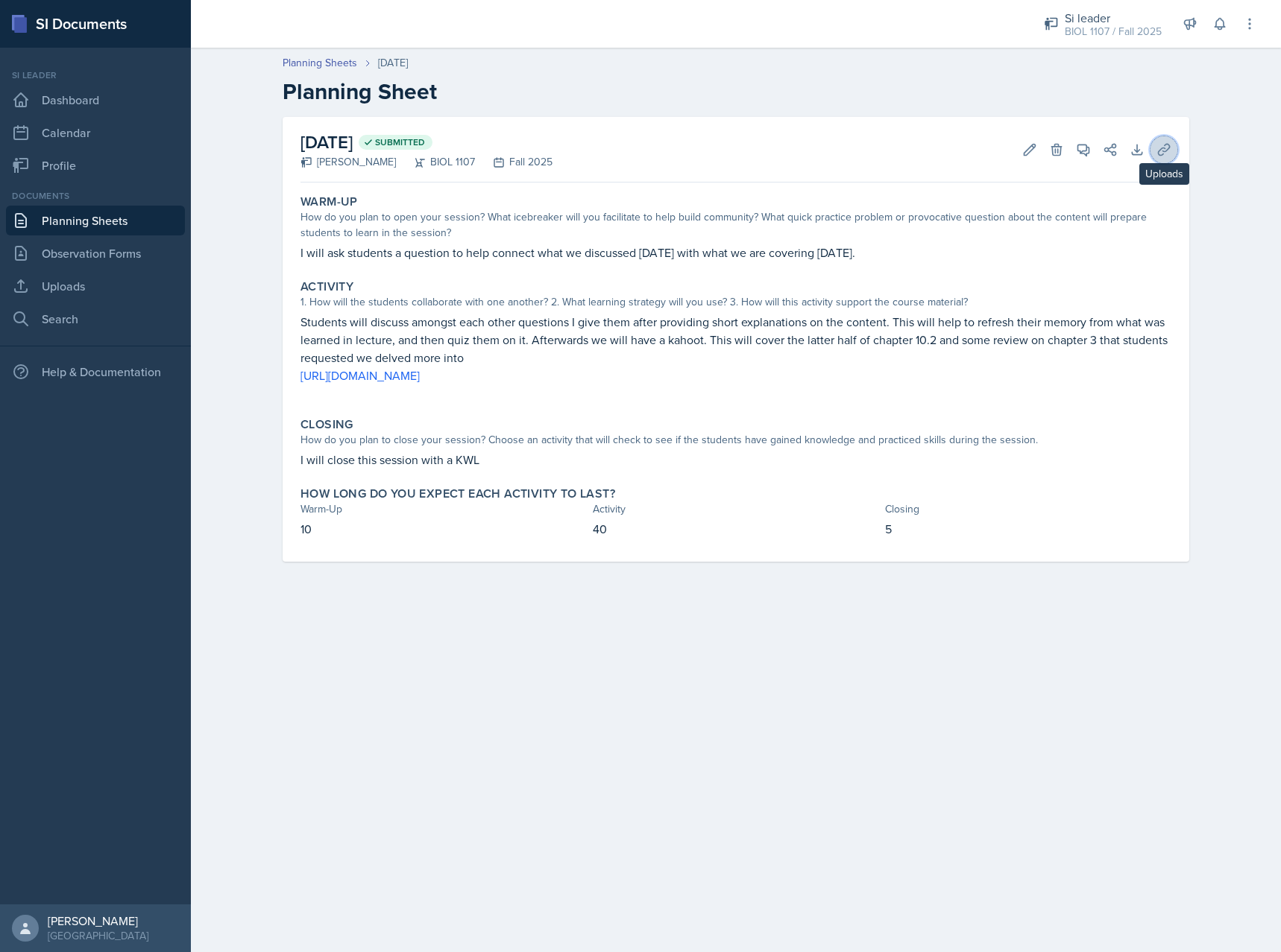
click at [1174, 145] on button "Uploads" at bounding box center [1164, 150] width 27 height 27
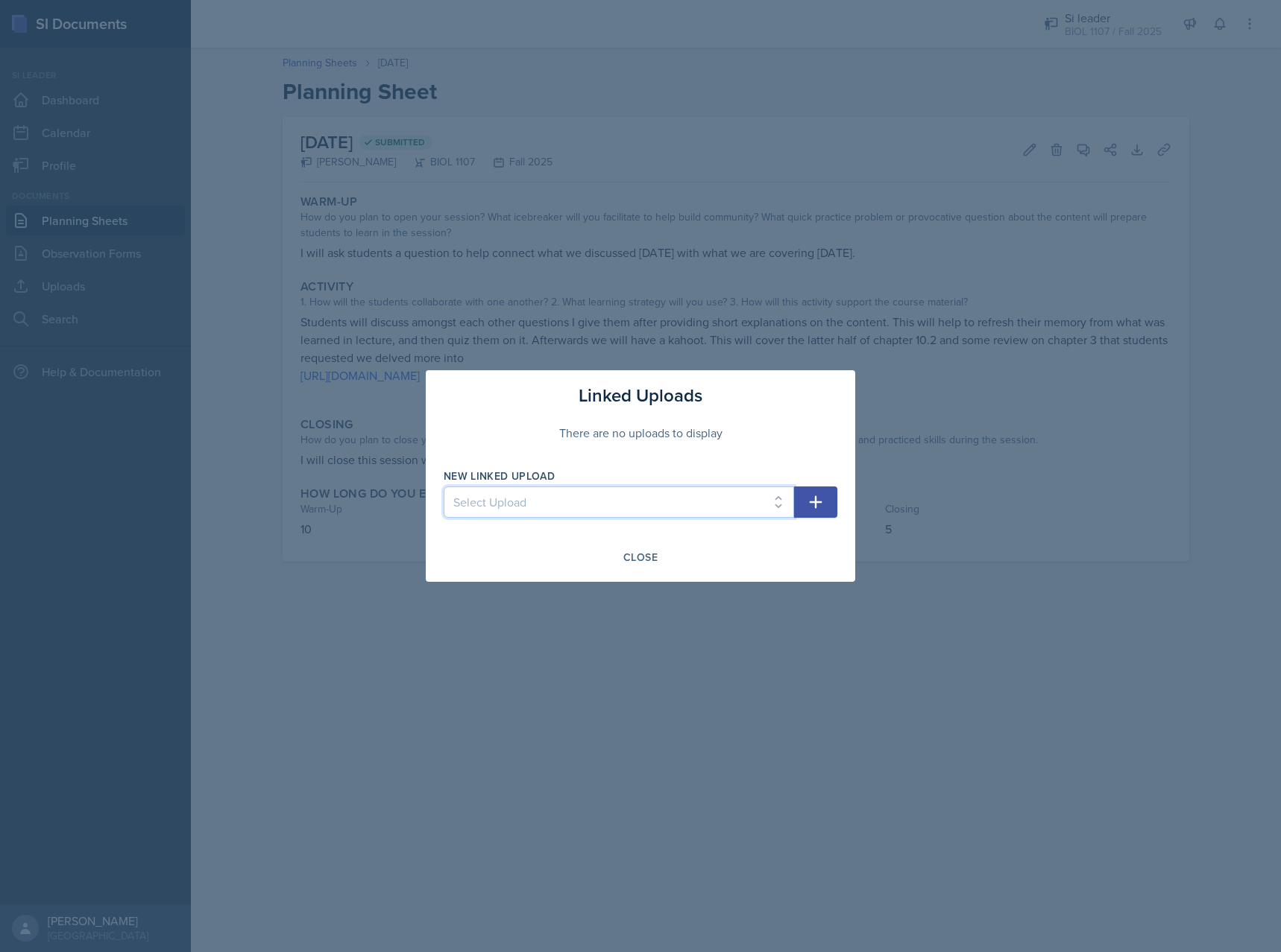
click at [444, 487] on select "Select Upload SI session 1 ch2 session 2 ch2 session 3 ch 3 session 4 ch 3 Chap…" at bounding box center [618, 502] width 350 height 31
select select "f41a7eba-d2ea-40f2-9d45-8f0922b2a0b7"
click option "chapter 10 and 3 review" at bounding box center [0, 0] width 0 height 0
click at [820, 498] on icon "button" at bounding box center [815, 502] width 18 height 18
select select
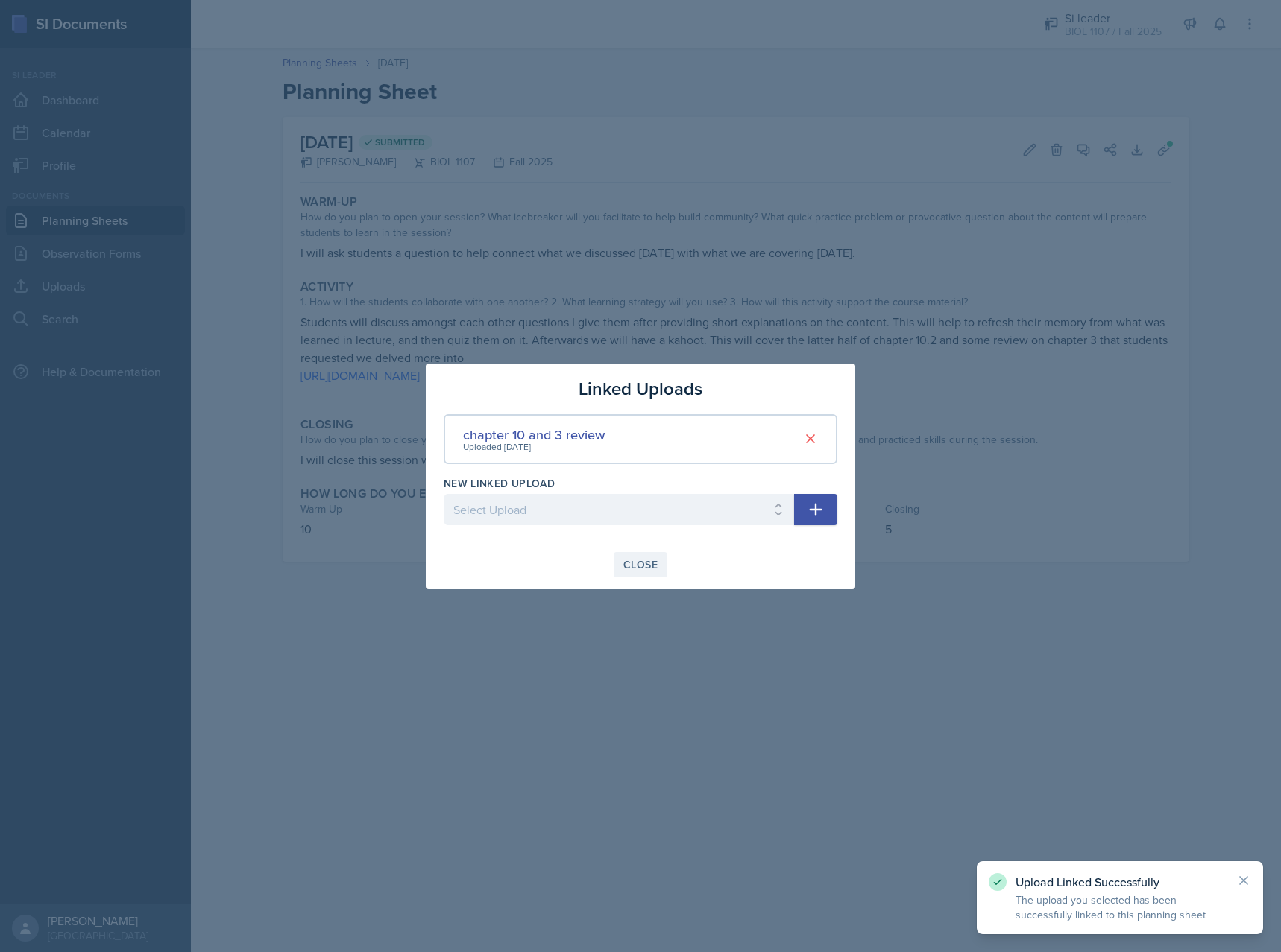
click at [633, 561] on div "Close" at bounding box center [640, 565] width 34 height 12
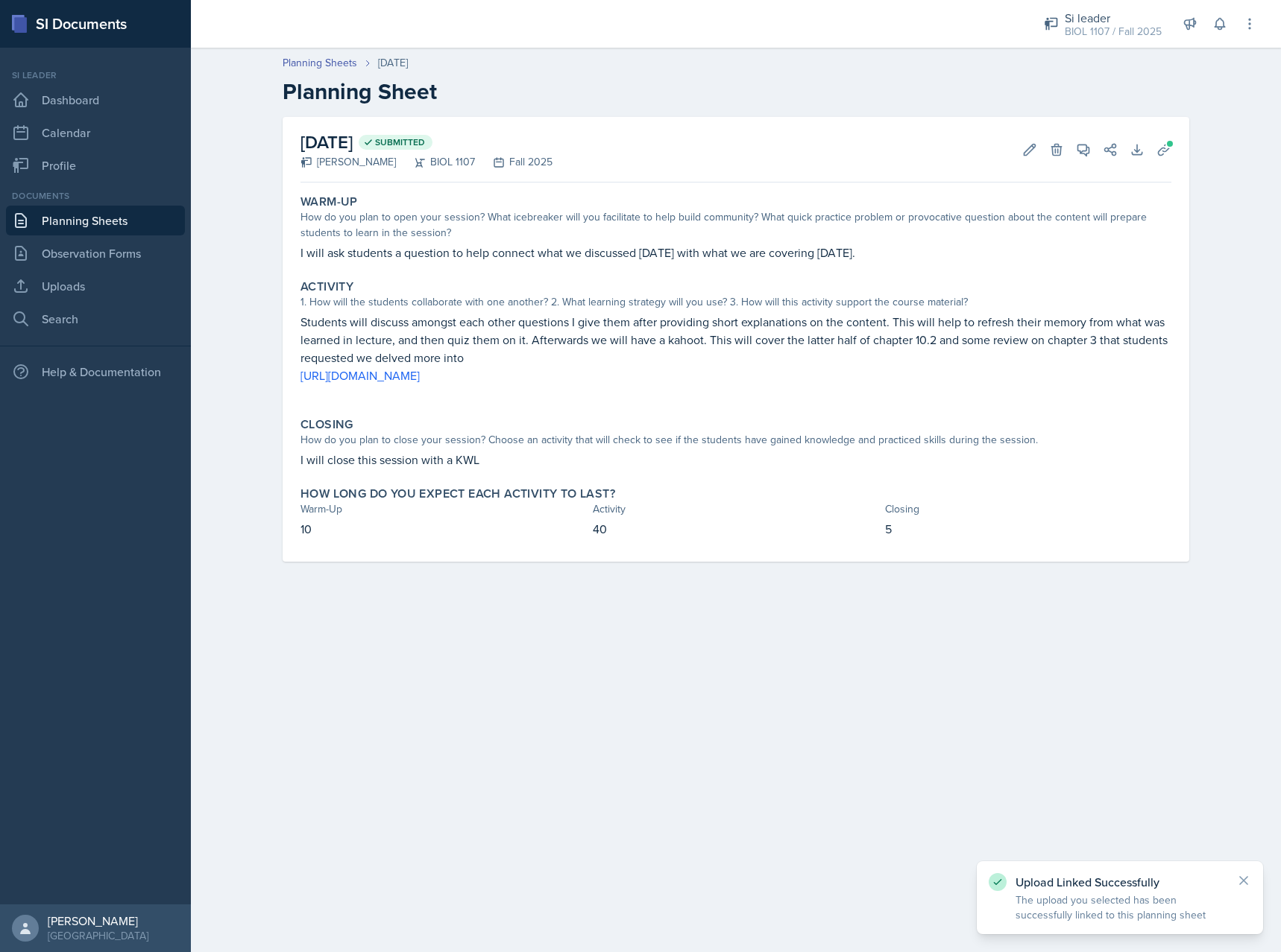
click at [112, 219] on link "Planning Sheets" at bounding box center [96, 221] width 179 height 30
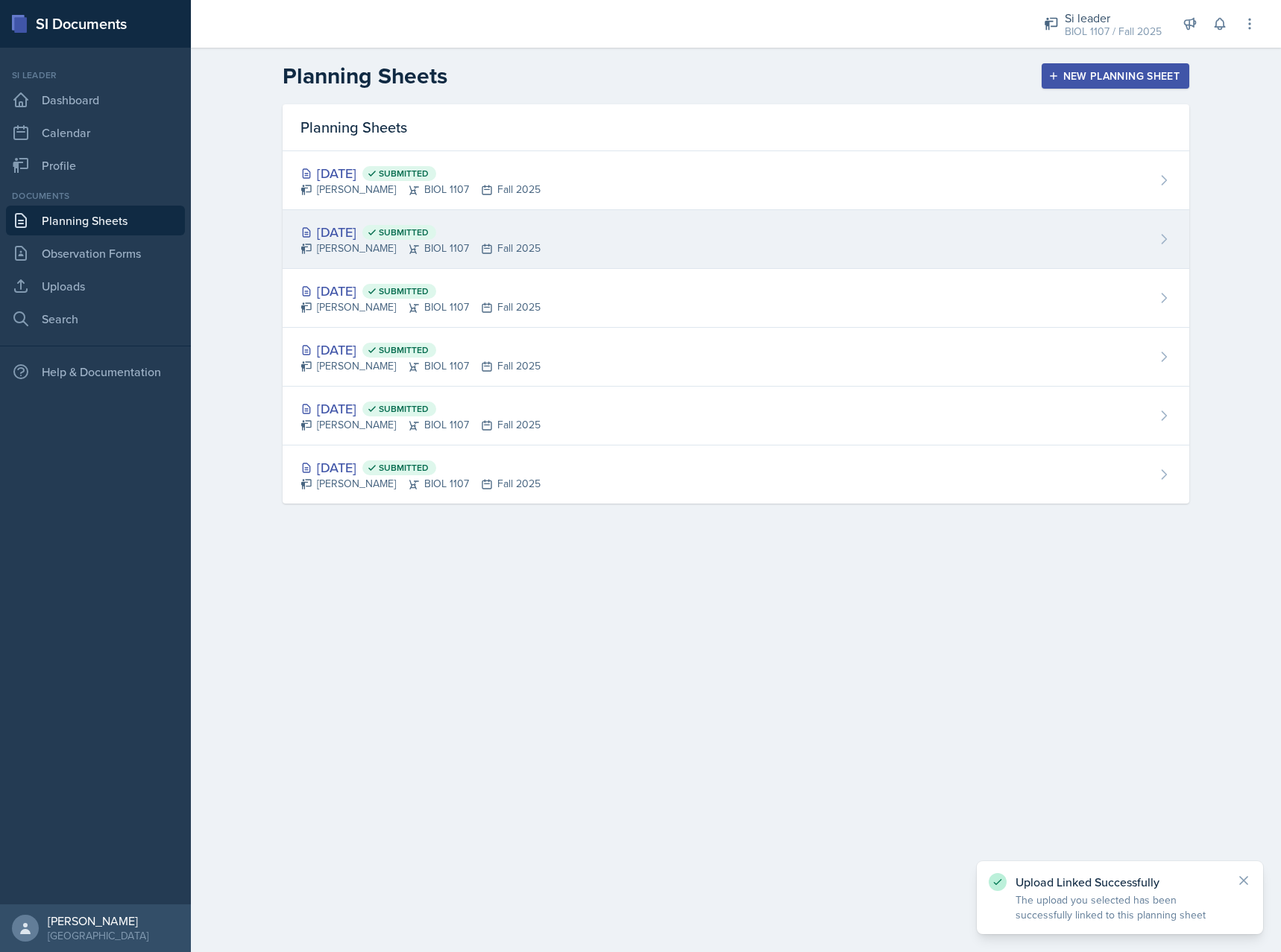
click at [653, 243] on div "Sep 9th, 2025 Submitted Armon Khoshneviszadeh BIOL 1107 Fall 2025" at bounding box center [736, 240] width 907 height 59
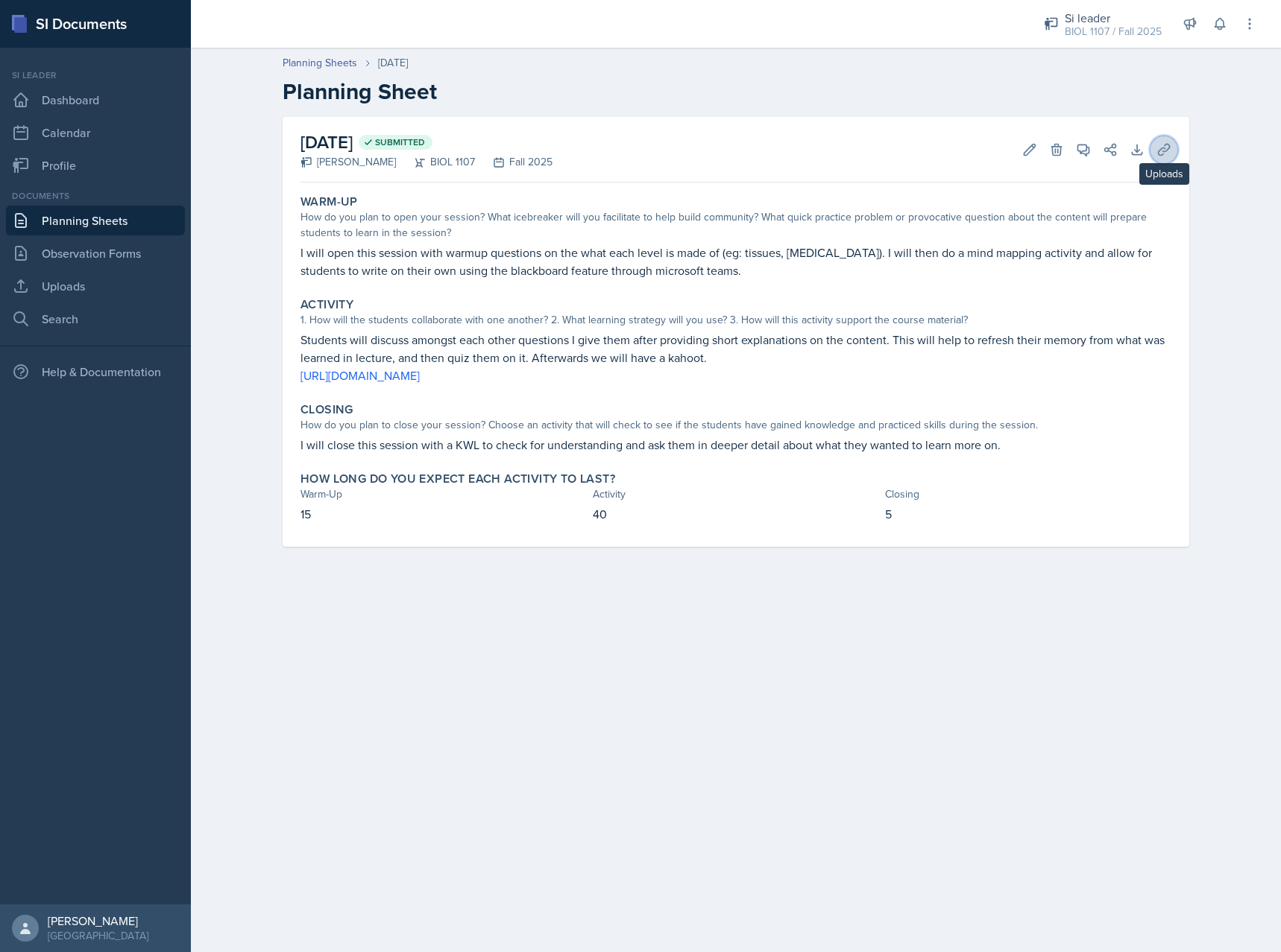
click at [1165, 148] on icon at bounding box center [1163, 149] width 15 height 15
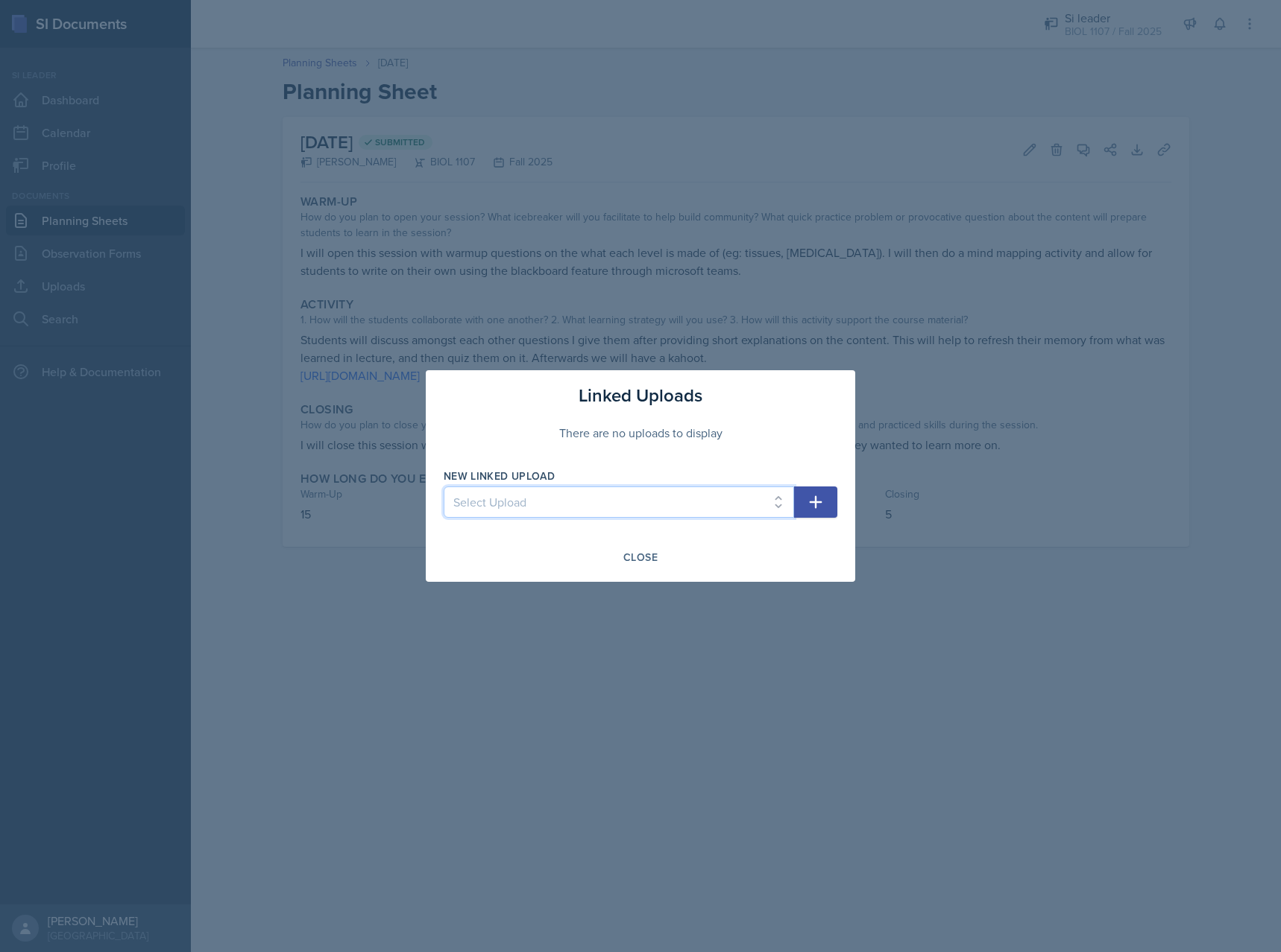
click at [444, 487] on select "Select Upload SI session 1 ch2 session 2 ch2 session 3 ch 3 session 4 ch 3 Chap…" at bounding box center [618, 502] width 350 height 31
select select "f0a7d4dd-858a-47bd-8b52-2f5e87df5398"
click option "Chapter 10.2" at bounding box center [0, 0] width 0 height 0
click at [820, 499] on icon "button" at bounding box center [815, 502] width 18 height 18
select select
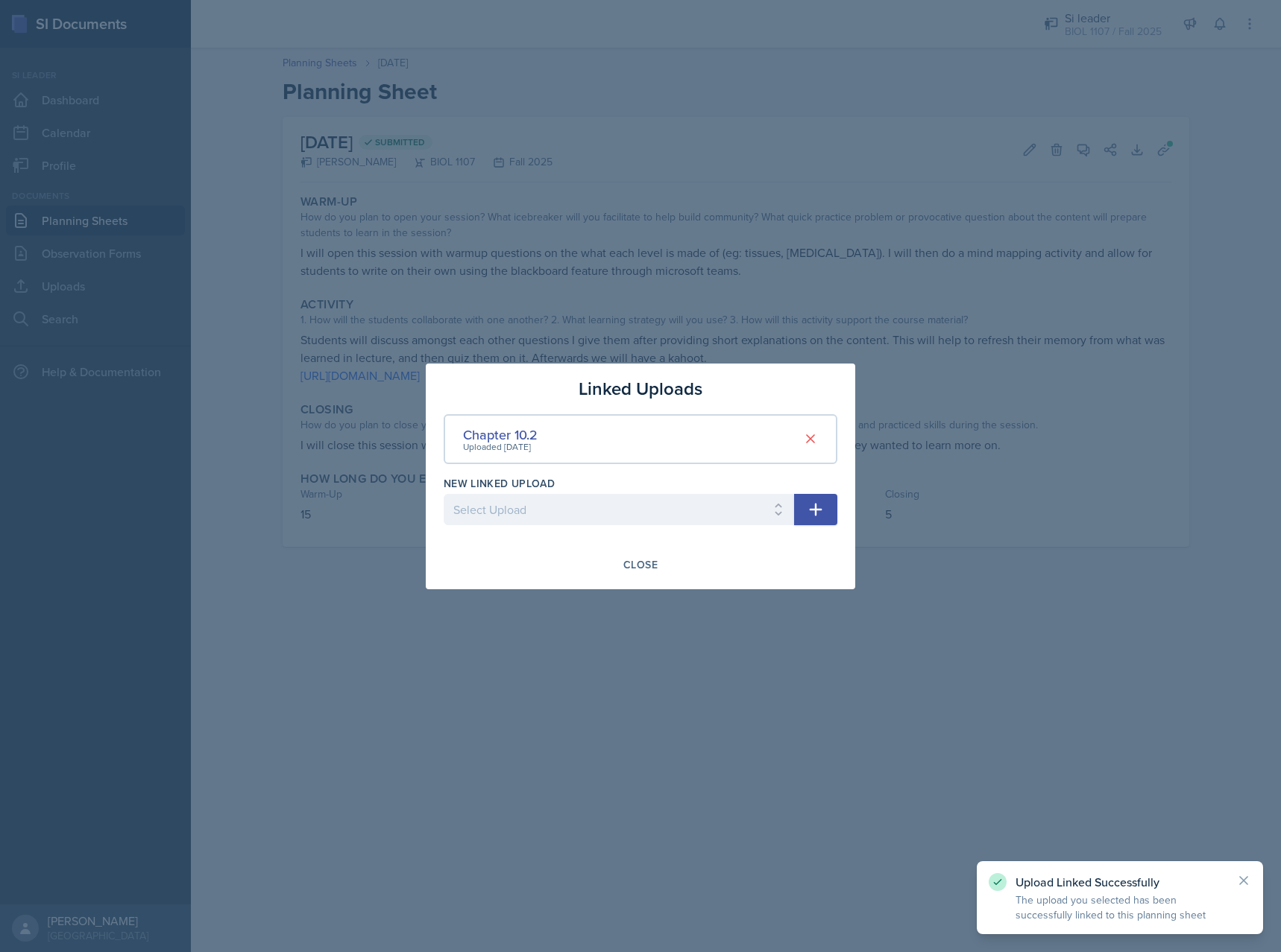
click at [650, 549] on div "Linked Uploads Chapter 10.2 Uploaded Sep 7th, 2025 New Linked Upload Select Upl…" at bounding box center [640, 476] width 430 height 226
click at [648, 563] on div "Close" at bounding box center [640, 565] width 34 height 12
